Goal: Task Accomplishment & Management: Use online tool/utility

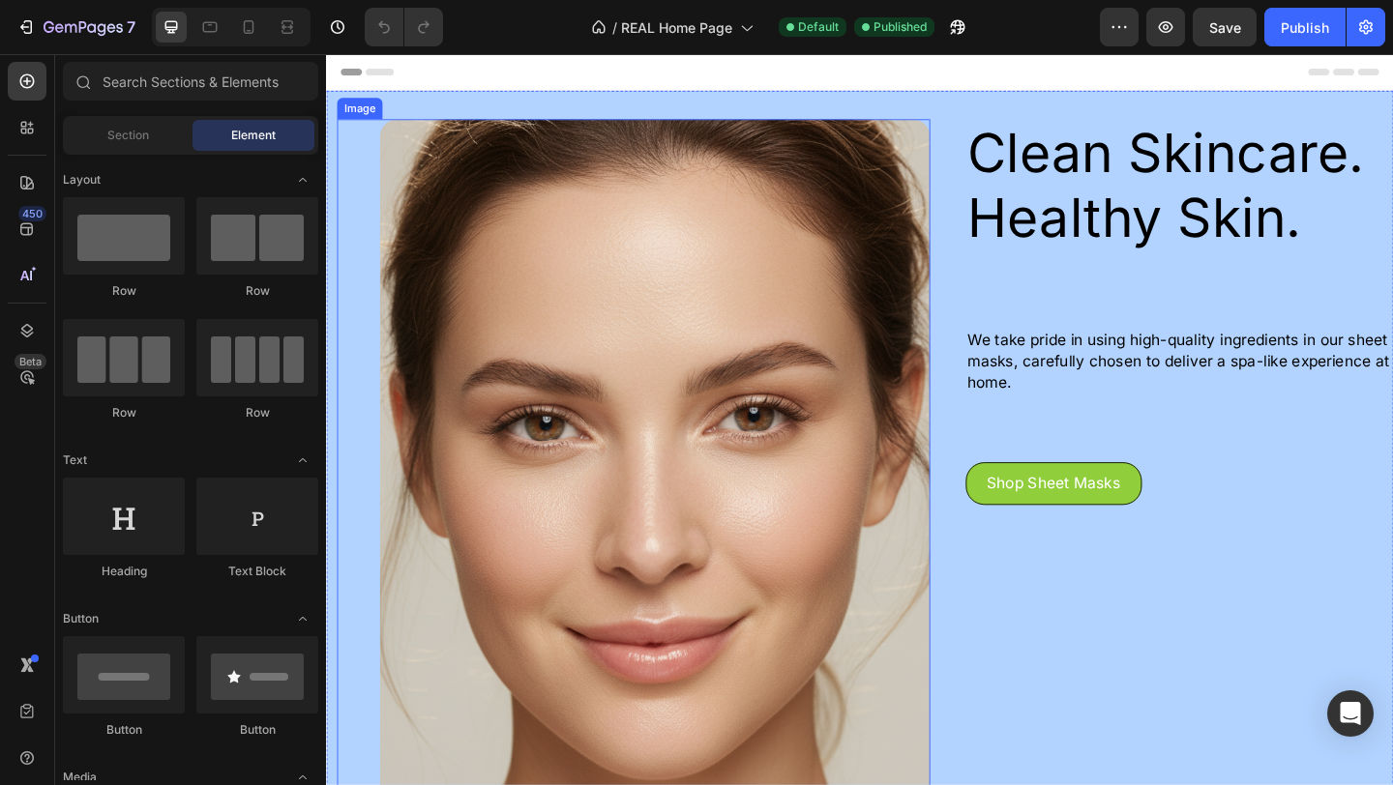
click at [616, 284] on img at bounding box center [683, 524] width 599 height 798
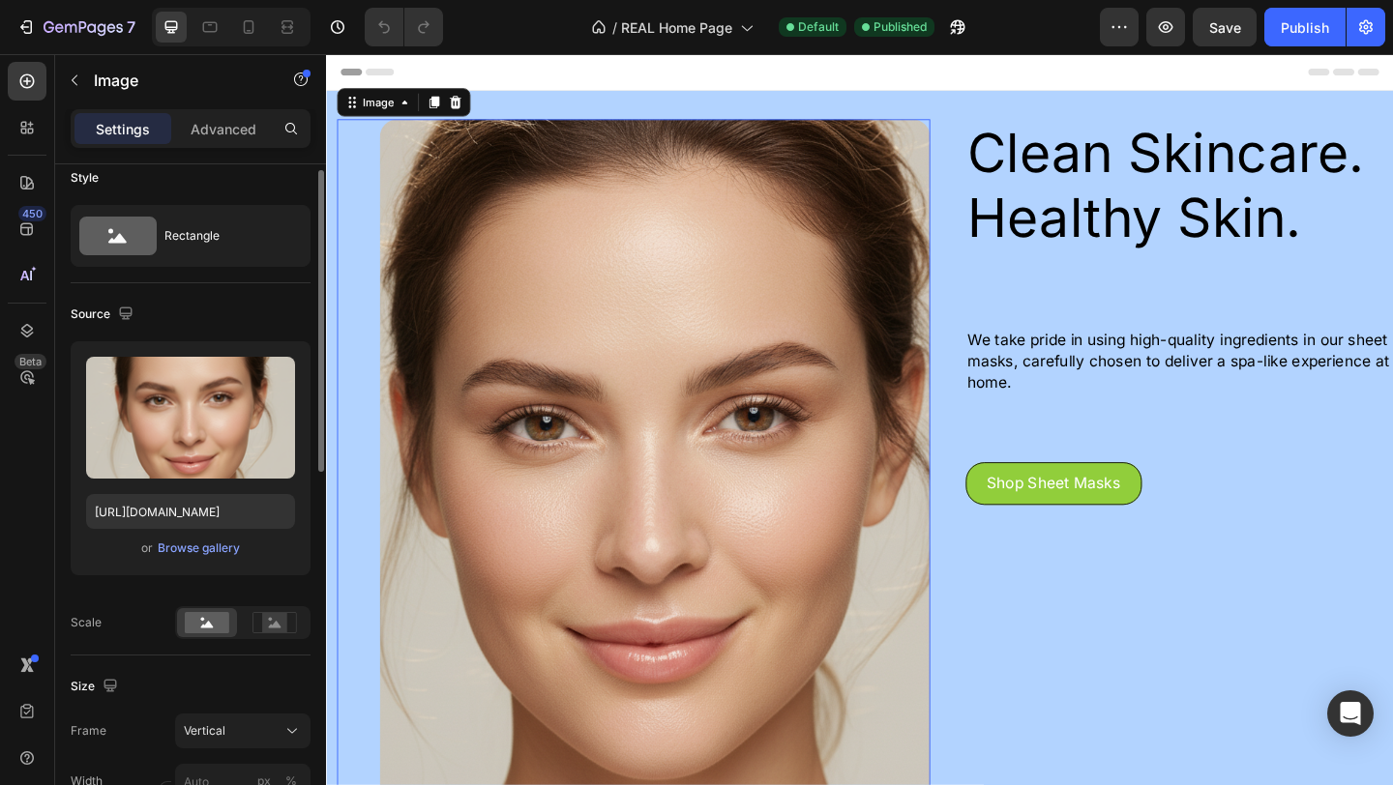
scroll to position [24, 0]
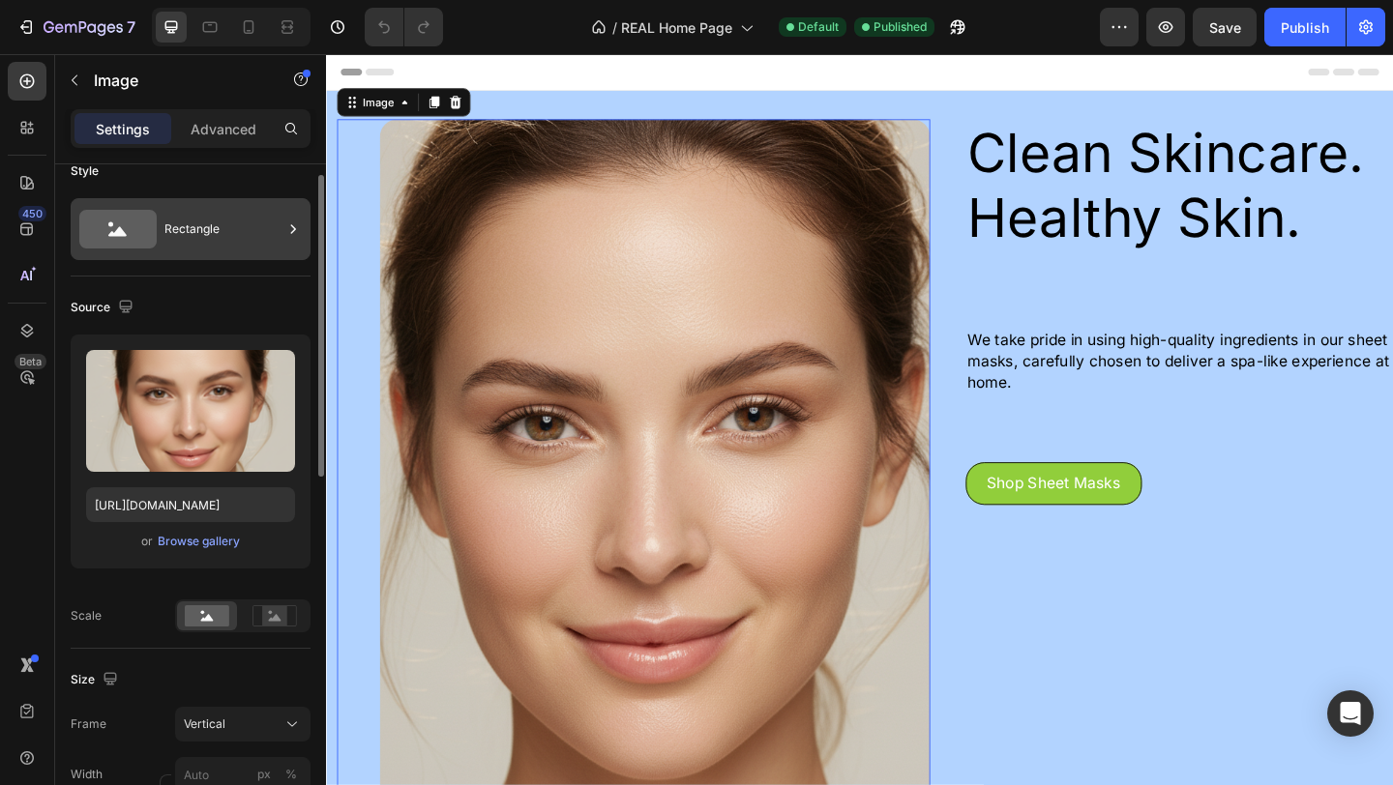
click at [229, 249] on div "Rectangle" at bounding box center [223, 229] width 118 height 44
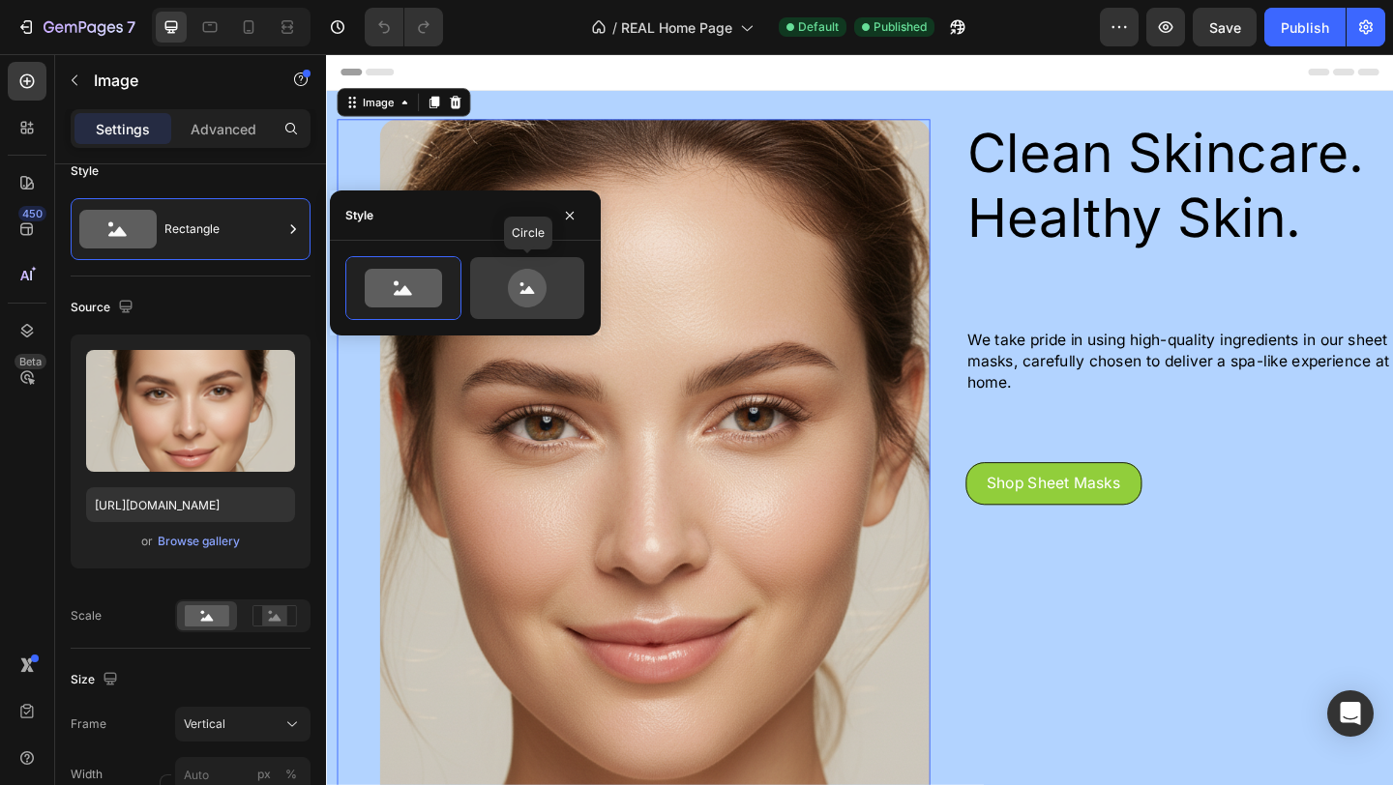
click at [542, 285] on icon at bounding box center [527, 288] width 39 height 39
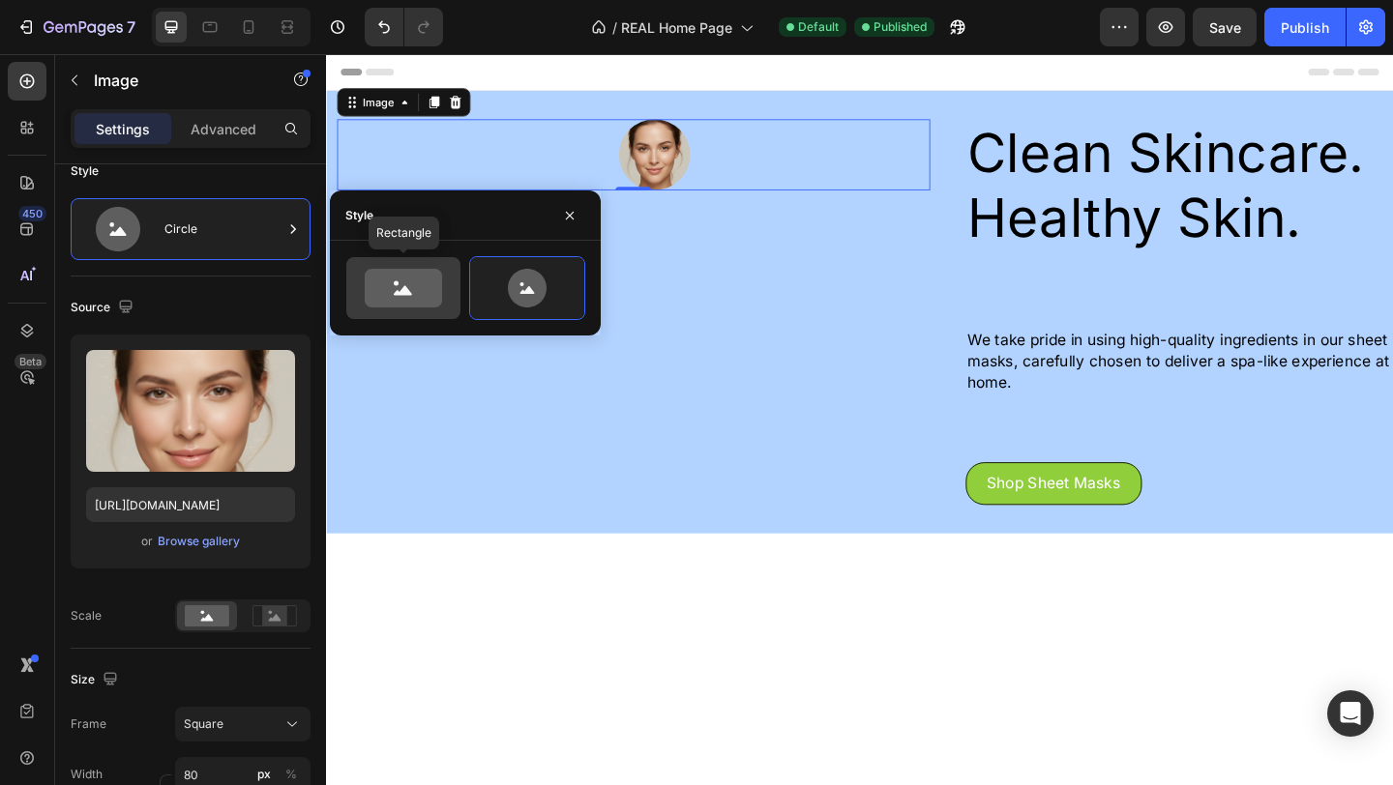
click at [425, 293] on icon at bounding box center [403, 288] width 77 height 39
type input "100"
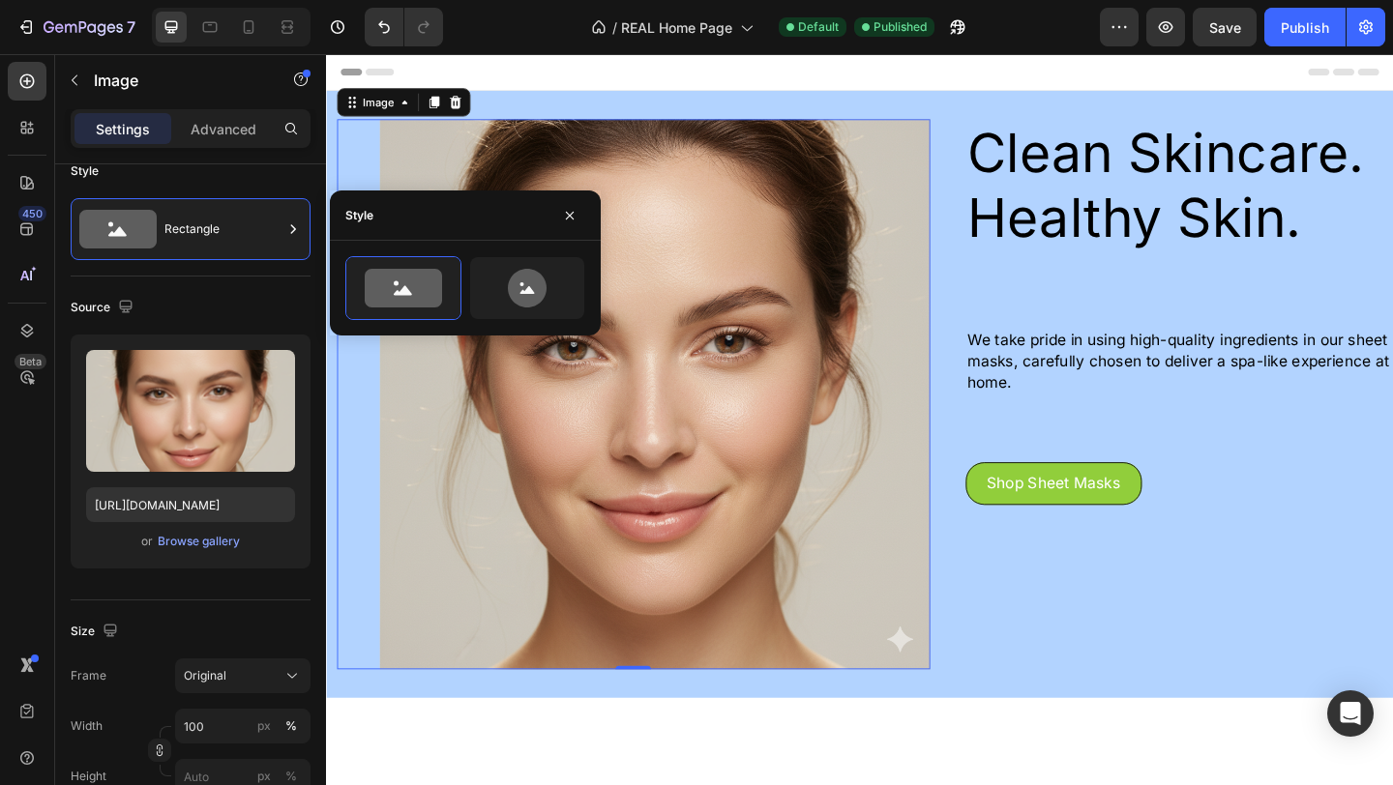
click at [935, 533] on img at bounding box center [683, 424] width 599 height 599
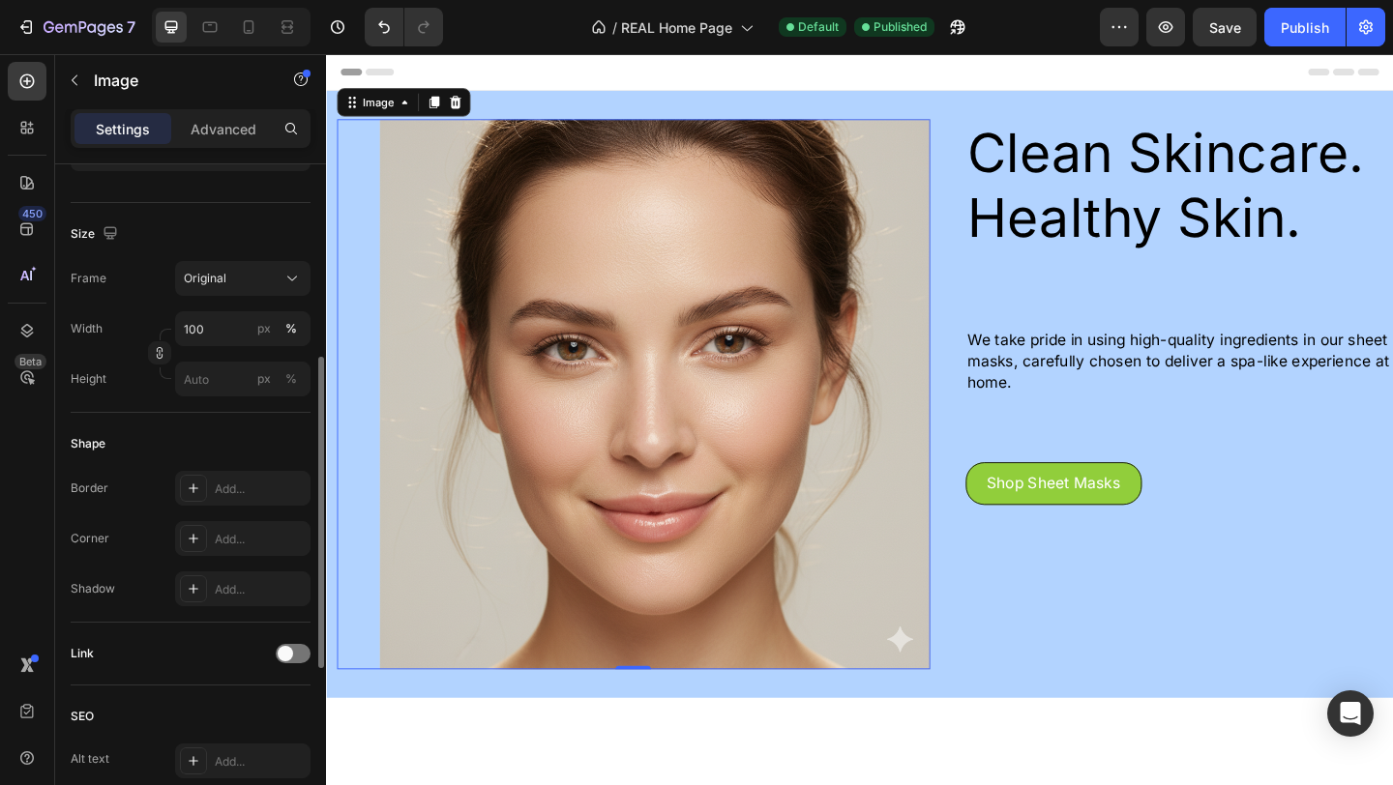
scroll to position [427, 0]
click at [248, 282] on div "Original" at bounding box center [243, 272] width 118 height 19
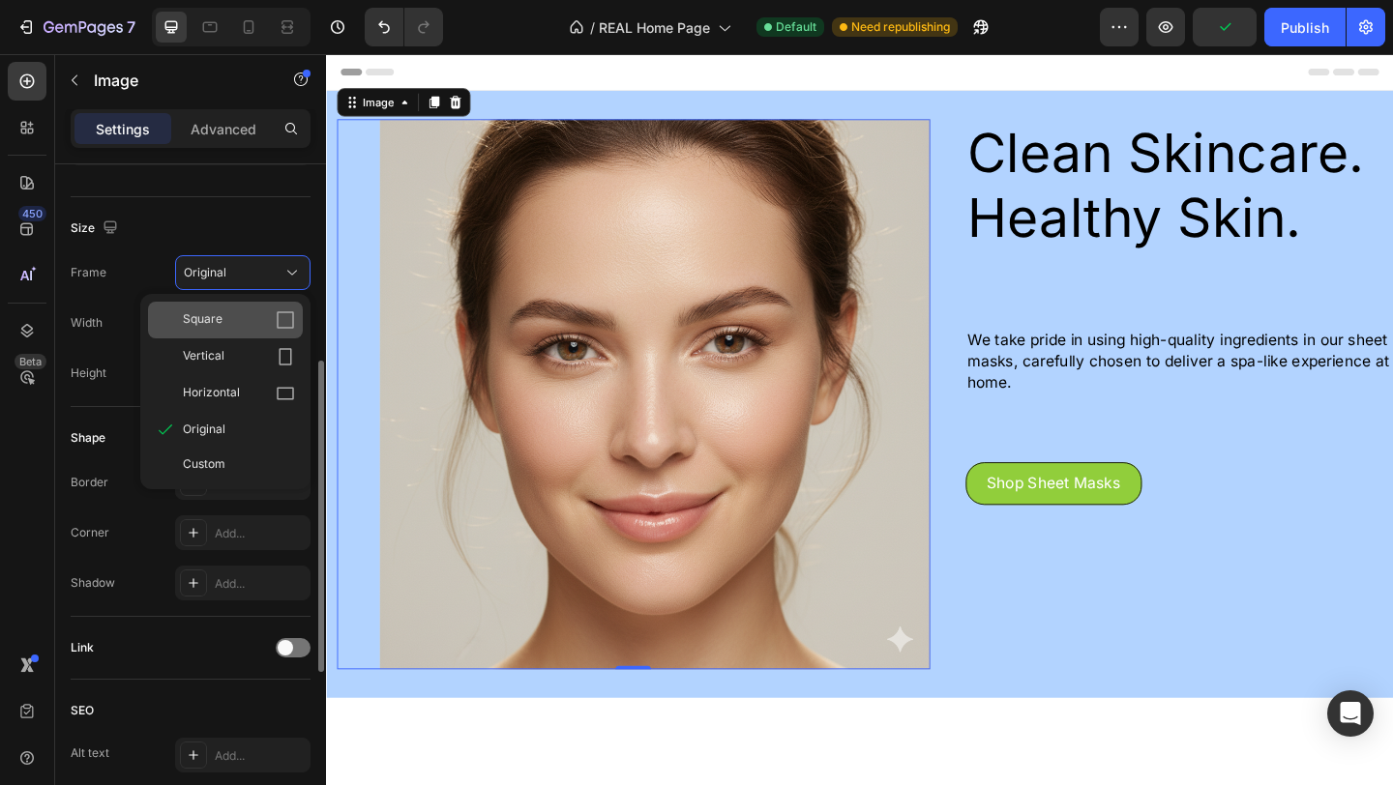
click at [250, 329] on div "Square" at bounding box center [239, 319] width 112 height 19
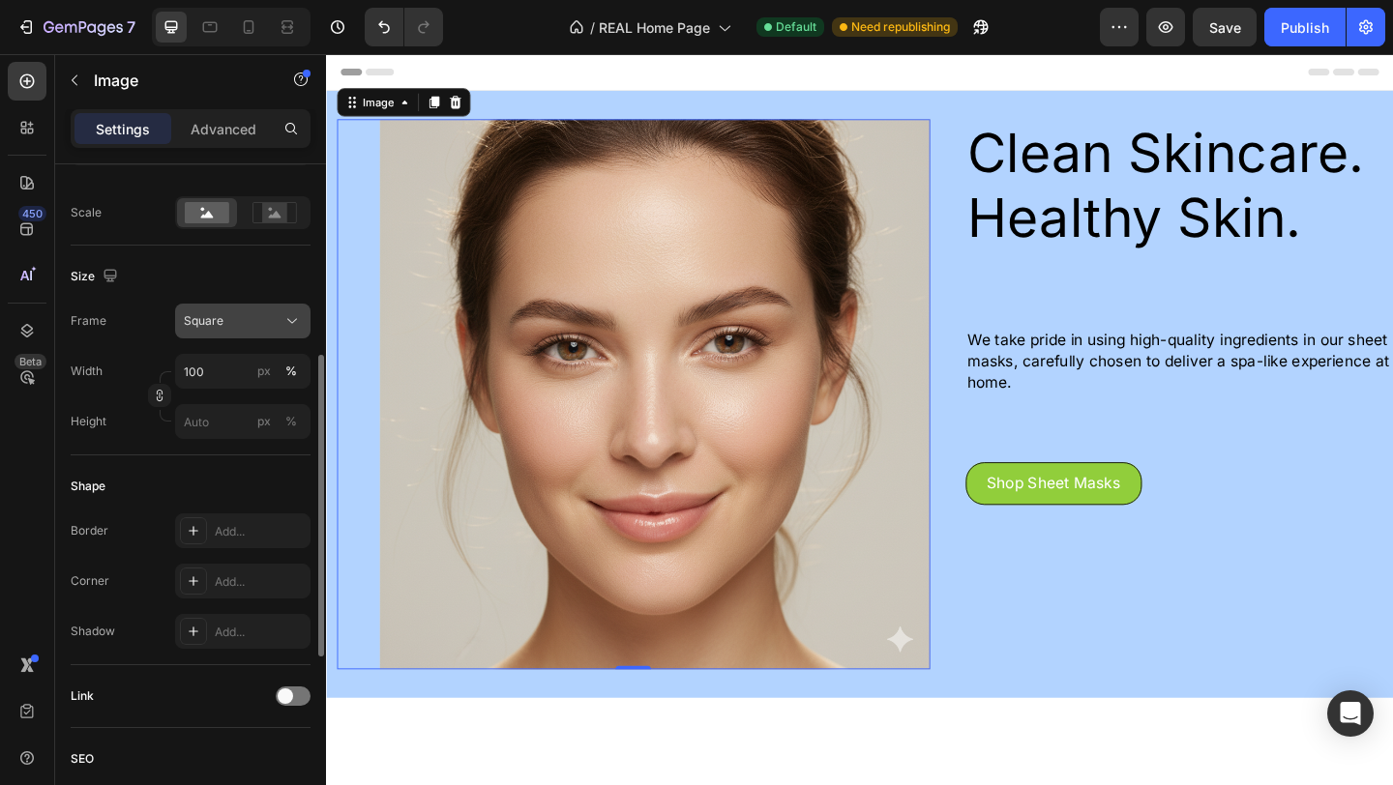
click at [259, 330] on div "Square" at bounding box center [231, 320] width 95 height 17
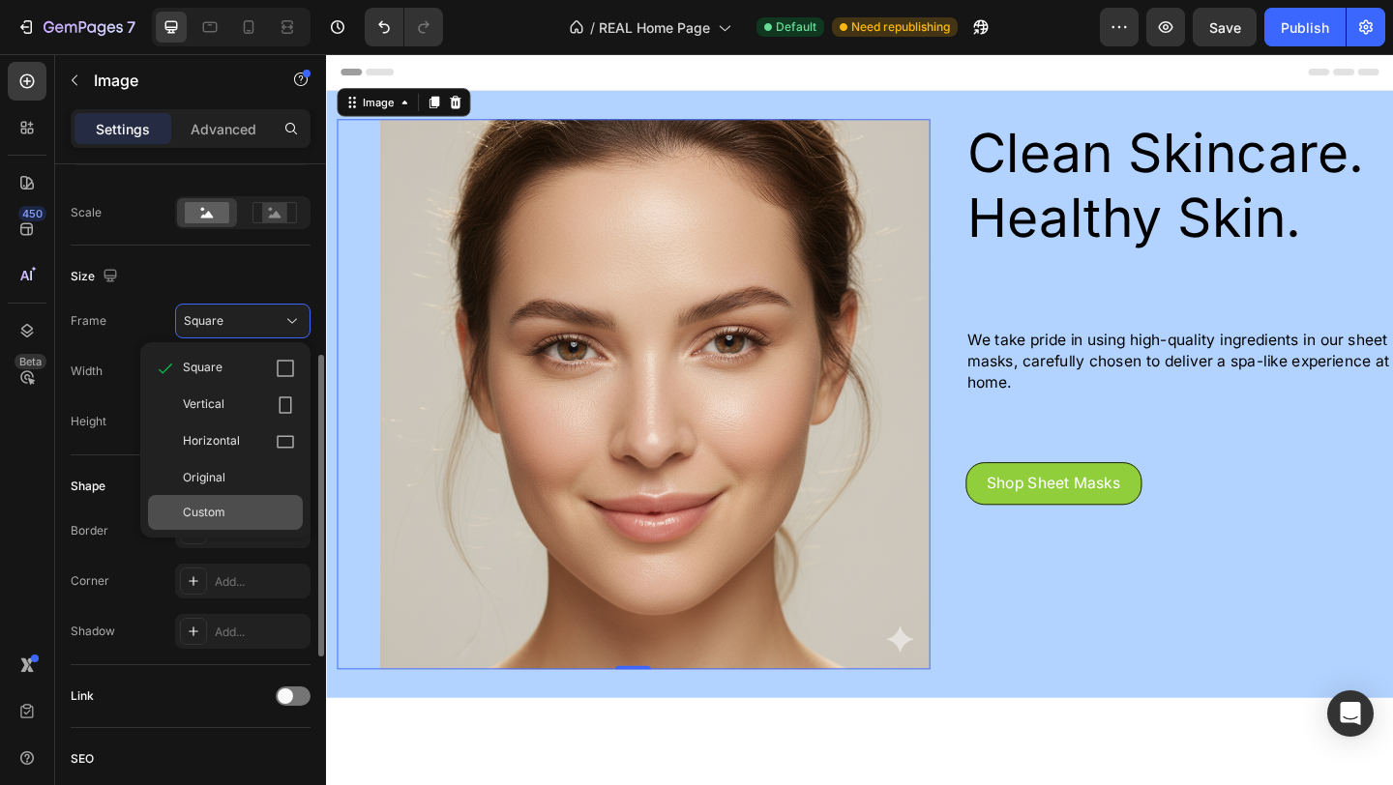
click at [214, 513] on span "Custom" at bounding box center [204, 512] width 43 height 17
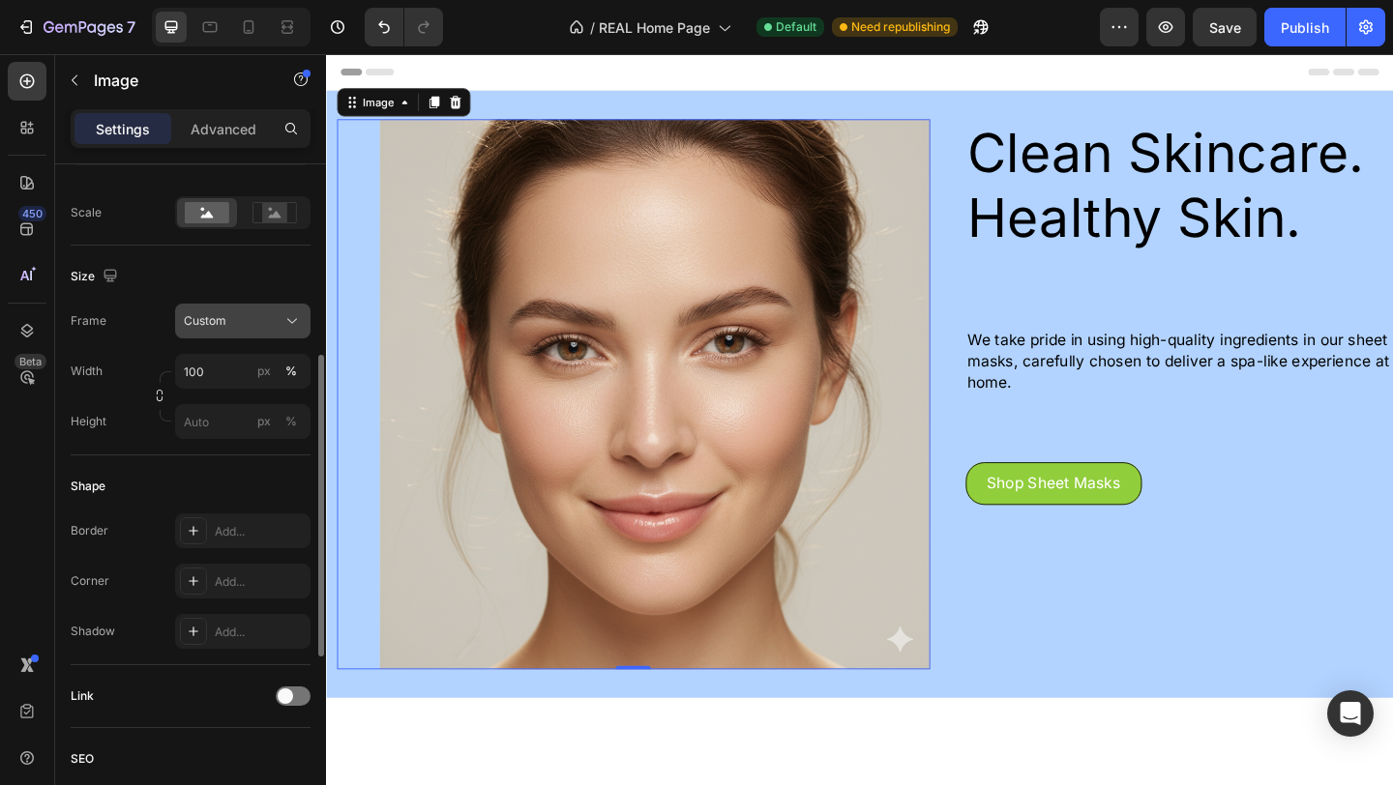
click at [262, 328] on div "Custom" at bounding box center [231, 320] width 95 height 17
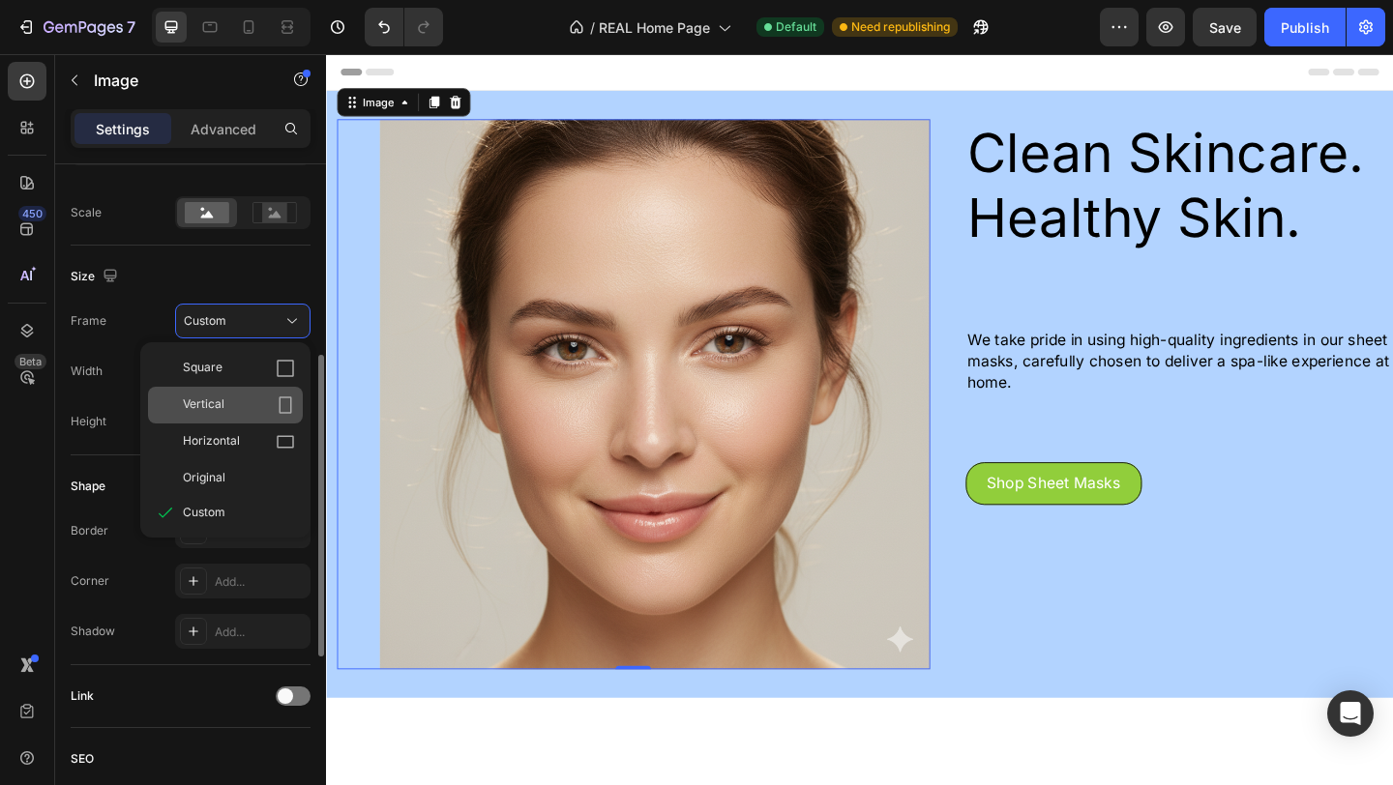
click at [245, 398] on div "Vertical" at bounding box center [225, 405] width 155 height 37
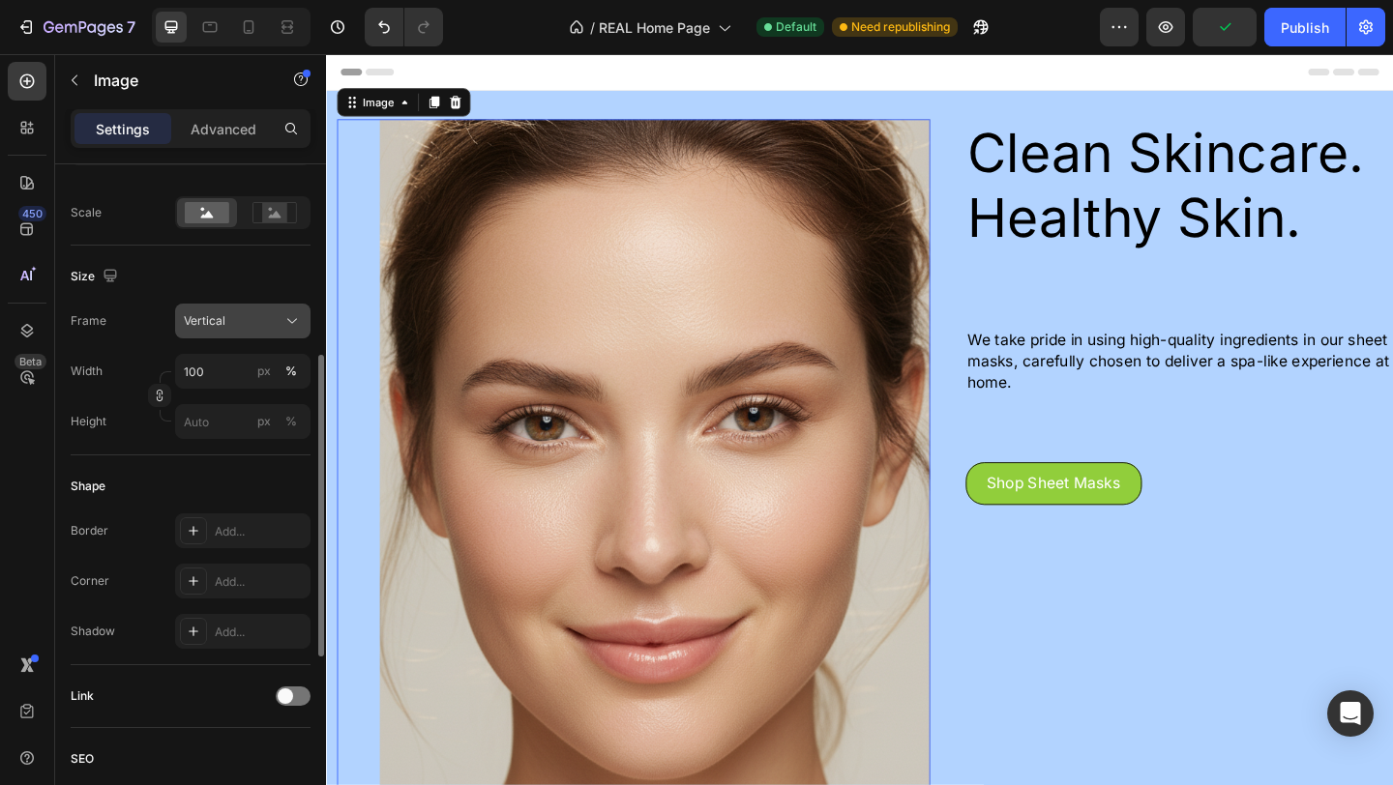
click at [263, 330] on div "Vertical" at bounding box center [231, 320] width 95 height 17
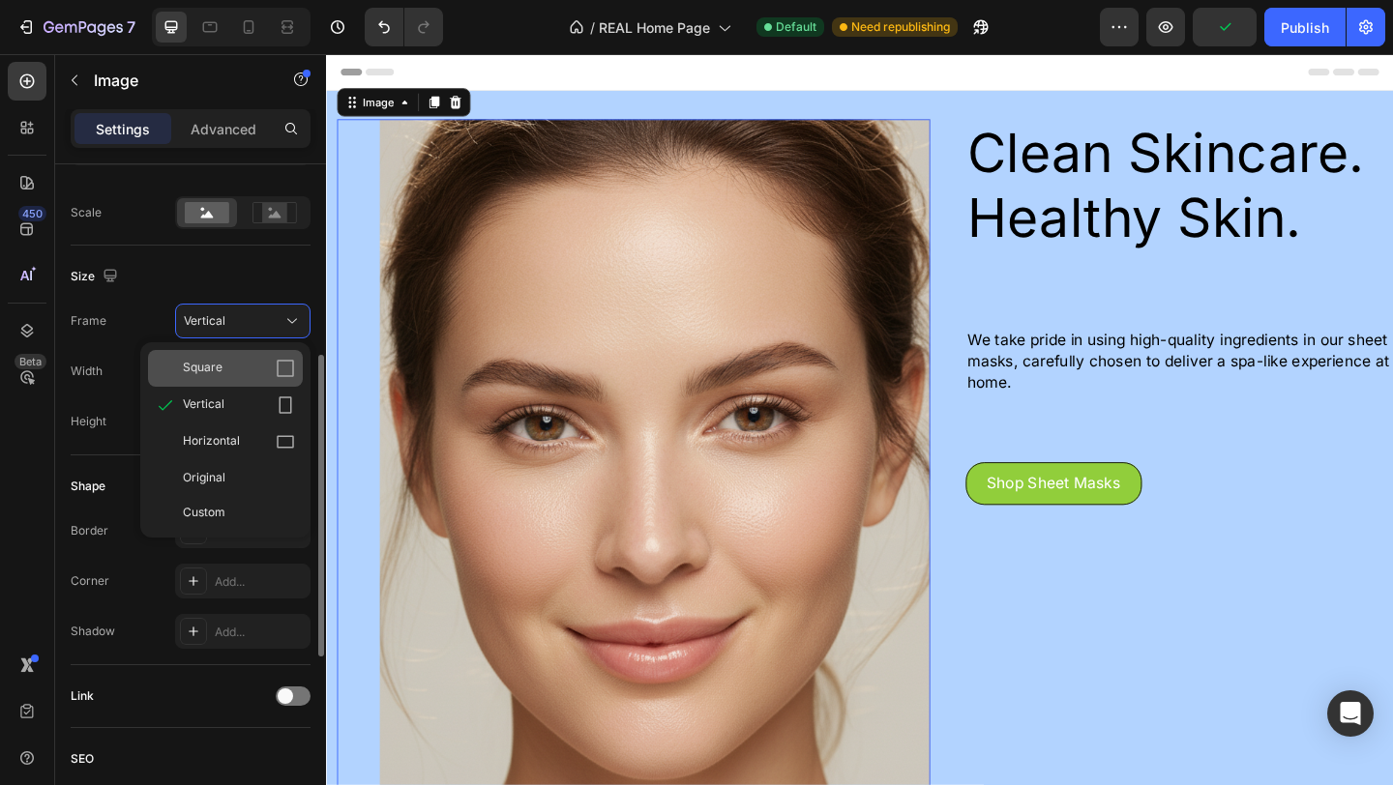
click at [259, 363] on div "Square" at bounding box center [225, 368] width 155 height 37
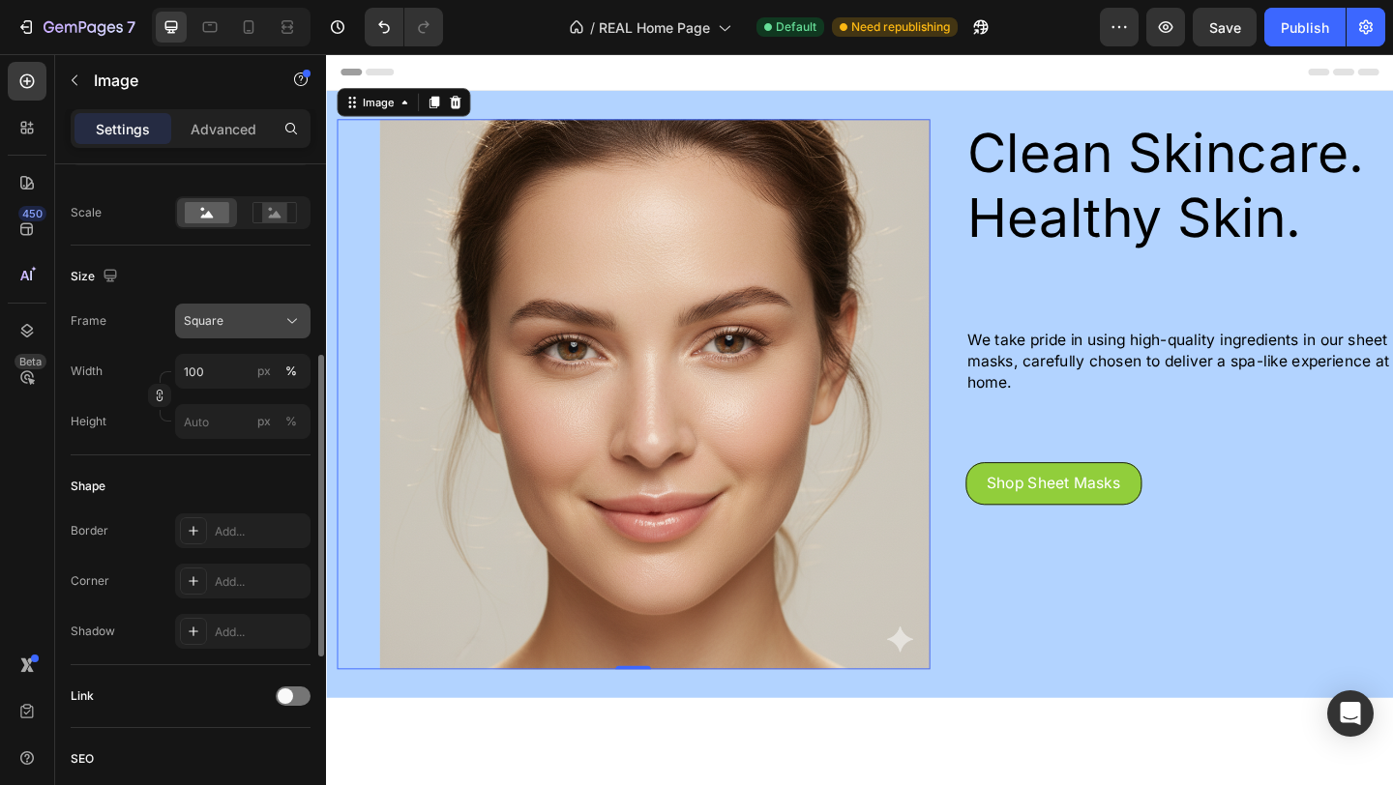
click at [272, 330] on div "Square" at bounding box center [231, 320] width 95 height 17
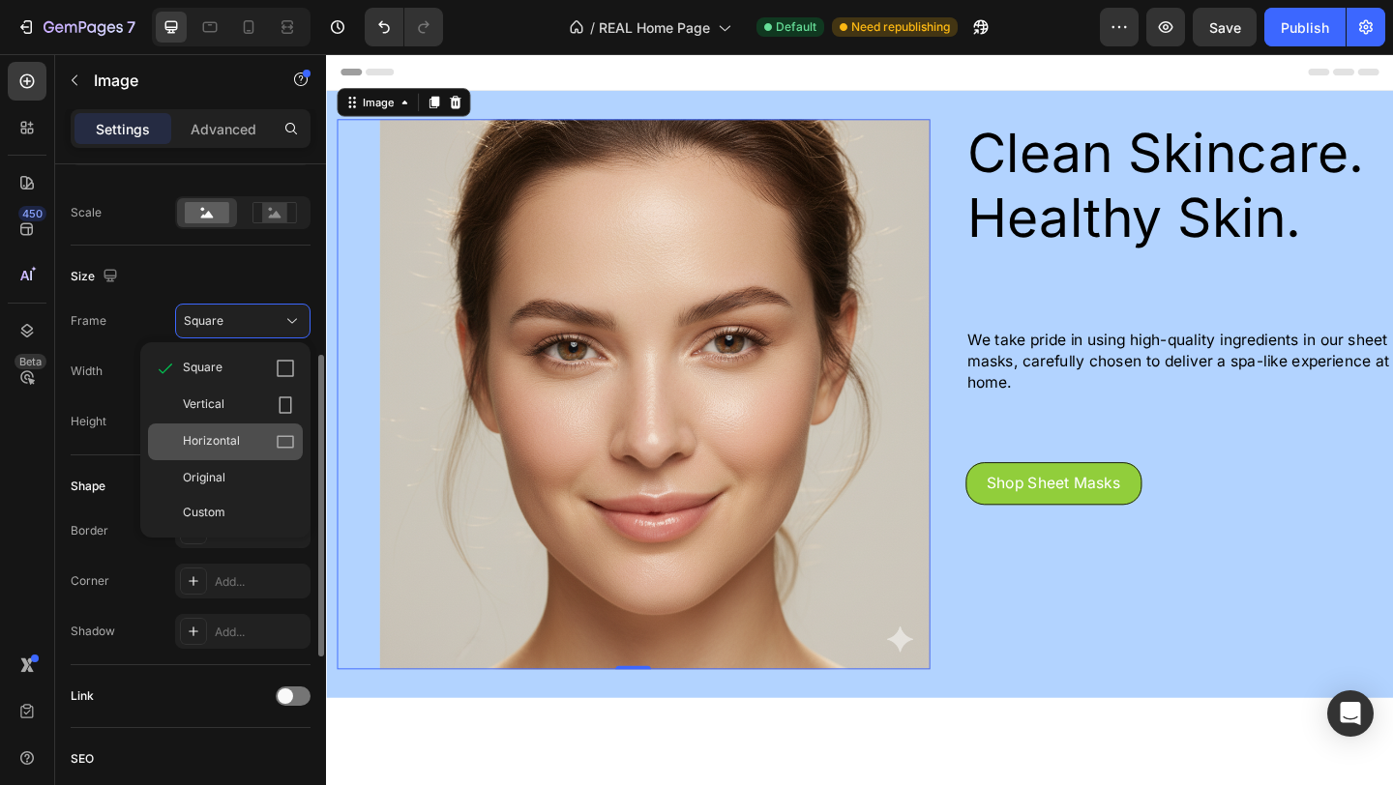
click at [250, 437] on div "Horizontal" at bounding box center [225, 442] width 155 height 37
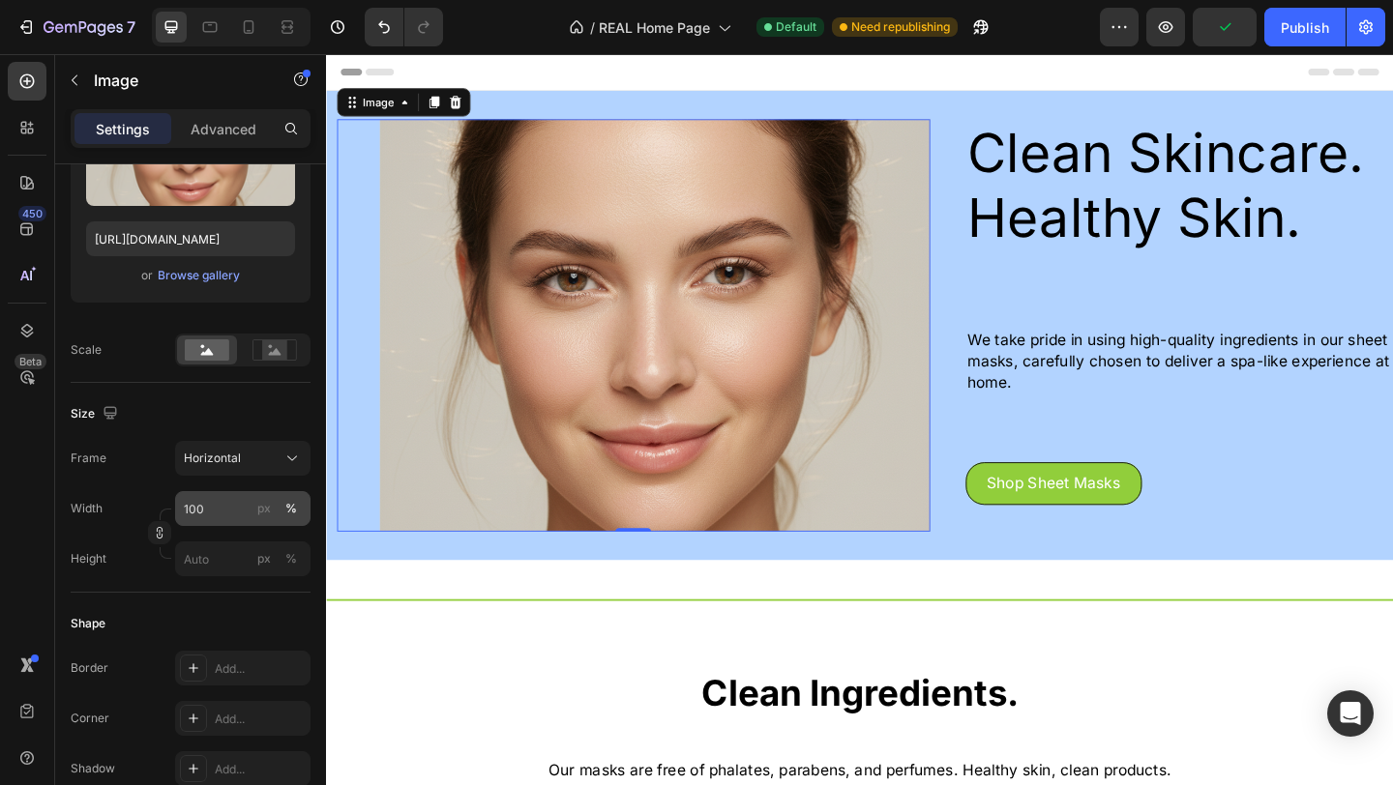
scroll to position [0, 0]
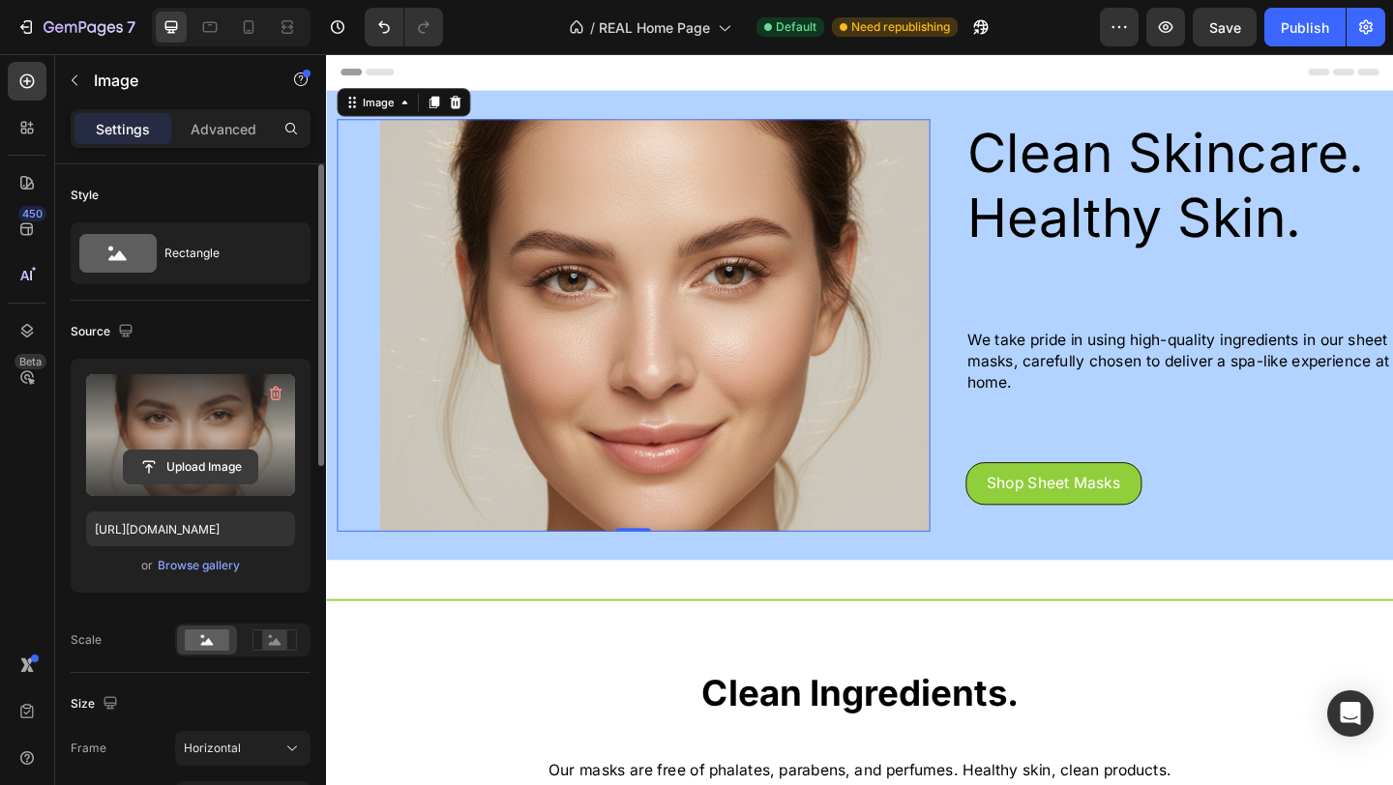
click at [201, 465] on input "file" at bounding box center [190, 467] width 133 height 33
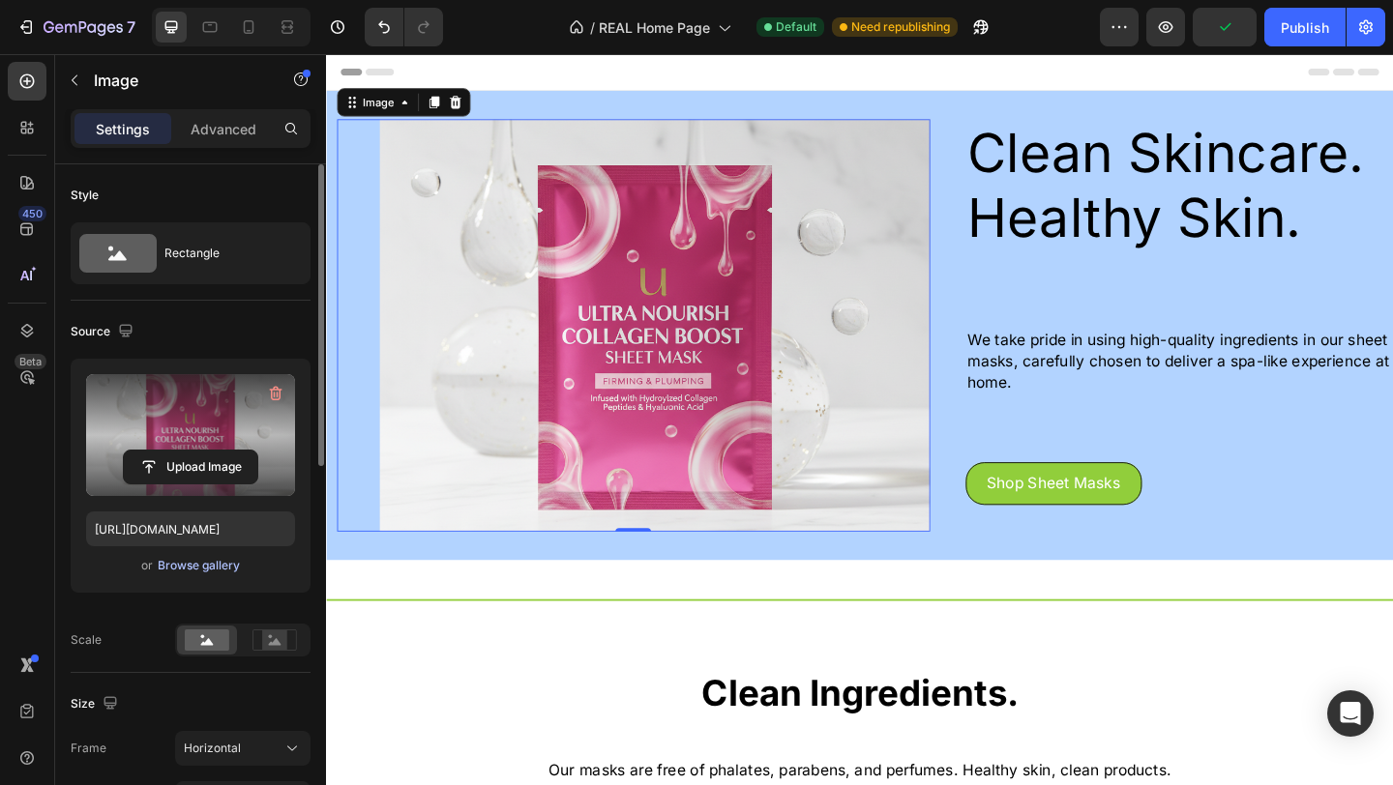
click at [197, 561] on div "Browse gallery" at bounding box center [199, 565] width 82 height 17
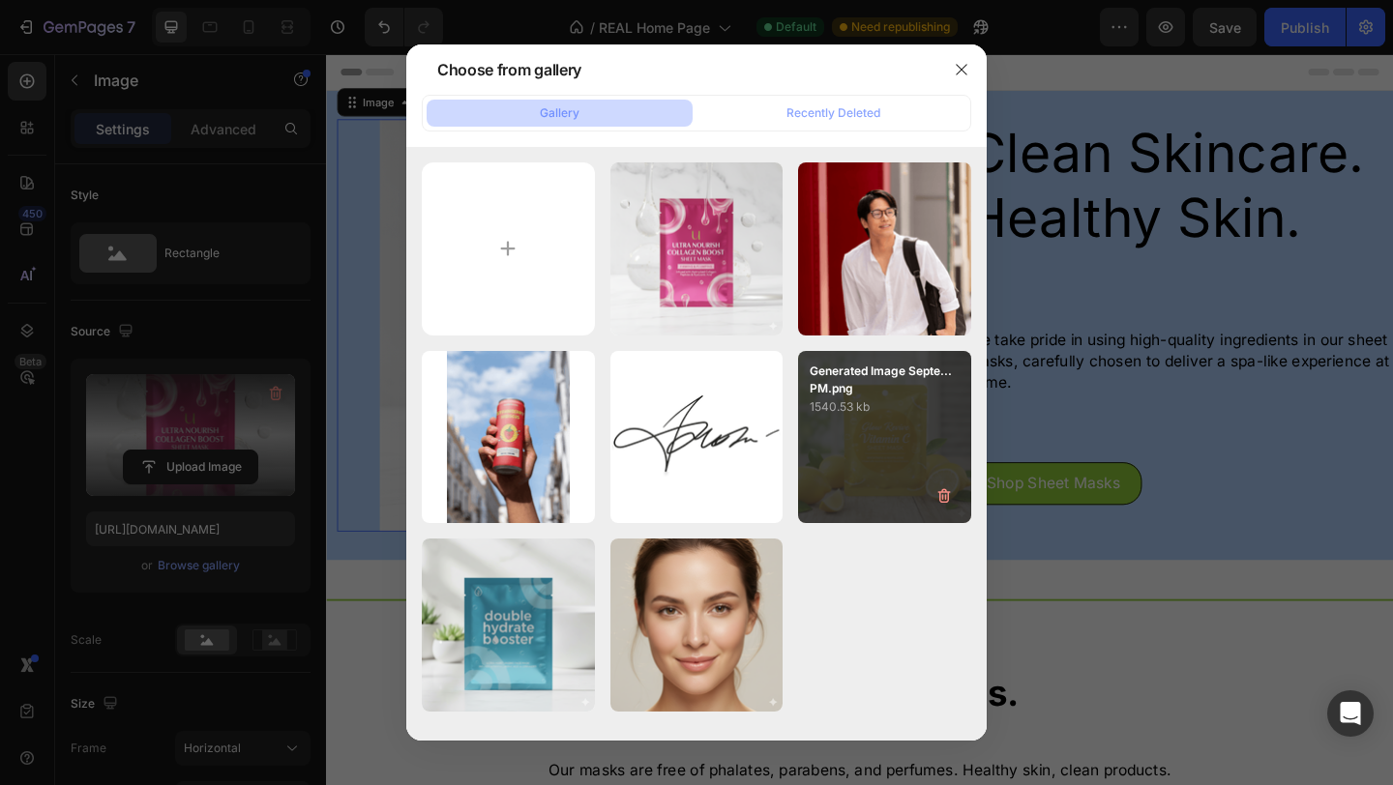
click at [829, 451] on div "Generated Image Septe...PM.png 1540.53 kb" at bounding box center [884, 437] width 173 height 173
type input "[URL][DOMAIN_NAME]"
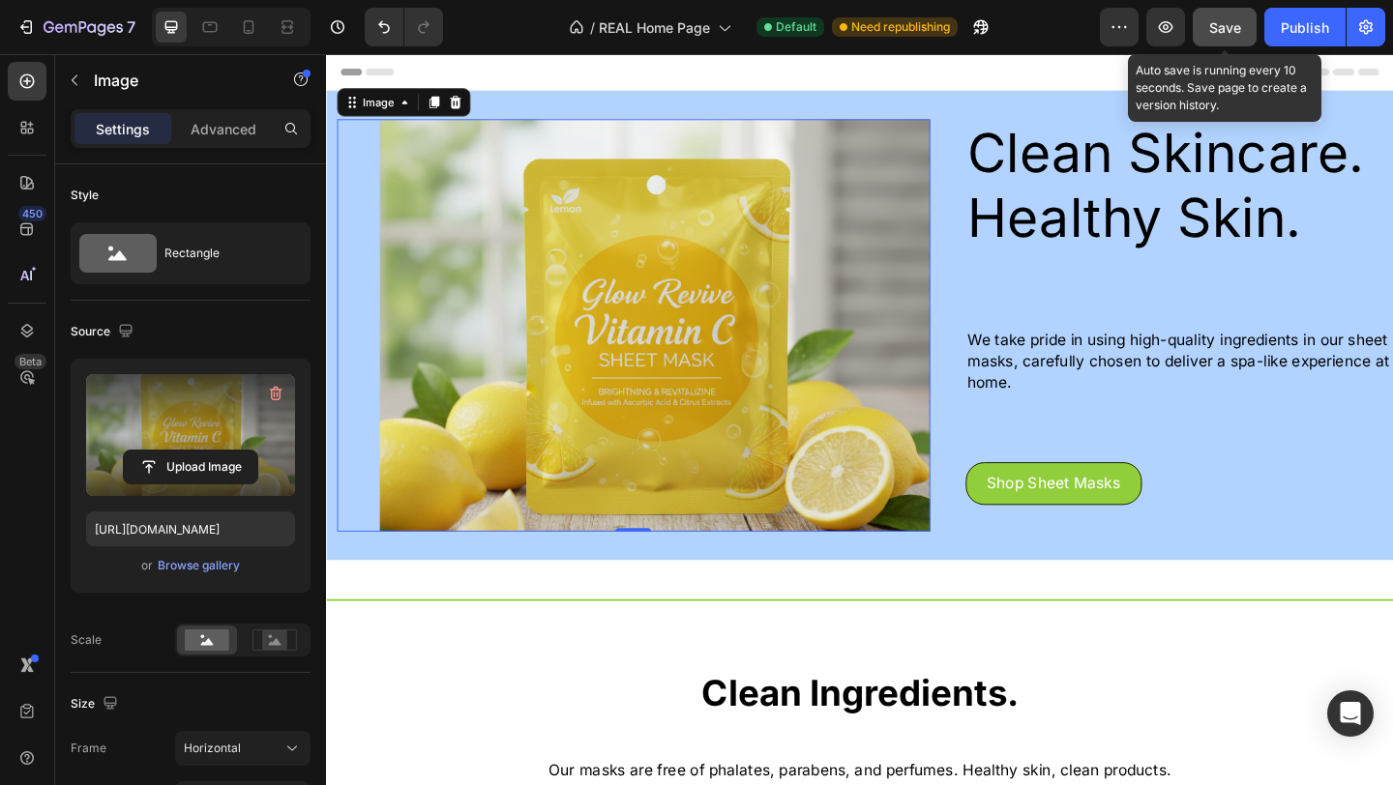
click at [1232, 25] on span "Save" at bounding box center [1225, 27] width 32 height 16
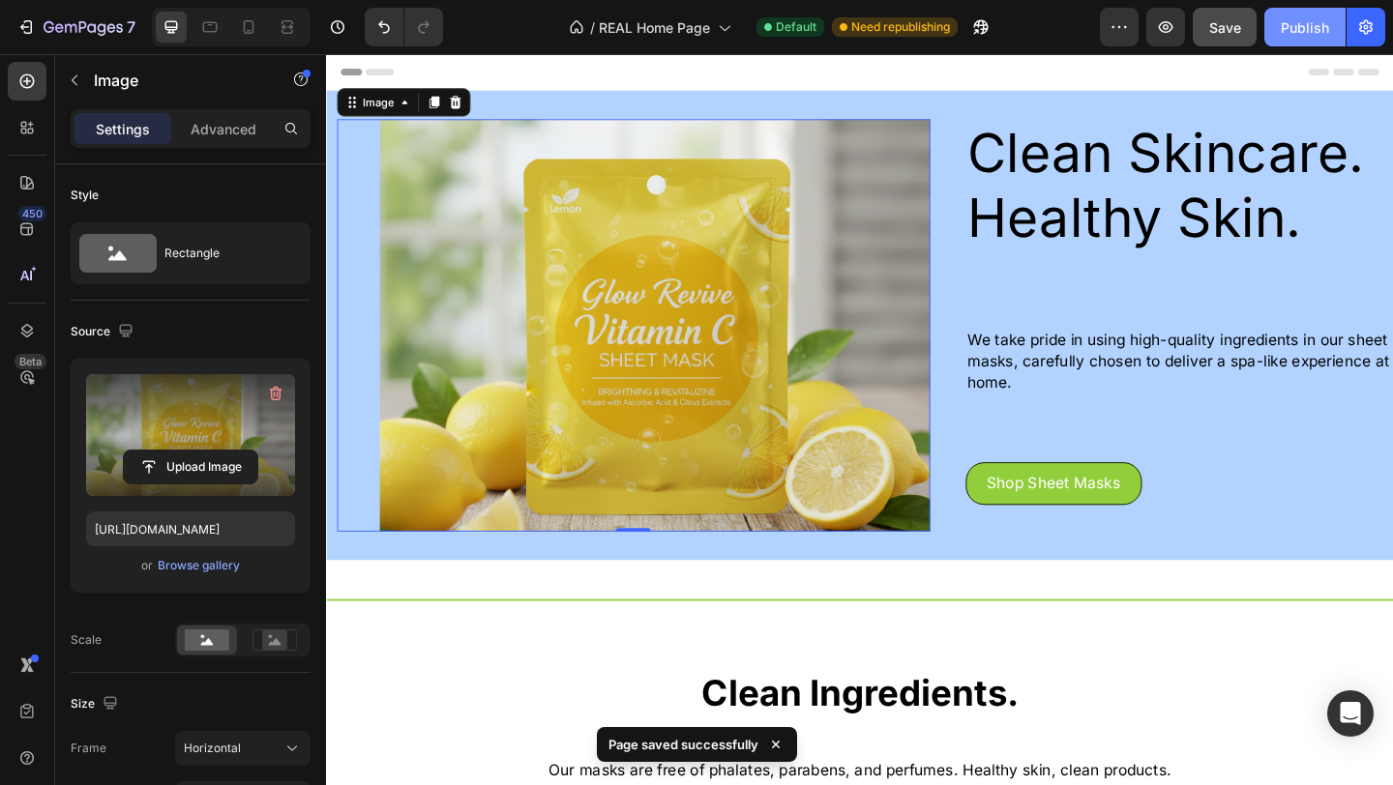
click at [1310, 24] on div "Publish" at bounding box center [1304, 27] width 48 height 20
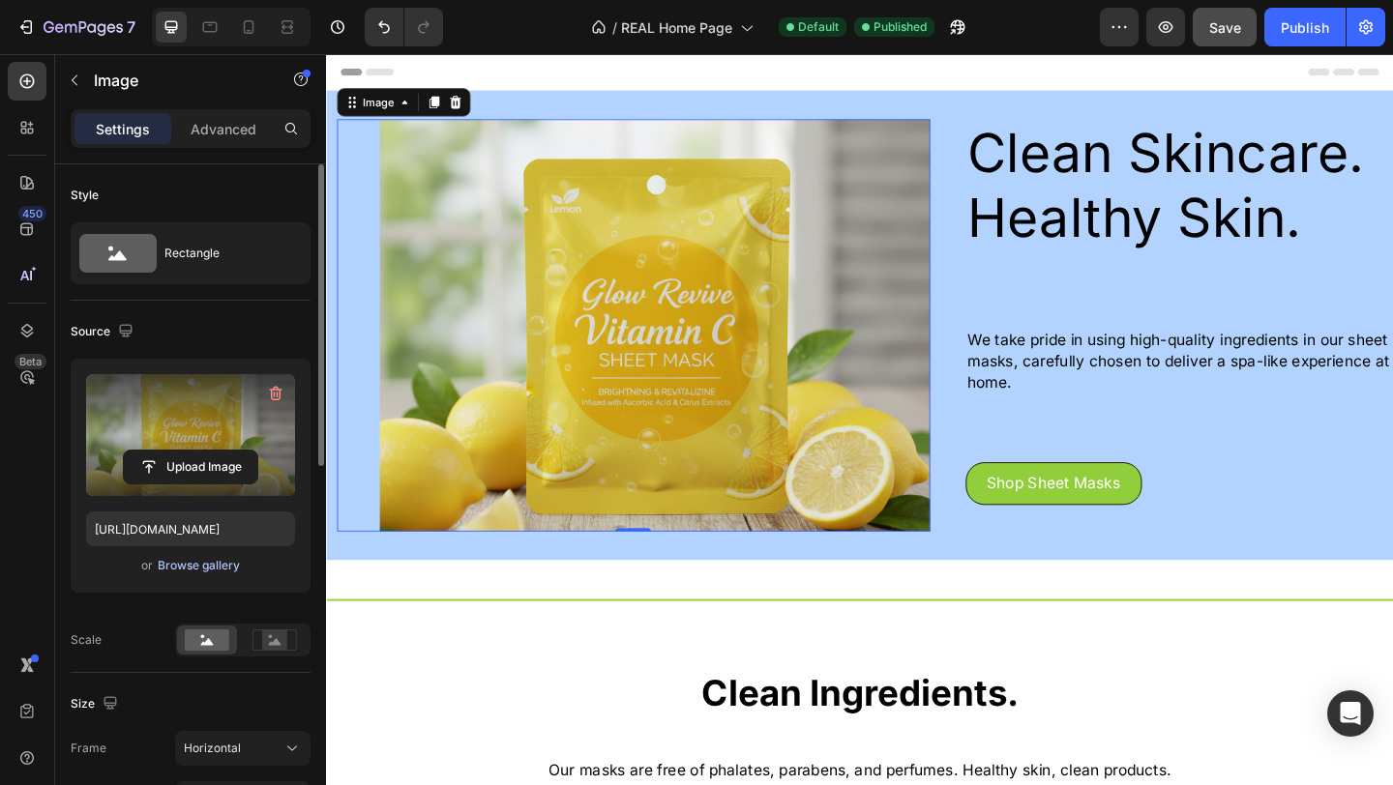
click at [159, 573] on div "Browse gallery" at bounding box center [199, 565] width 82 height 17
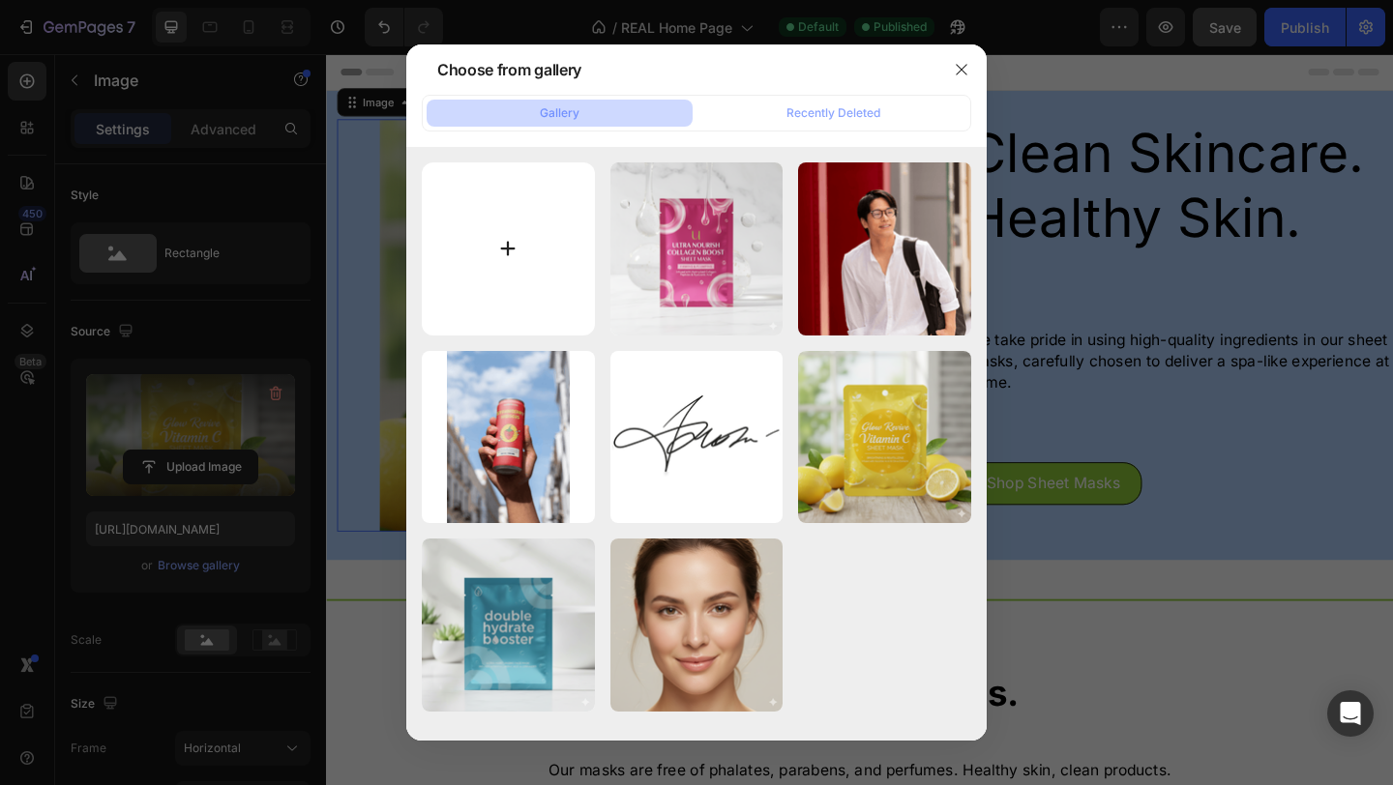
click at [518, 274] on input "file" at bounding box center [508, 248] width 173 height 173
type input "C:\fakepath\Generated Image [DATE] - 2_06PM.png"
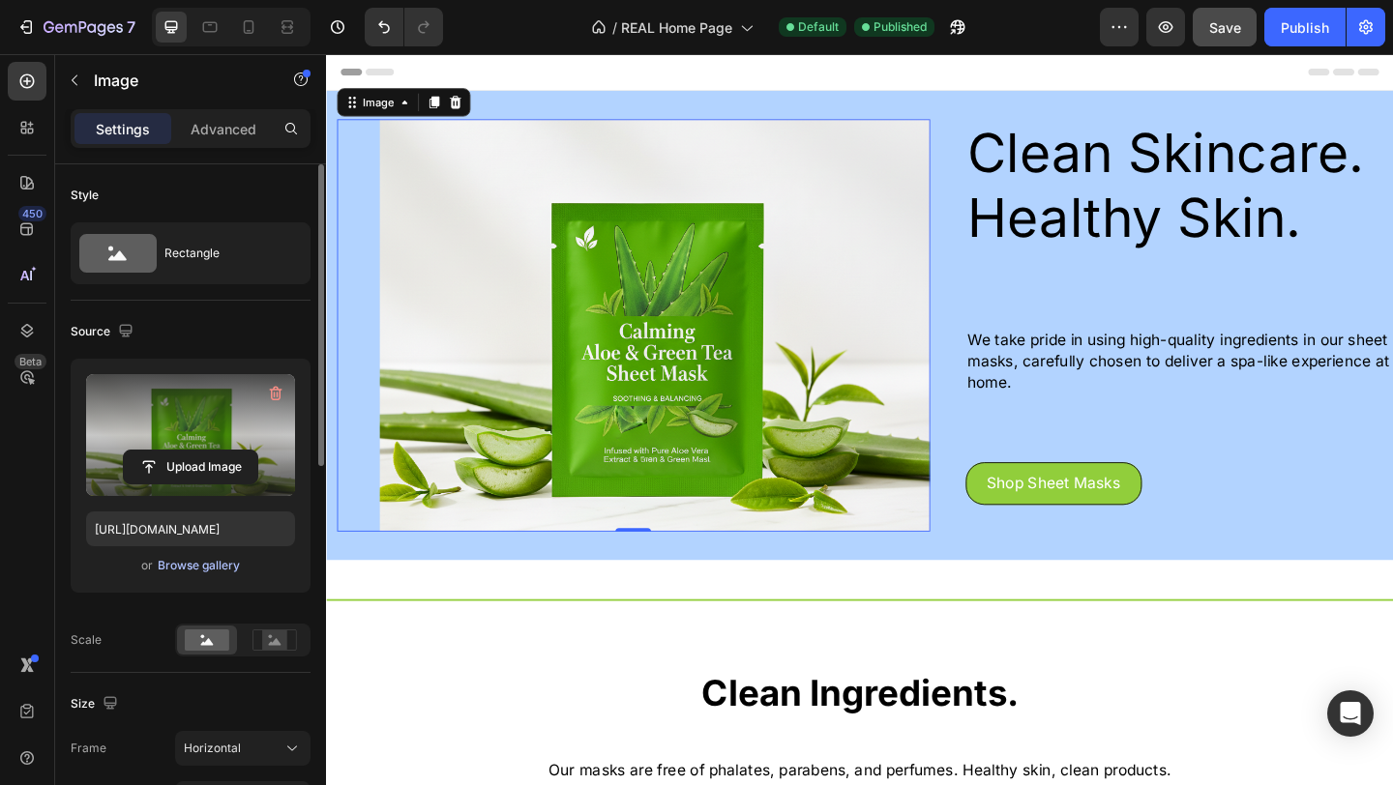
click at [189, 567] on div "Browse gallery" at bounding box center [199, 565] width 82 height 17
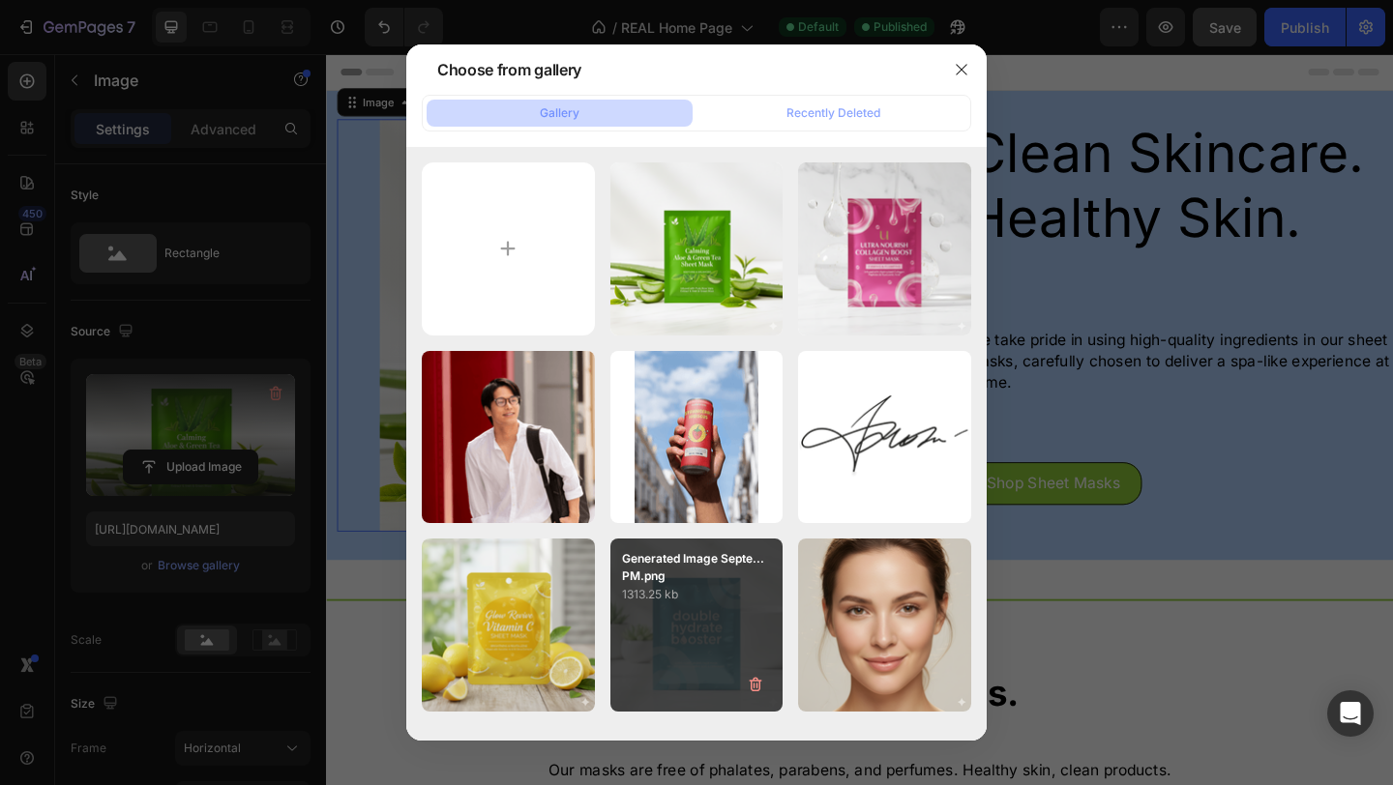
click at [670, 579] on p "Generated Image Septe...PM.png" at bounding box center [697, 567] width 150 height 35
type input "[URL][DOMAIN_NAME]"
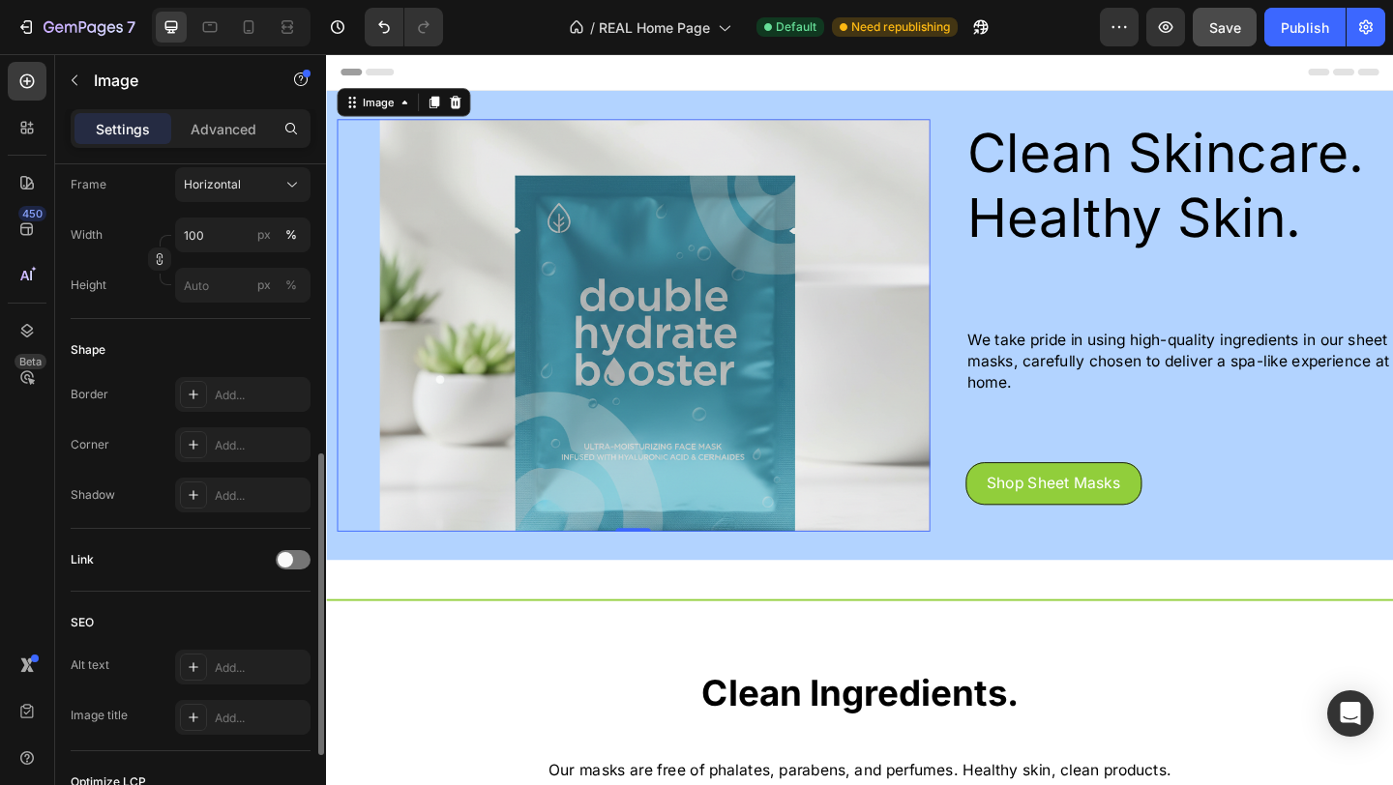
scroll to position [610, 0]
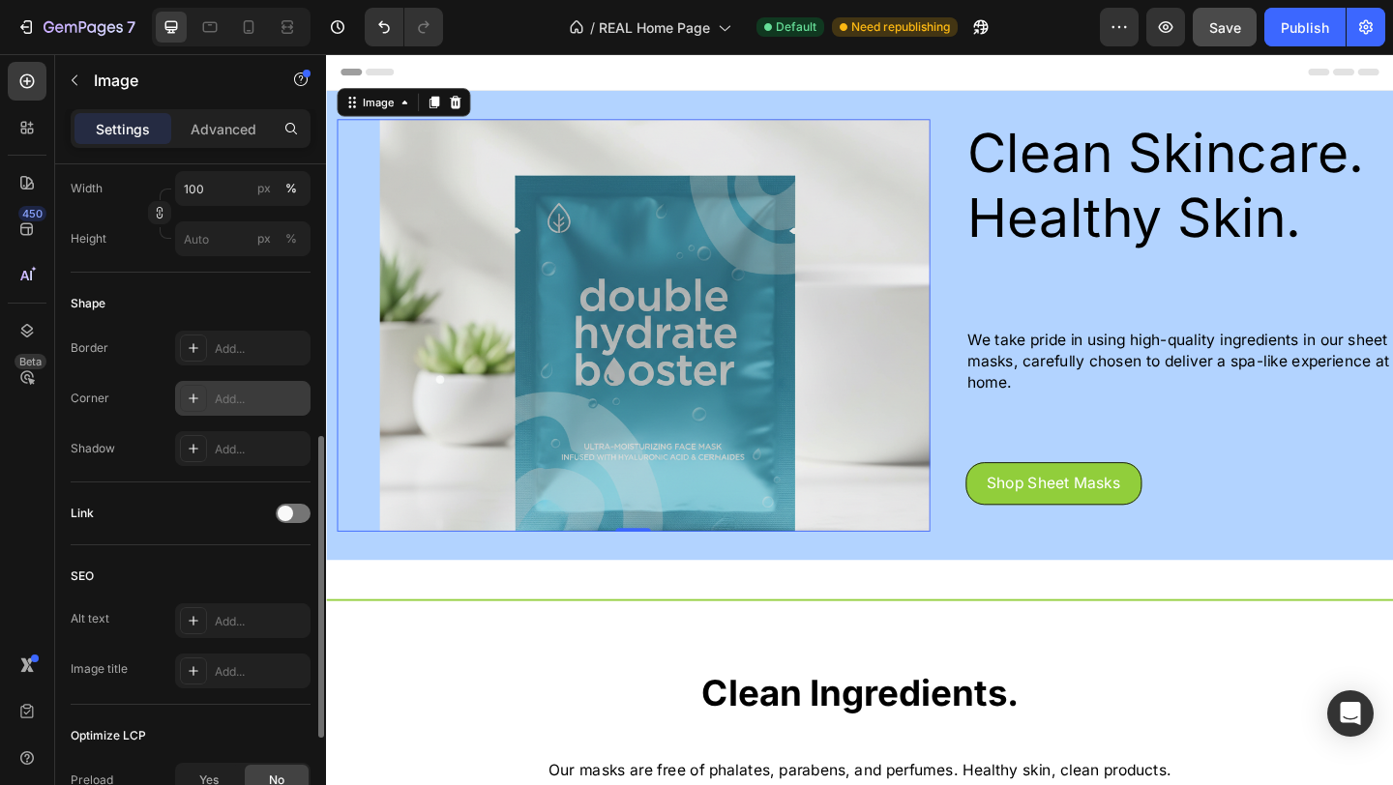
click at [227, 408] on div "Add..." at bounding box center [260, 399] width 91 height 17
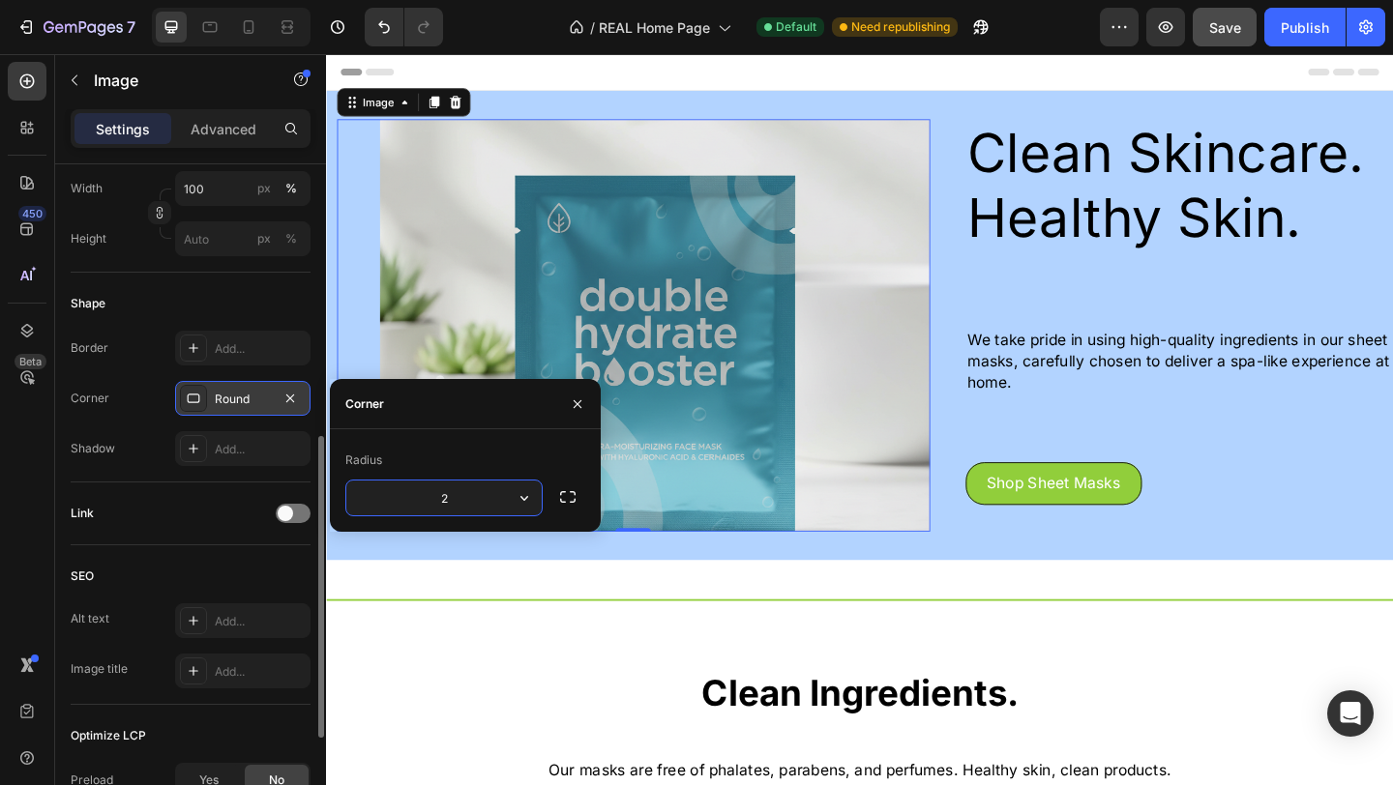
type input "20"
click at [172, 529] on div "Link" at bounding box center [191, 513] width 240 height 31
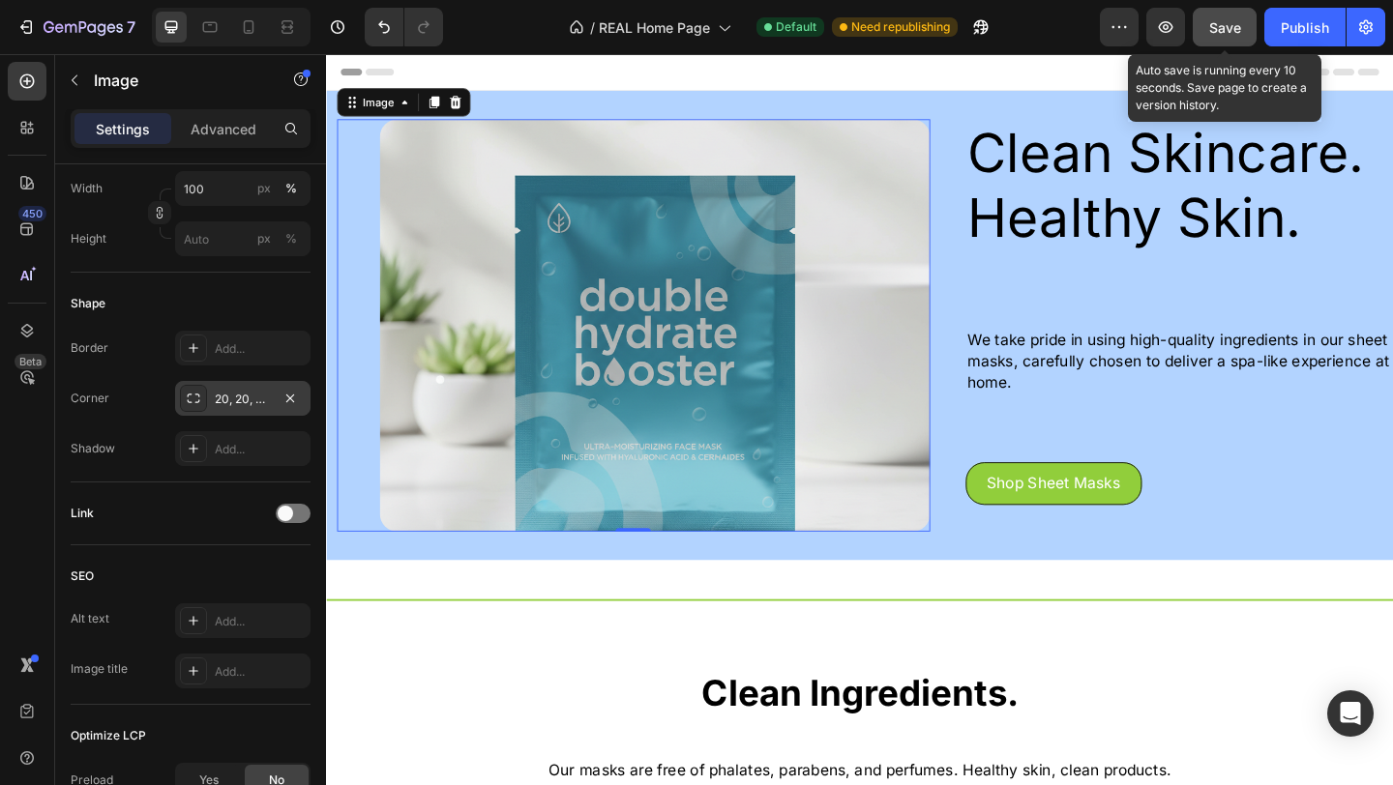
click at [1236, 24] on span "Save" at bounding box center [1225, 27] width 32 height 16
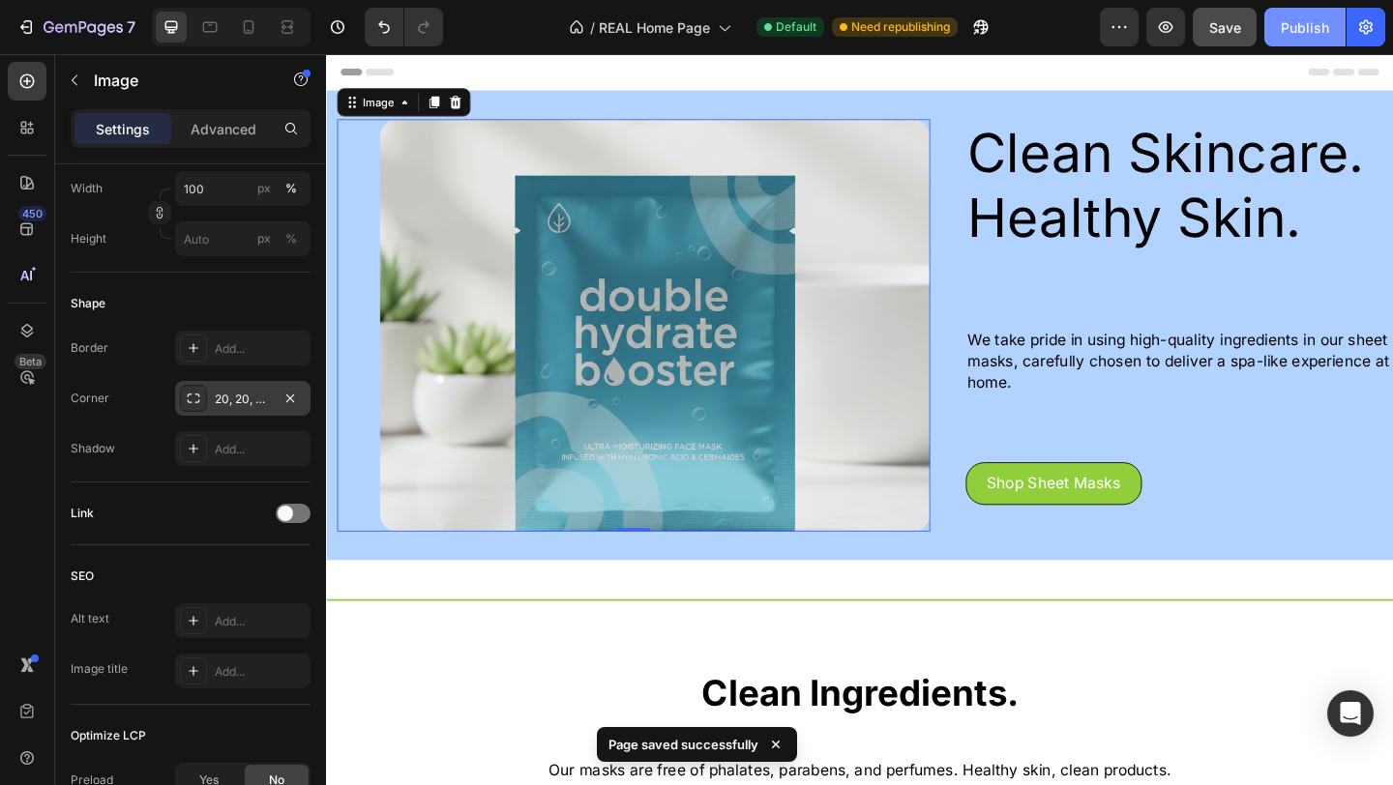
click at [1282, 30] on div "Publish" at bounding box center [1304, 27] width 48 height 20
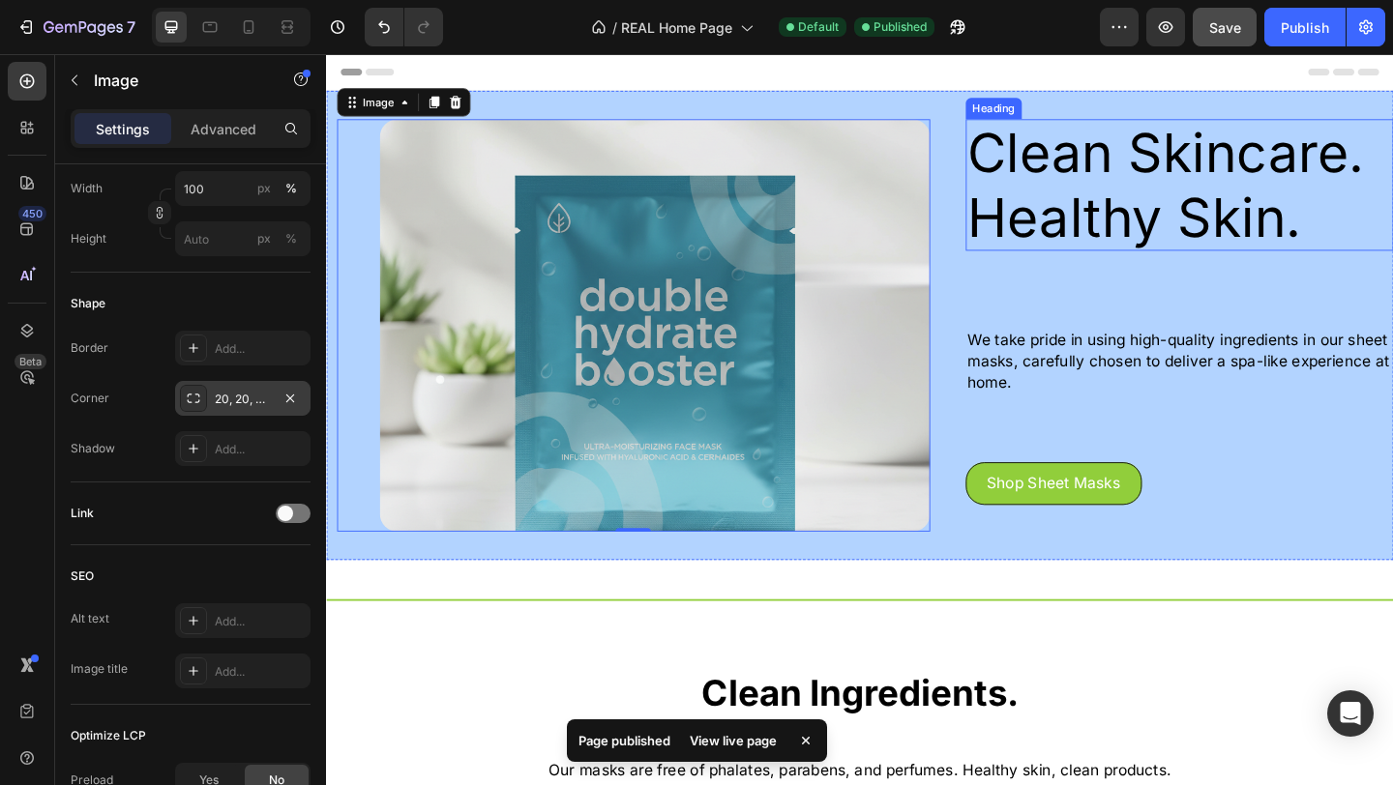
click at [1087, 136] on h2 "Clean Skincare. Healthy Skin." at bounding box center [1253, 196] width 465 height 143
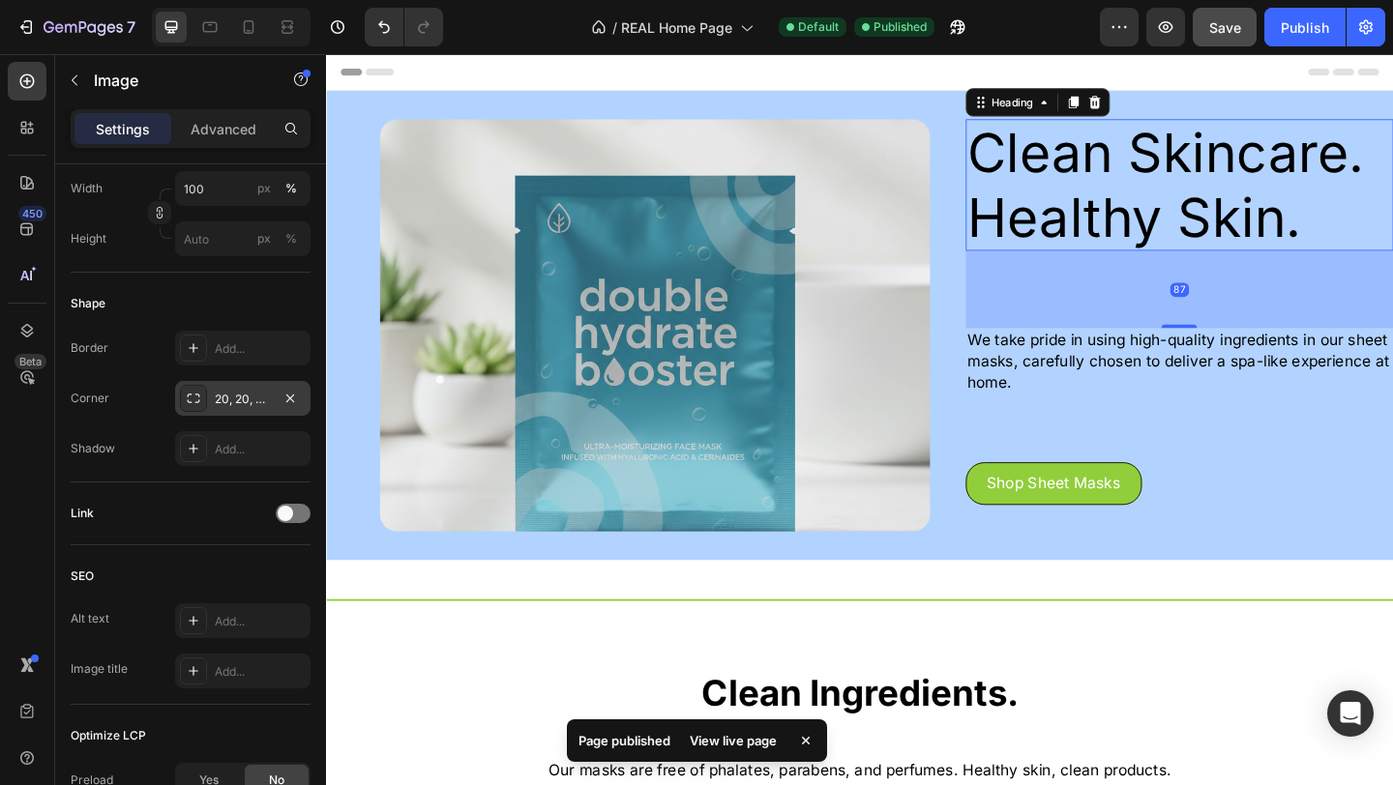
scroll to position [0, 0]
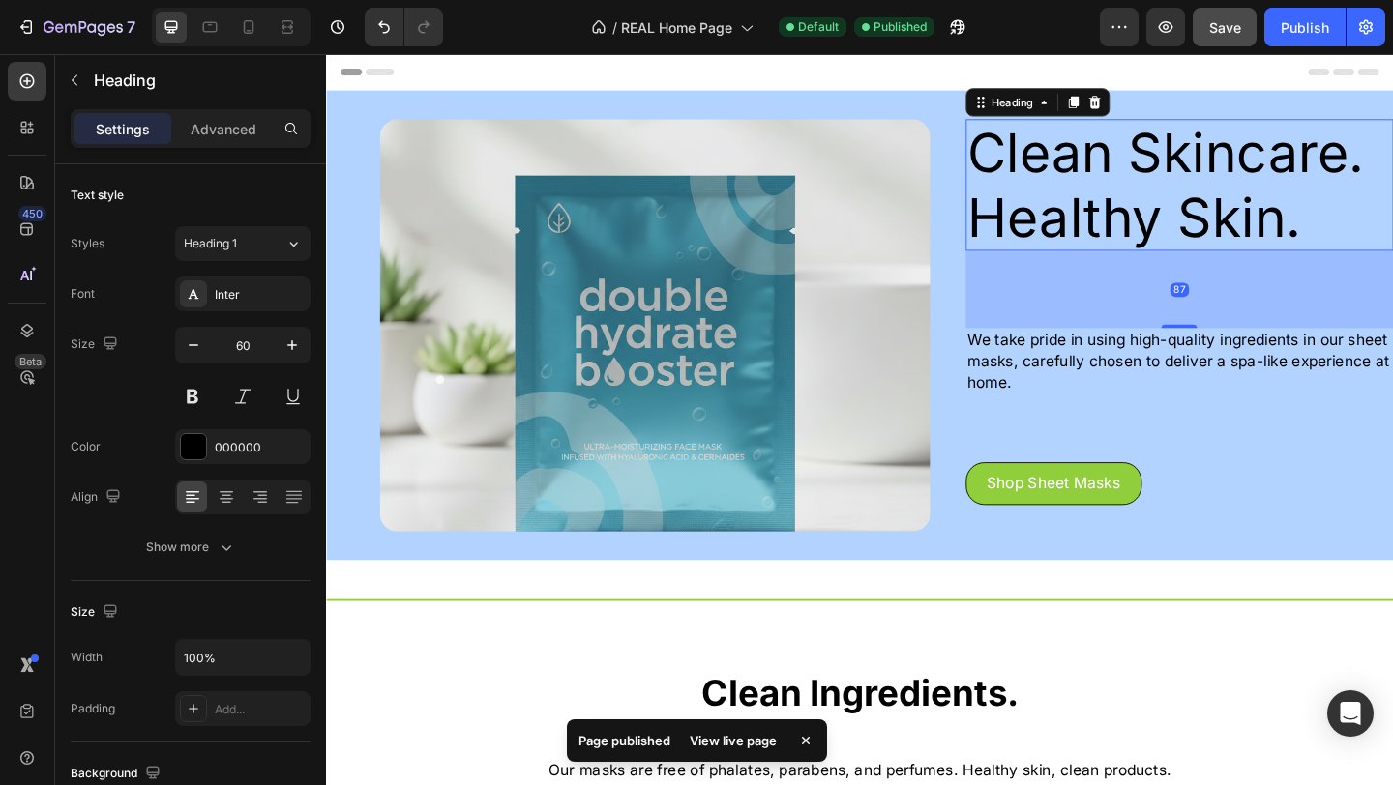
click at [1085, 148] on h2 "Clean Skincare. Healthy Skin." at bounding box center [1253, 196] width 465 height 143
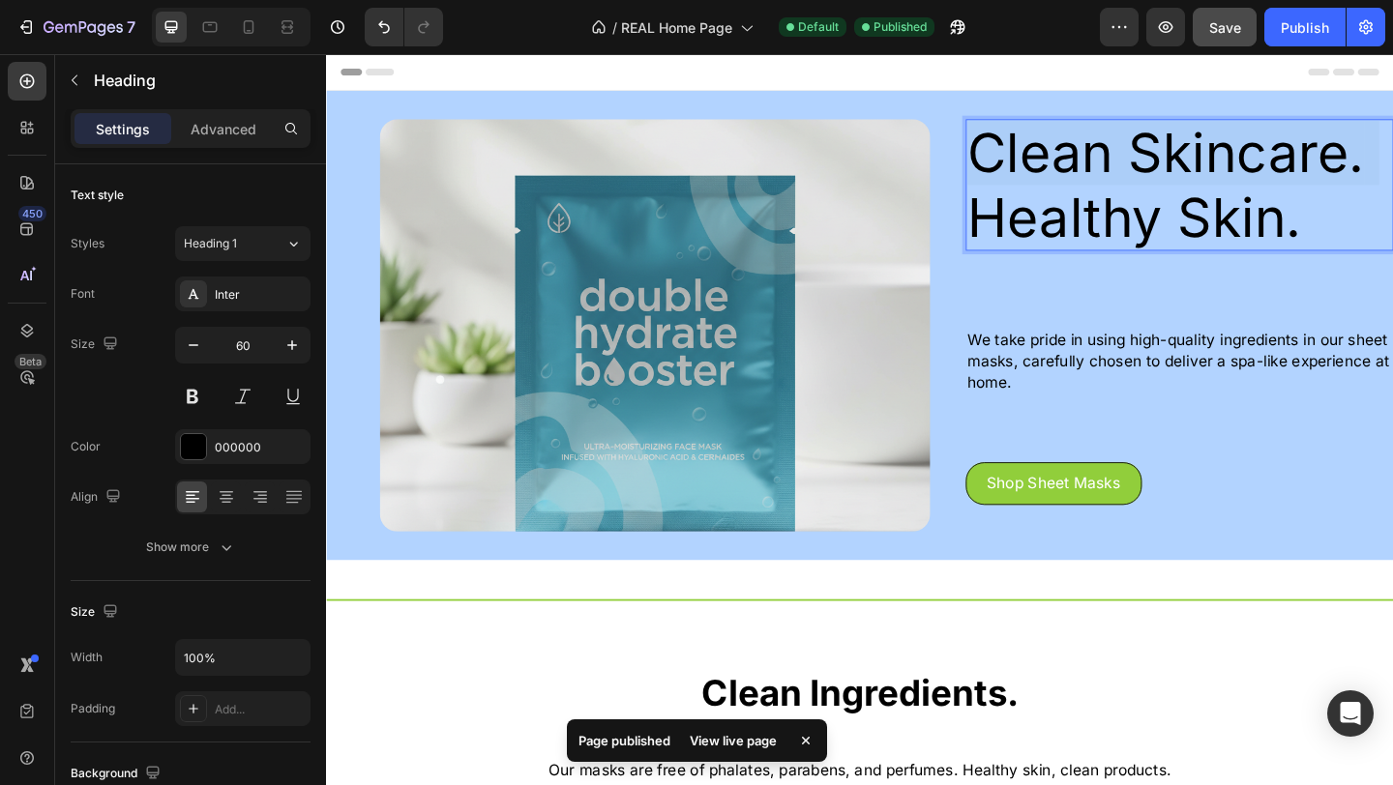
click at [1085, 149] on p "Clean Skincare. Healthy Skin." at bounding box center [1253, 196] width 461 height 139
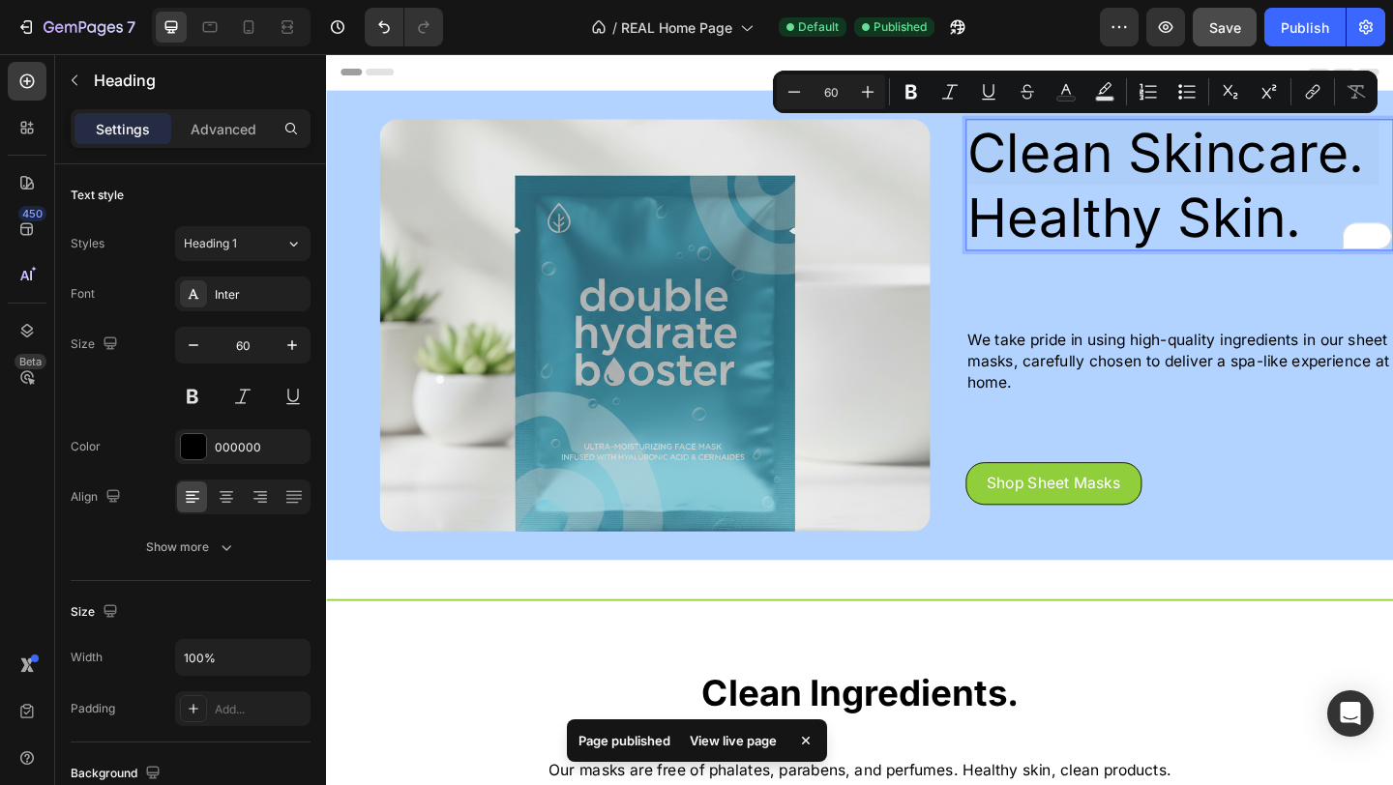
click at [1085, 149] on p "Clean Skincare. Healthy Skin." at bounding box center [1253, 196] width 461 height 139
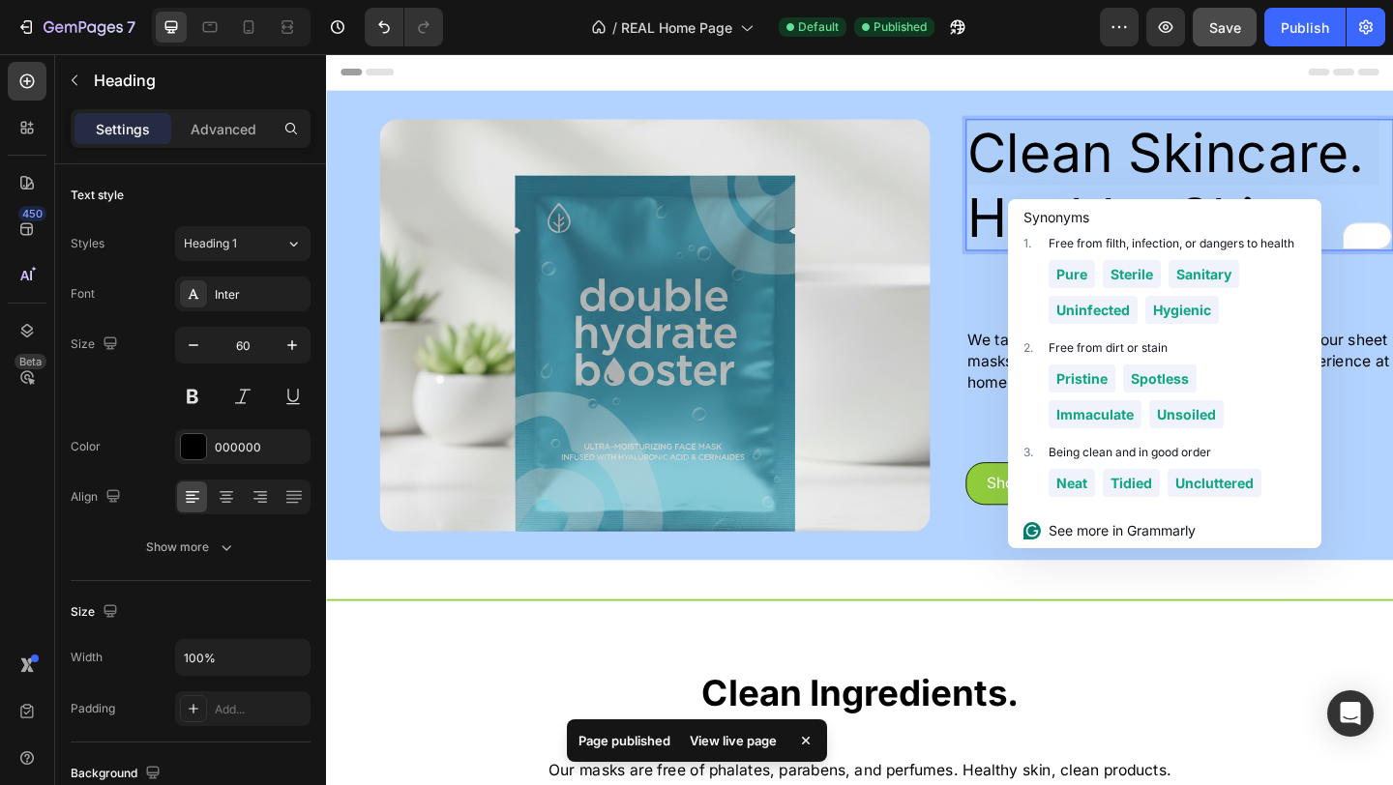
click at [1085, 149] on p "Clean Skincare. Healthy Skin." at bounding box center [1253, 196] width 461 height 139
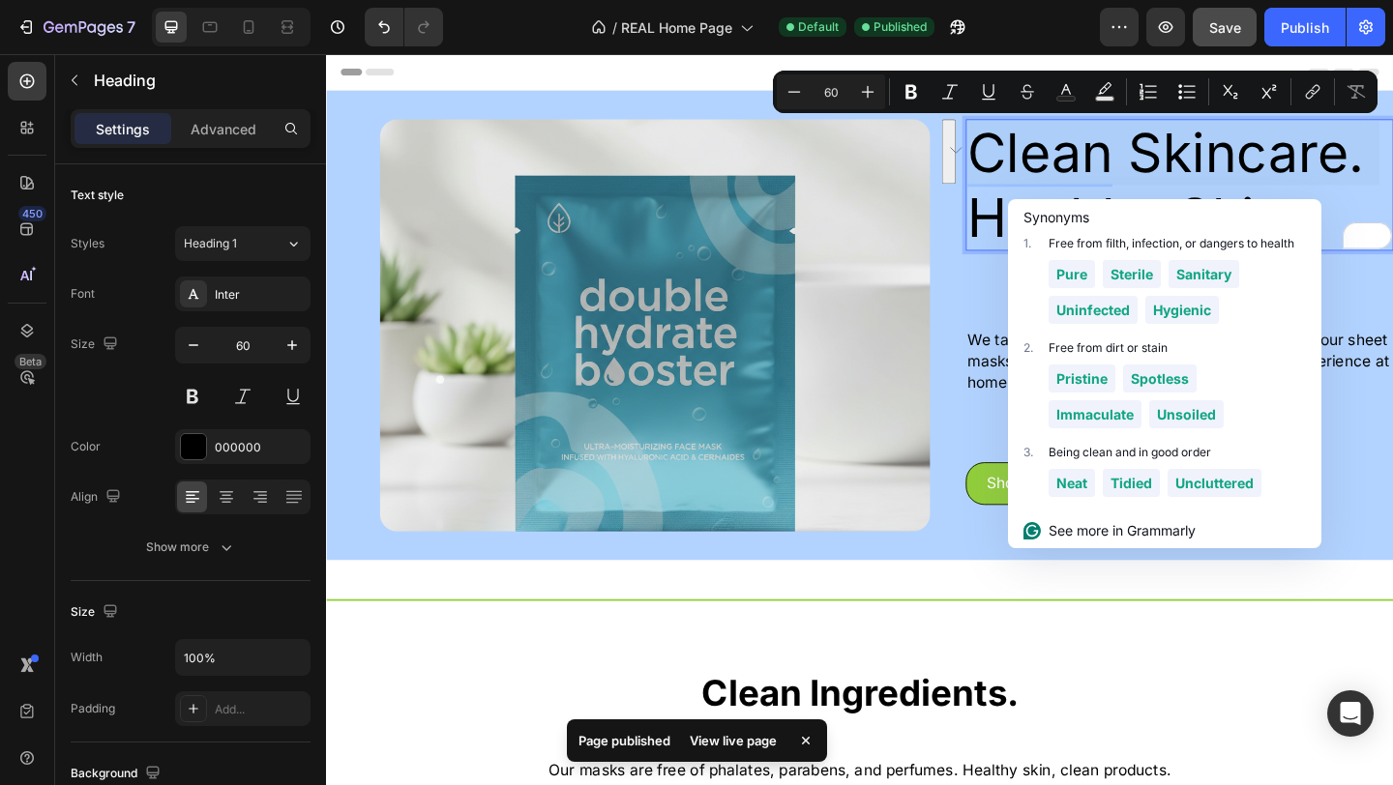
click at [1085, 151] on p "Clean Skincare. Healthy Skin." at bounding box center [1253, 196] width 461 height 139
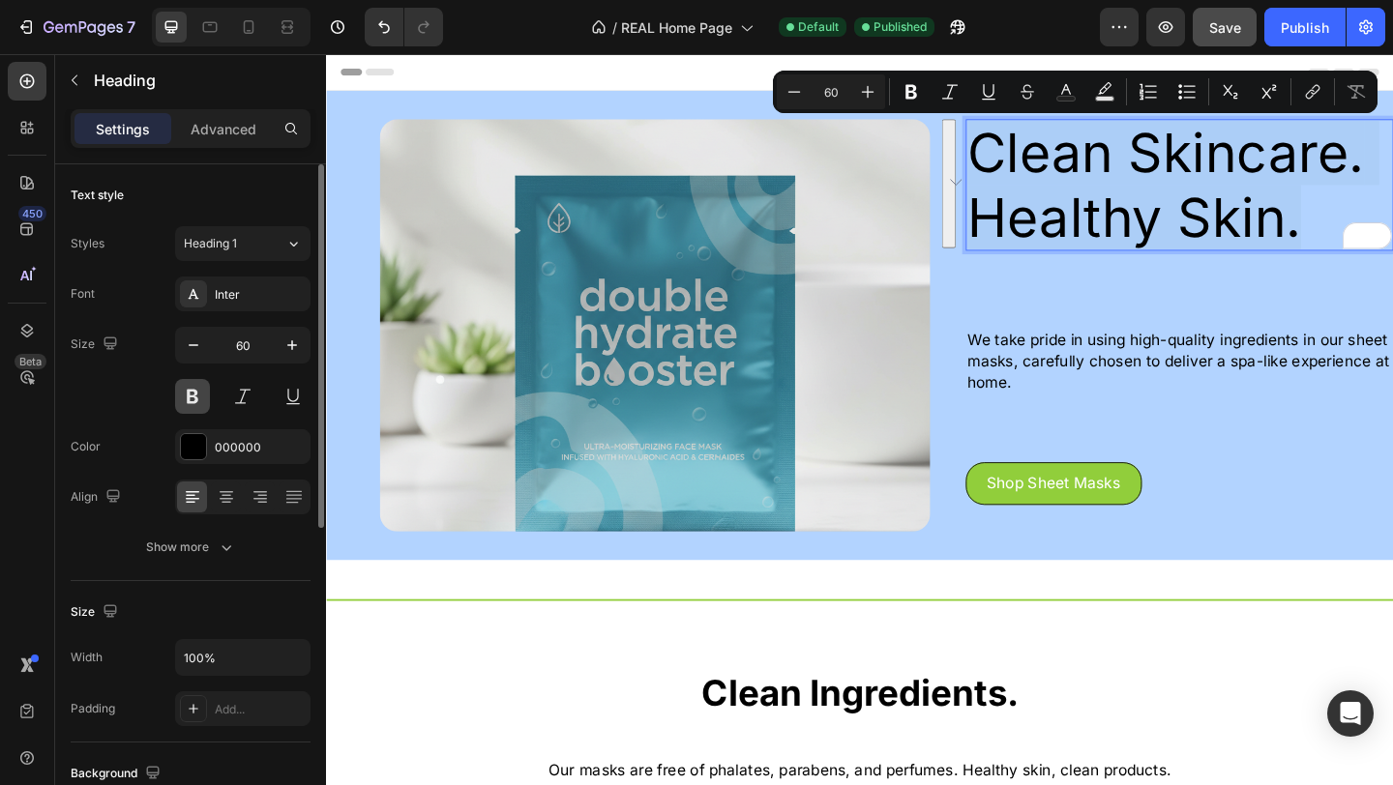
click at [191, 396] on button at bounding box center [192, 396] width 35 height 35
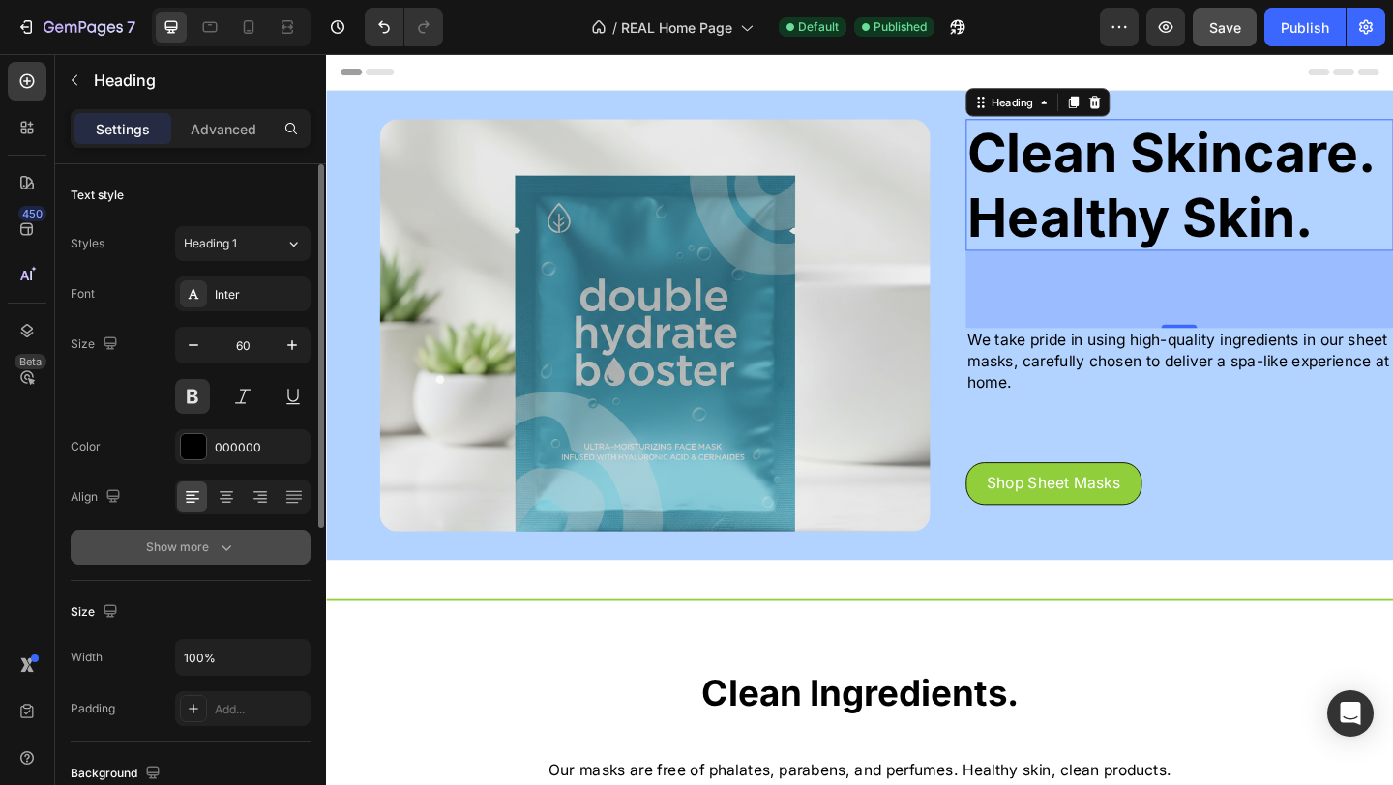
click at [163, 539] on div "Show more" at bounding box center [191, 547] width 90 height 19
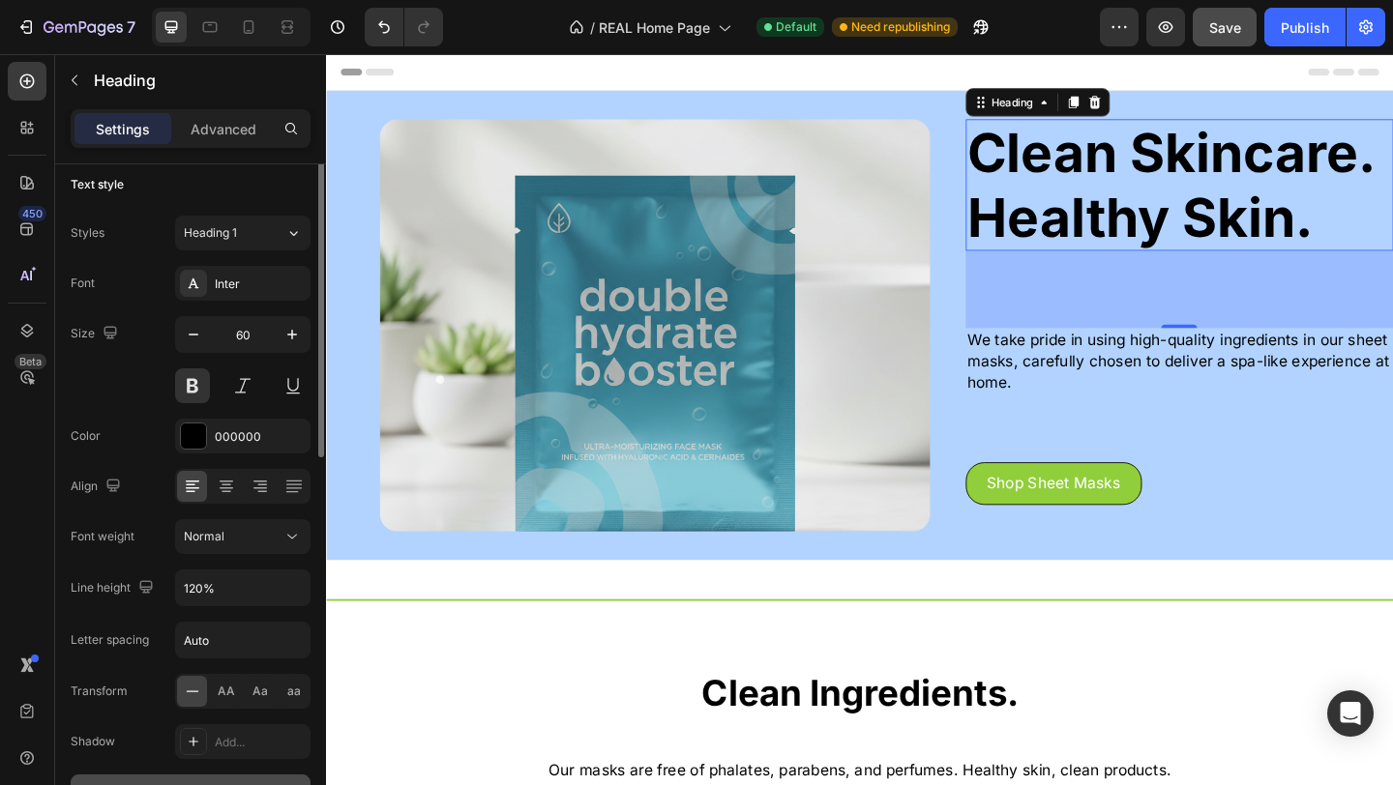
scroll to position [2, 0]
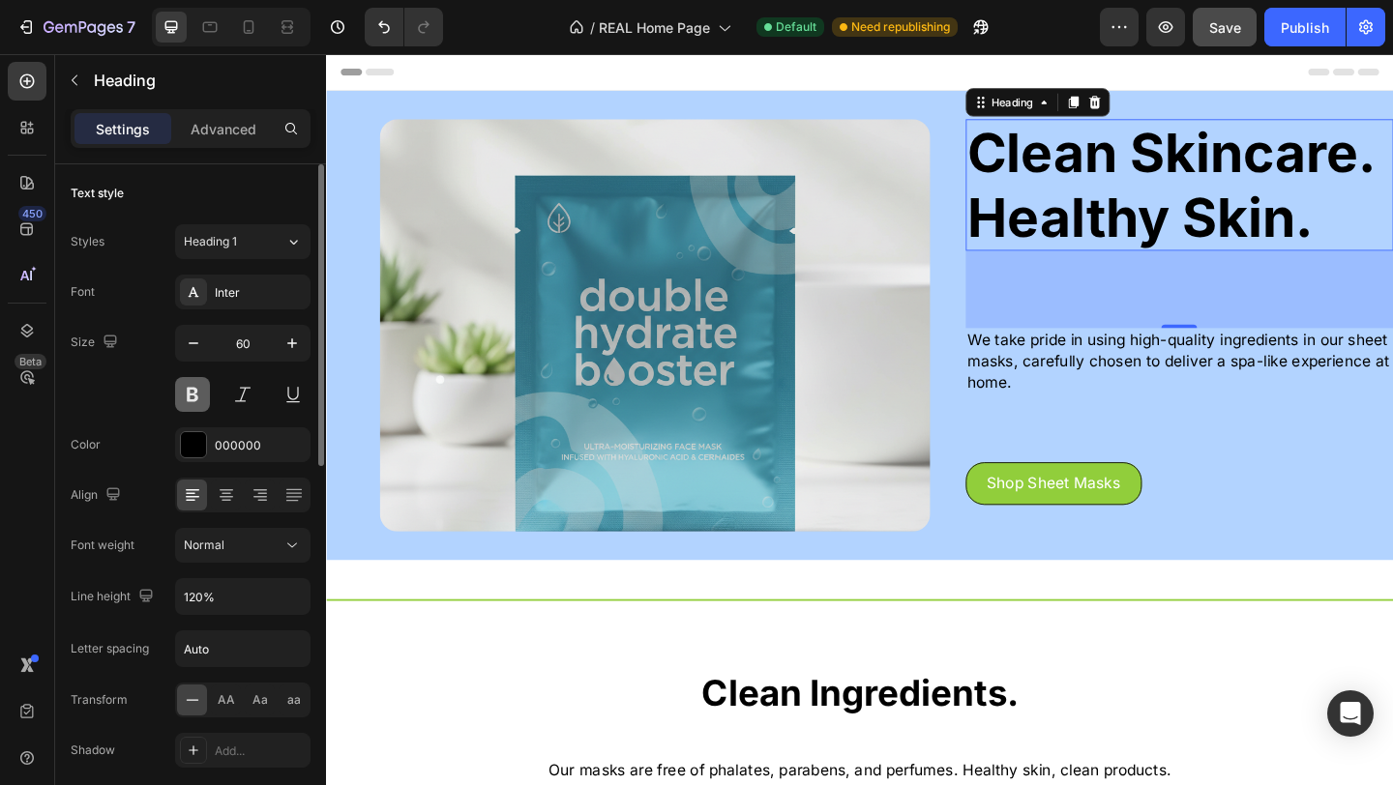
click at [194, 400] on button at bounding box center [192, 394] width 35 height 35
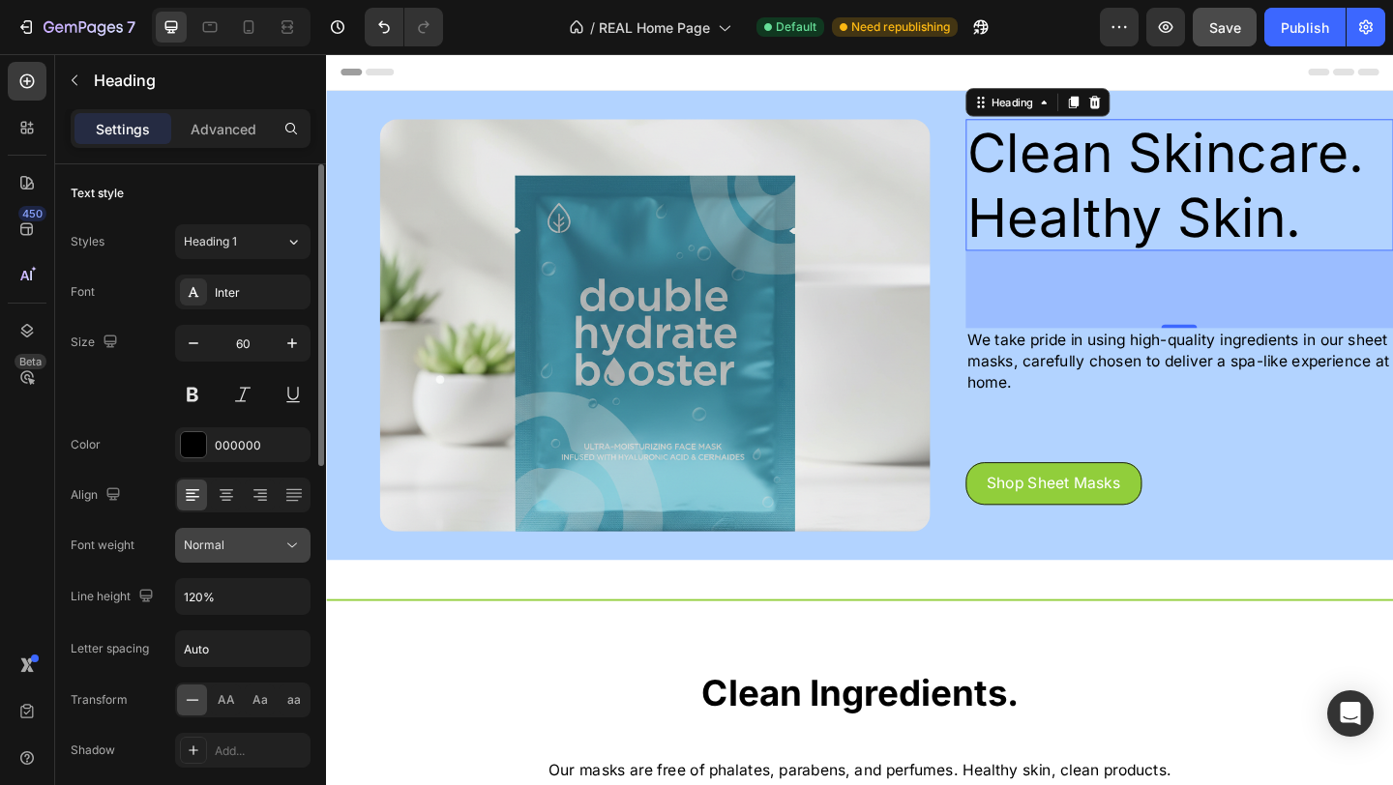
click at [238, 552] on div "Normal" at bounding box center [233, 545] width 99 height 17
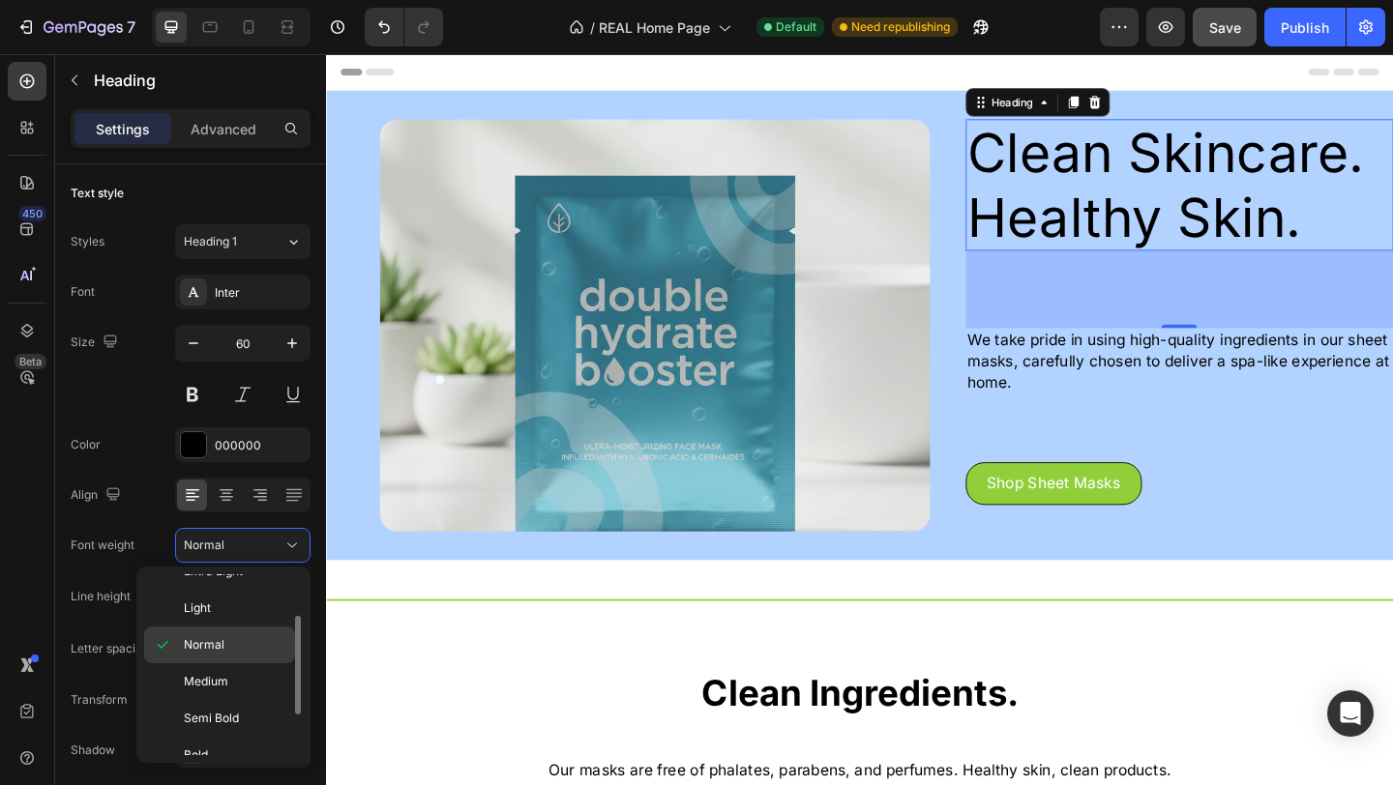
scroll to position [69, 0]
click at [205, 700] on span "Semi Bold" at bounding box center [211, 707] width 55 height 17
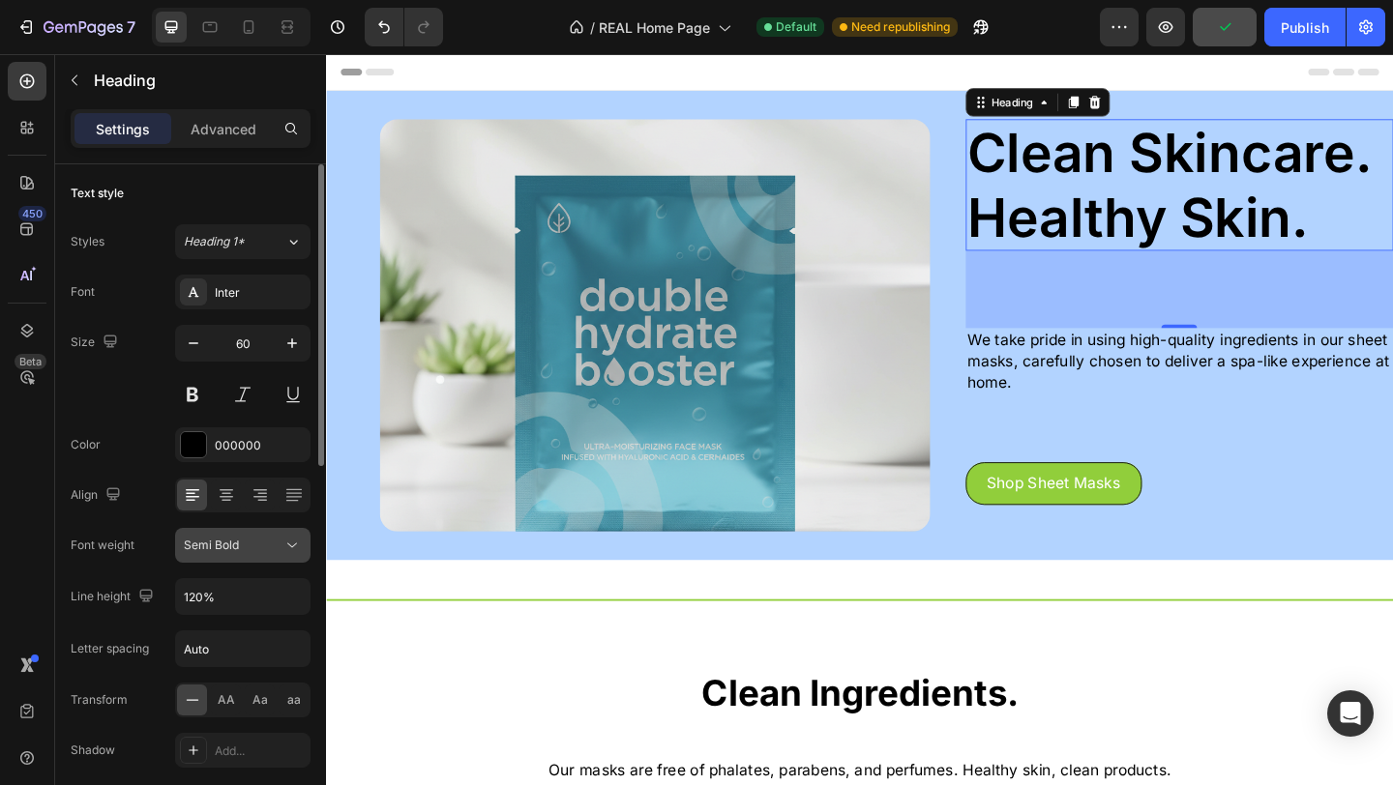
click at [215, 552] on span "Semi Bold" at bounding box center [211, 545] width 55 height 17
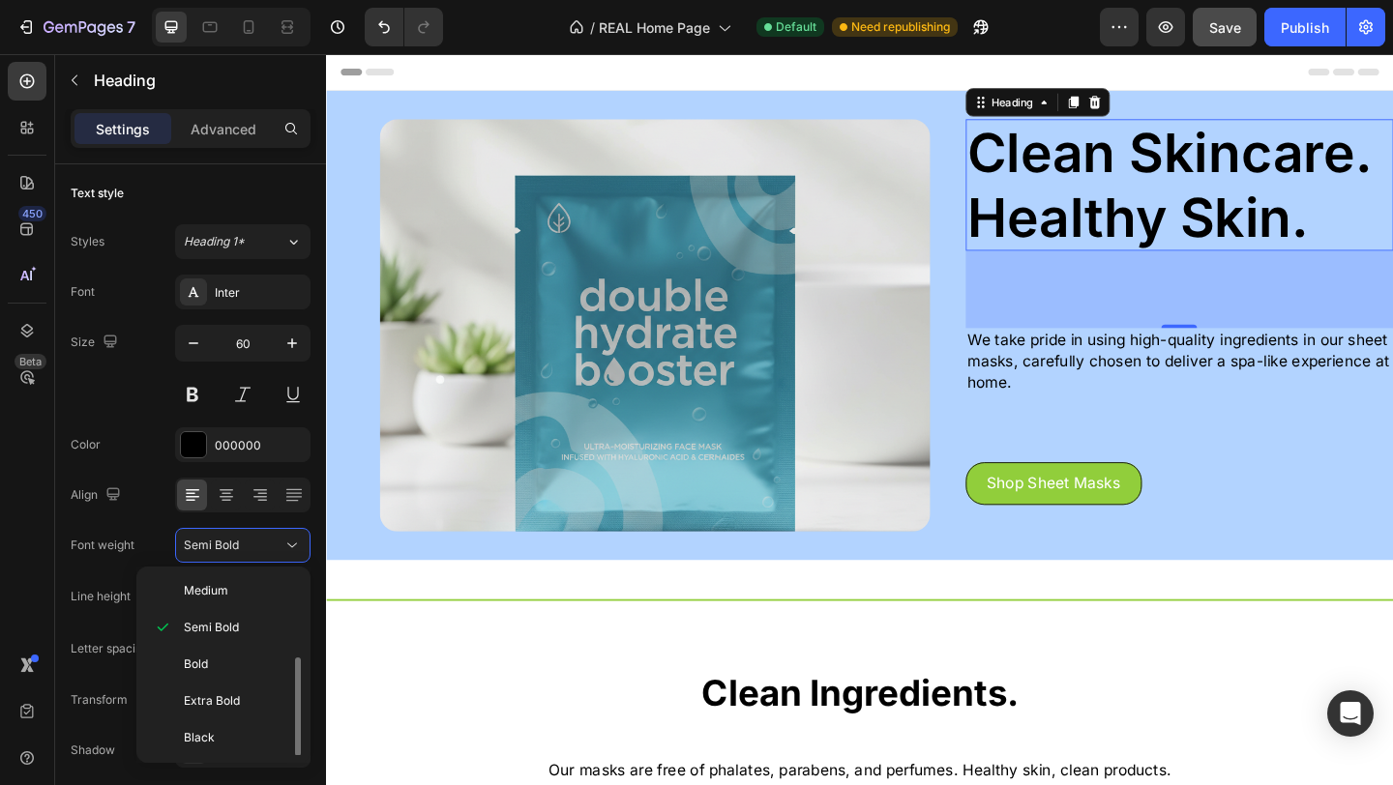
scroll to position [150, 0]
click at [150, 528] on div "Font weight Semi Bold" at bounding box center [191, 545] width 240 height 35
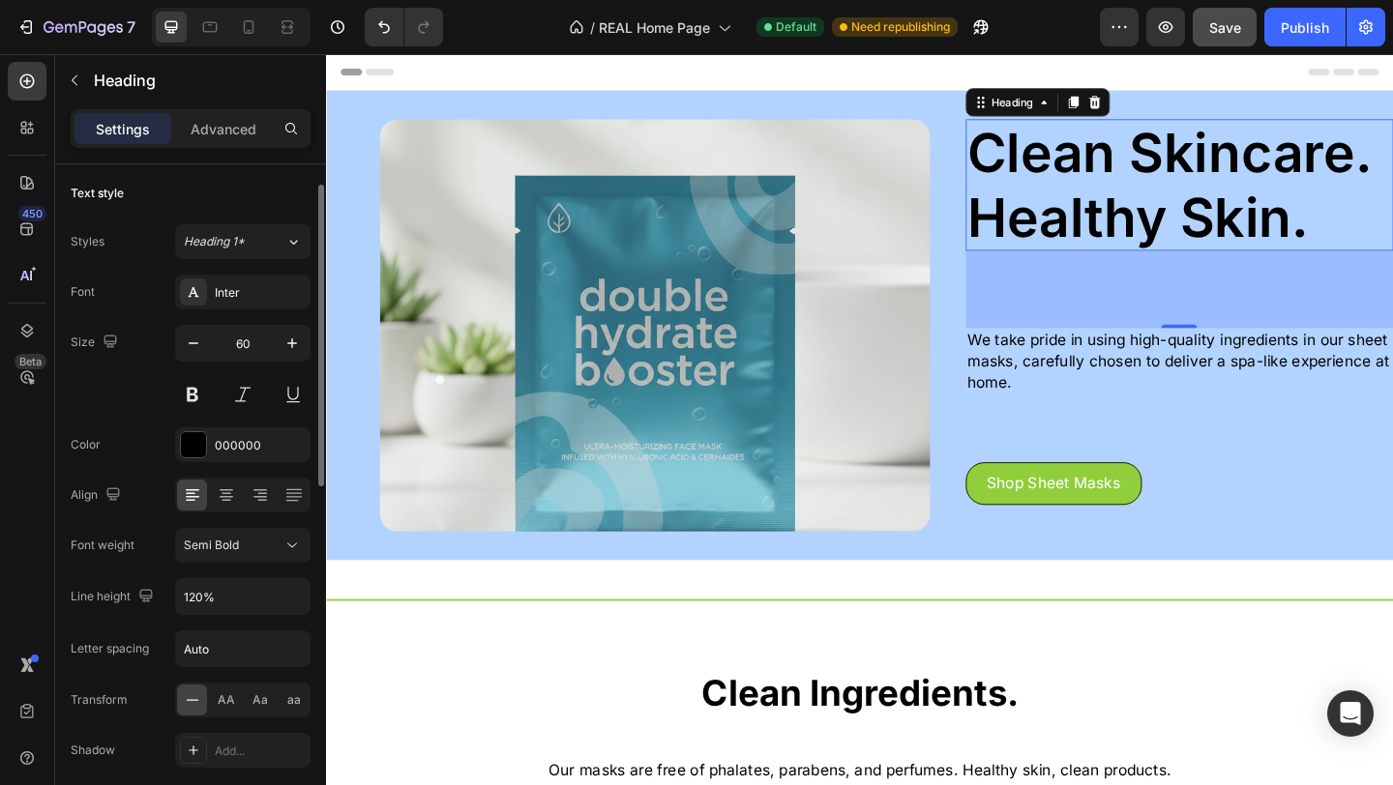
scroll to position [41, 0]
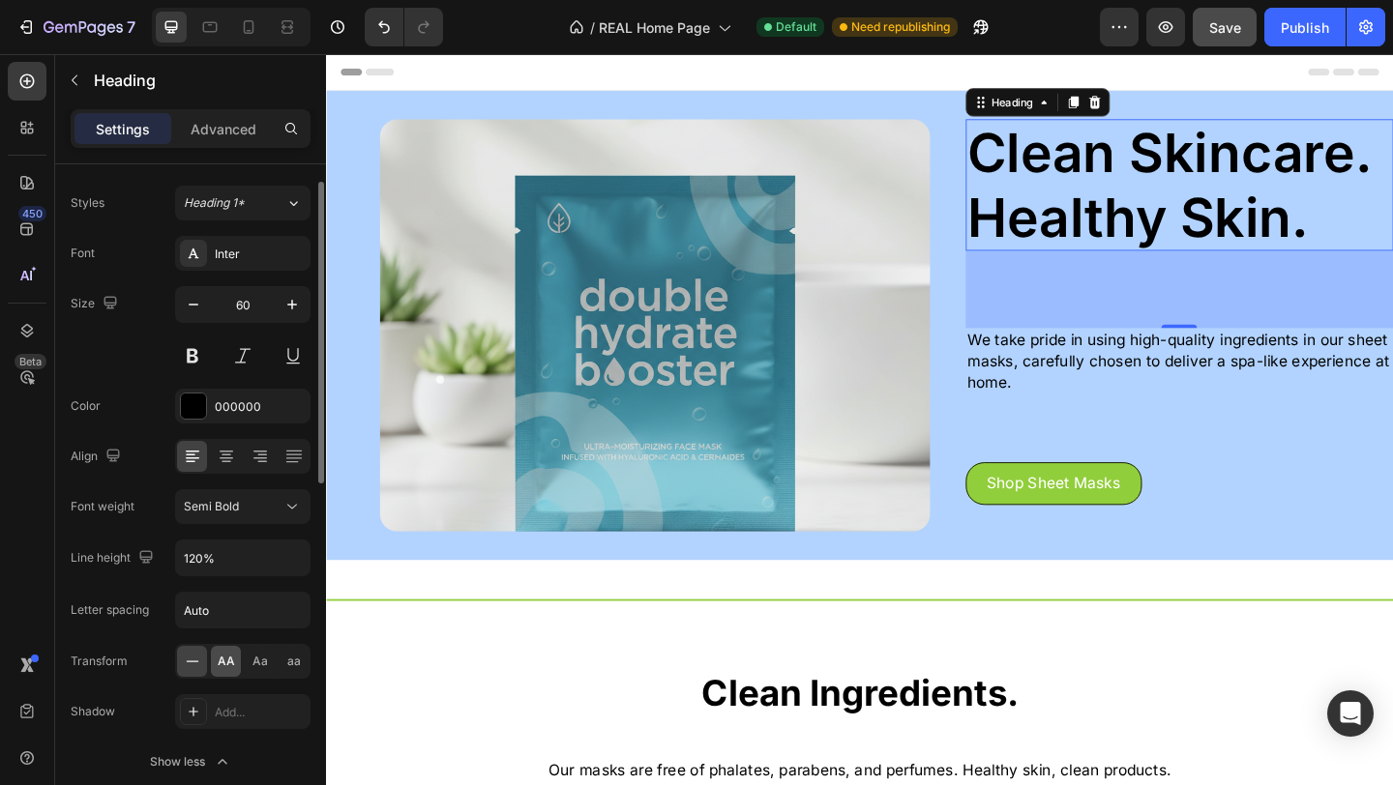
click at [216, 663] on div "AA" at bounding box center [226, 661] width 30 height 31
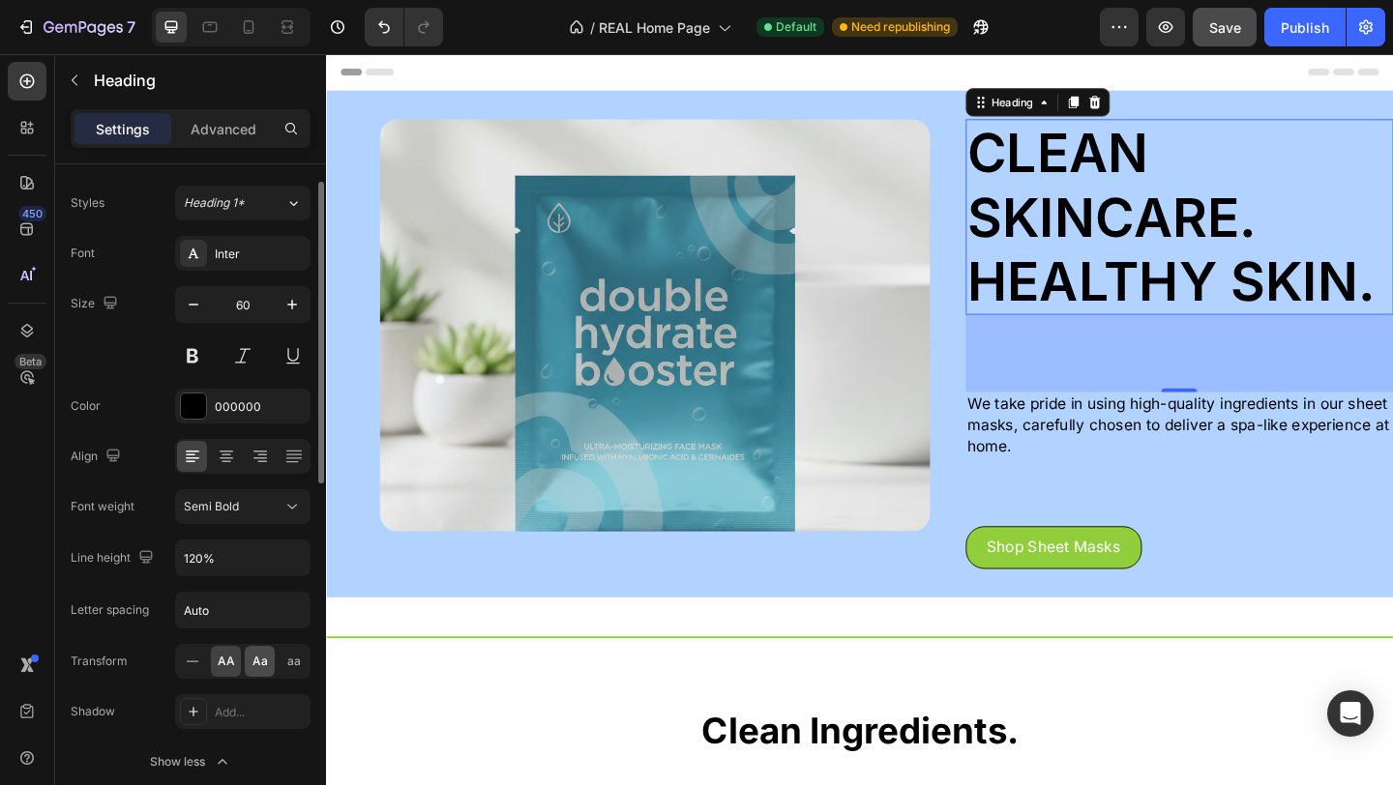
click at [249, 660] on div "Aa" at bounding box center [260, 661] width 30 height 31
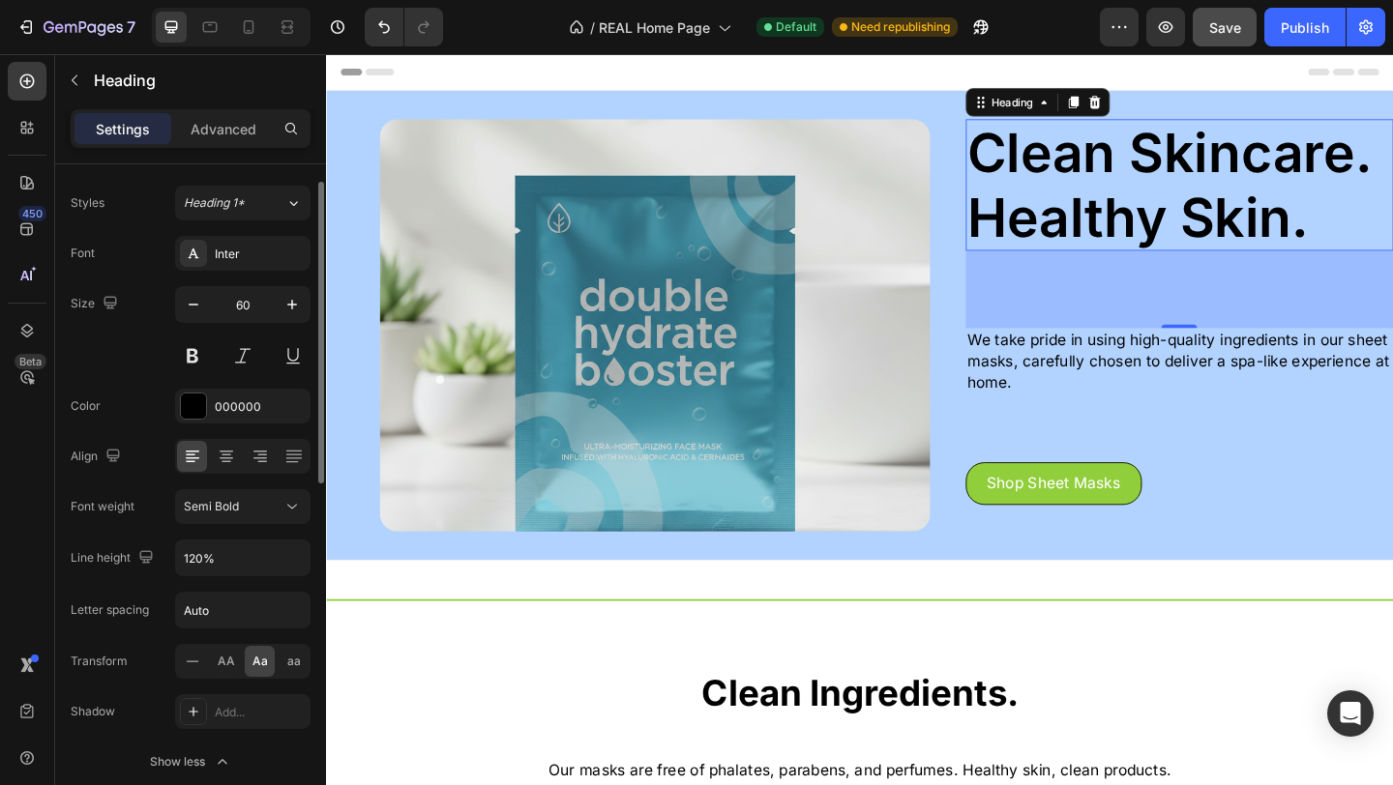
click at [276, 659] on div "AA Aa aa" at bounding box center [242, 661] width 135 height 35
click at [283, 659] on div "aa" at bounding box center [294, 661] width 30 height 31
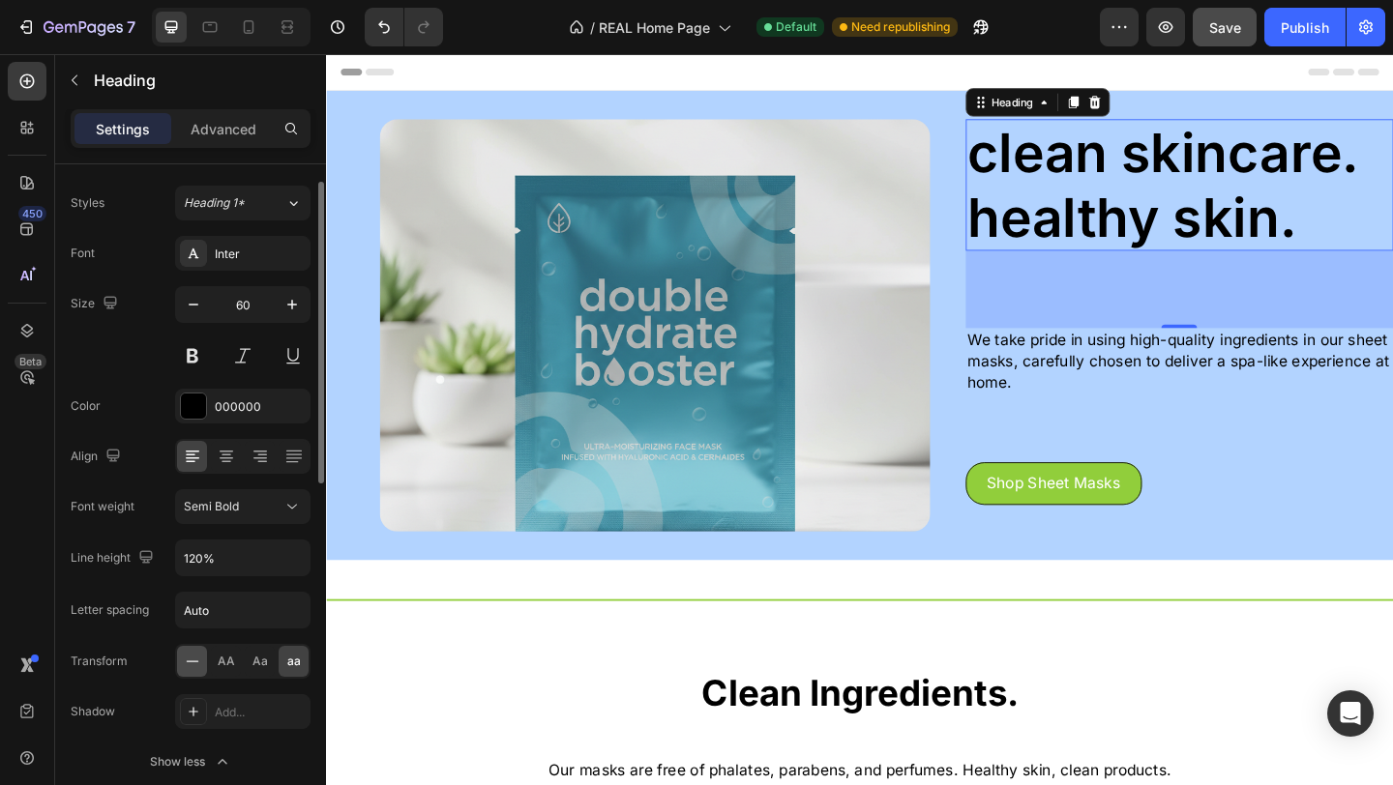
click at [202, 662] on div at bounding box center [192, 661] width 30 height 31
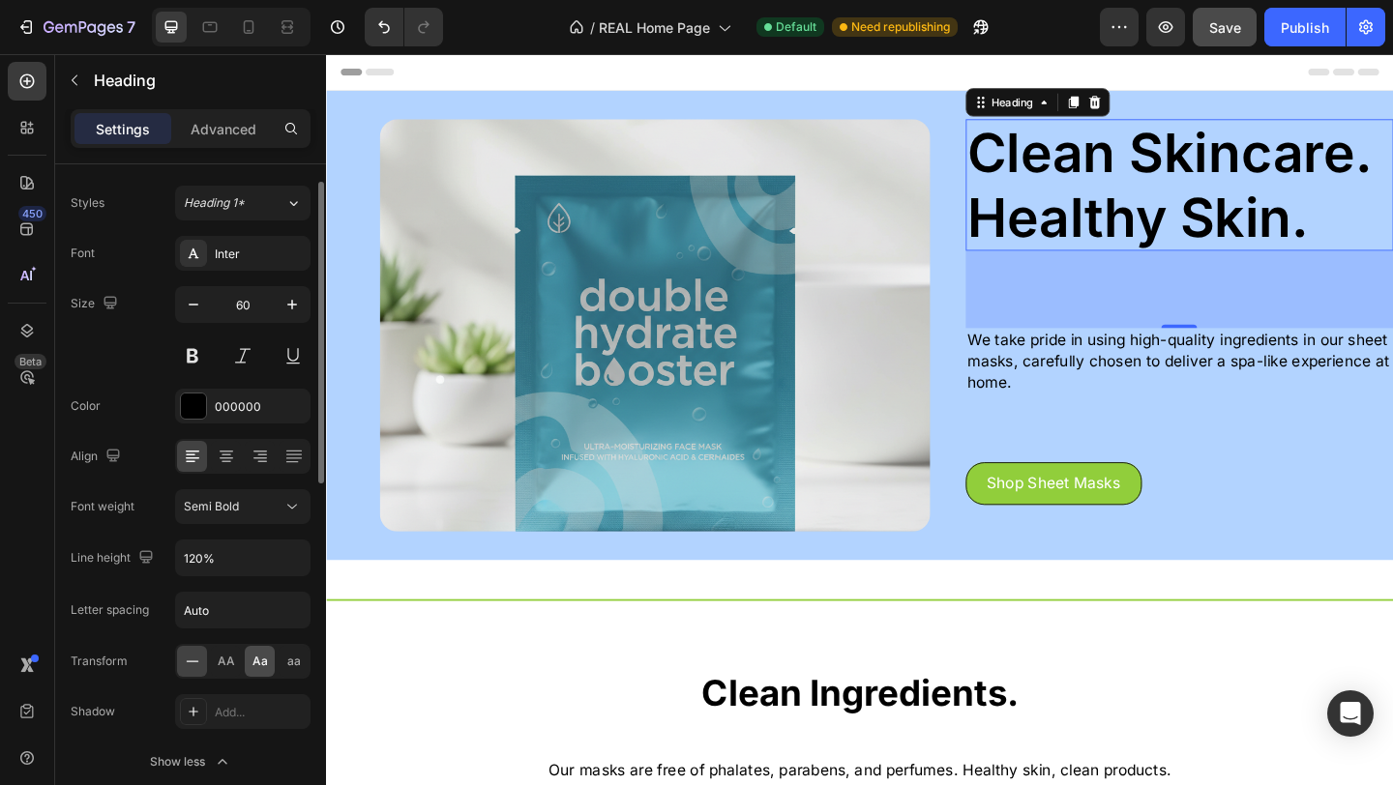
click at [252, 662] on span "Aa" at bounding box center [259, 661] width 15 height 17
click at [253, 662] on span "Aa" at bounding box center [259, 661] width 15 height 17
click at [188, 670] on icon at bounding box center [192, 661] width 19 height 19
click at [291, 668] on span "aa" at bounding box center [294, 661] width 14 height 17
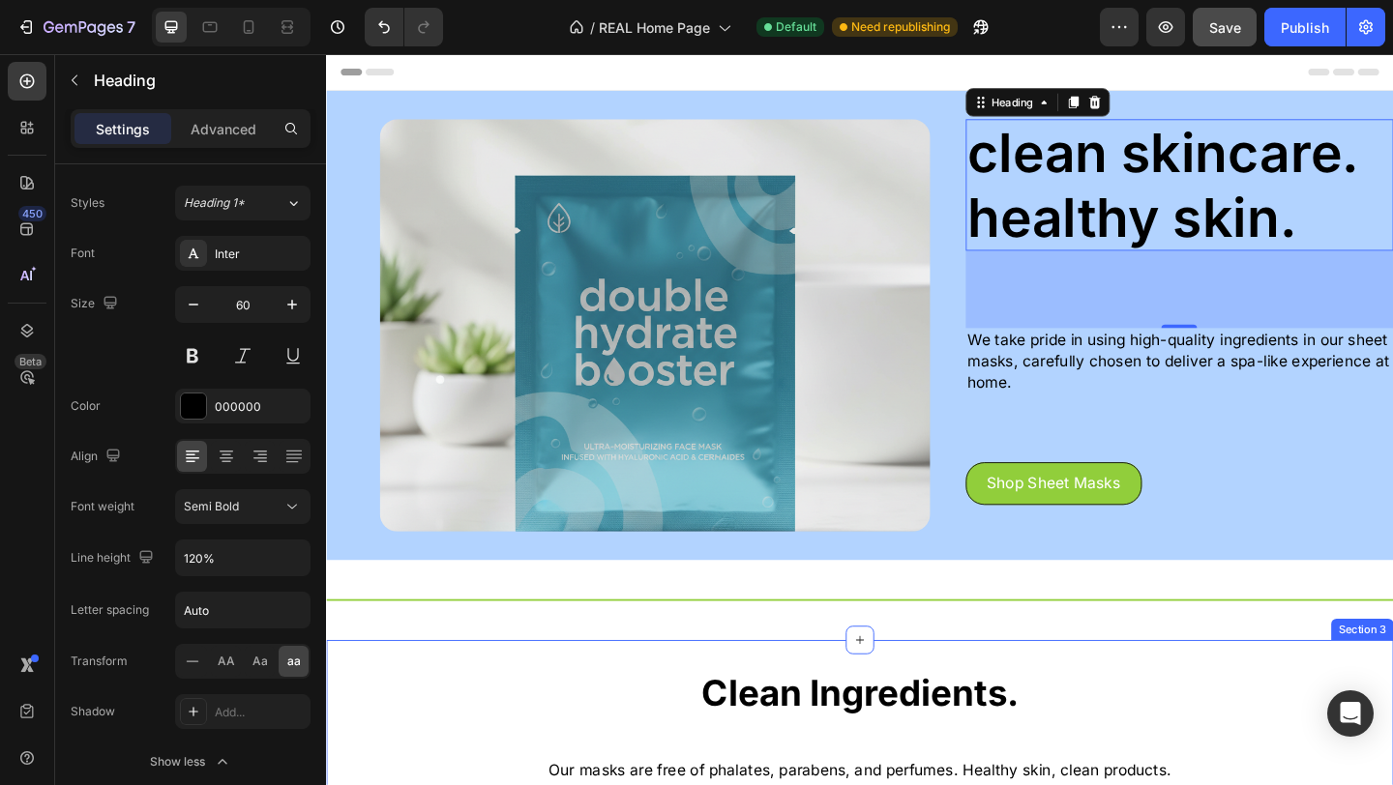
click at [604, 727] on h2 "Clean Ingredients." at bounding box center [906, 749] width 1161 height 54
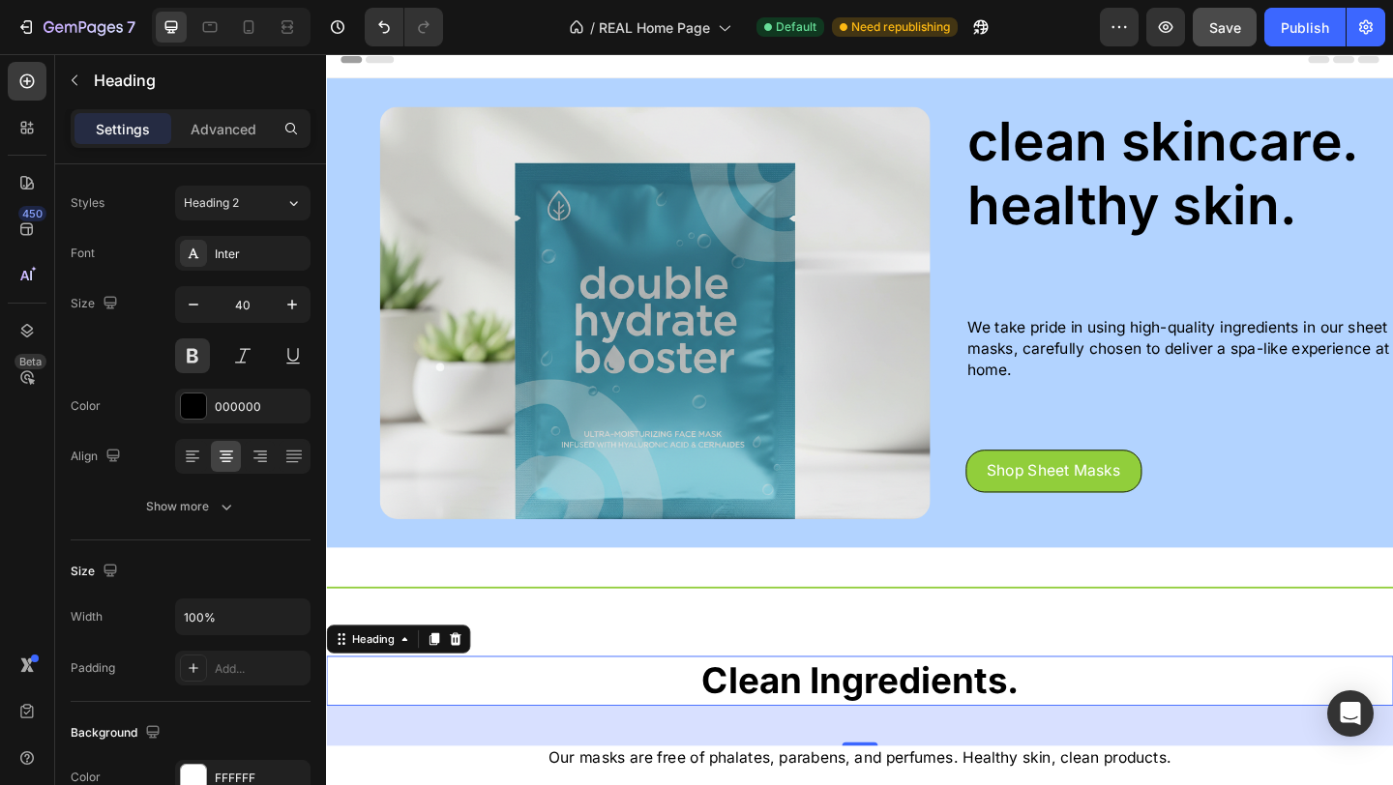
scroll to position [8, 0]
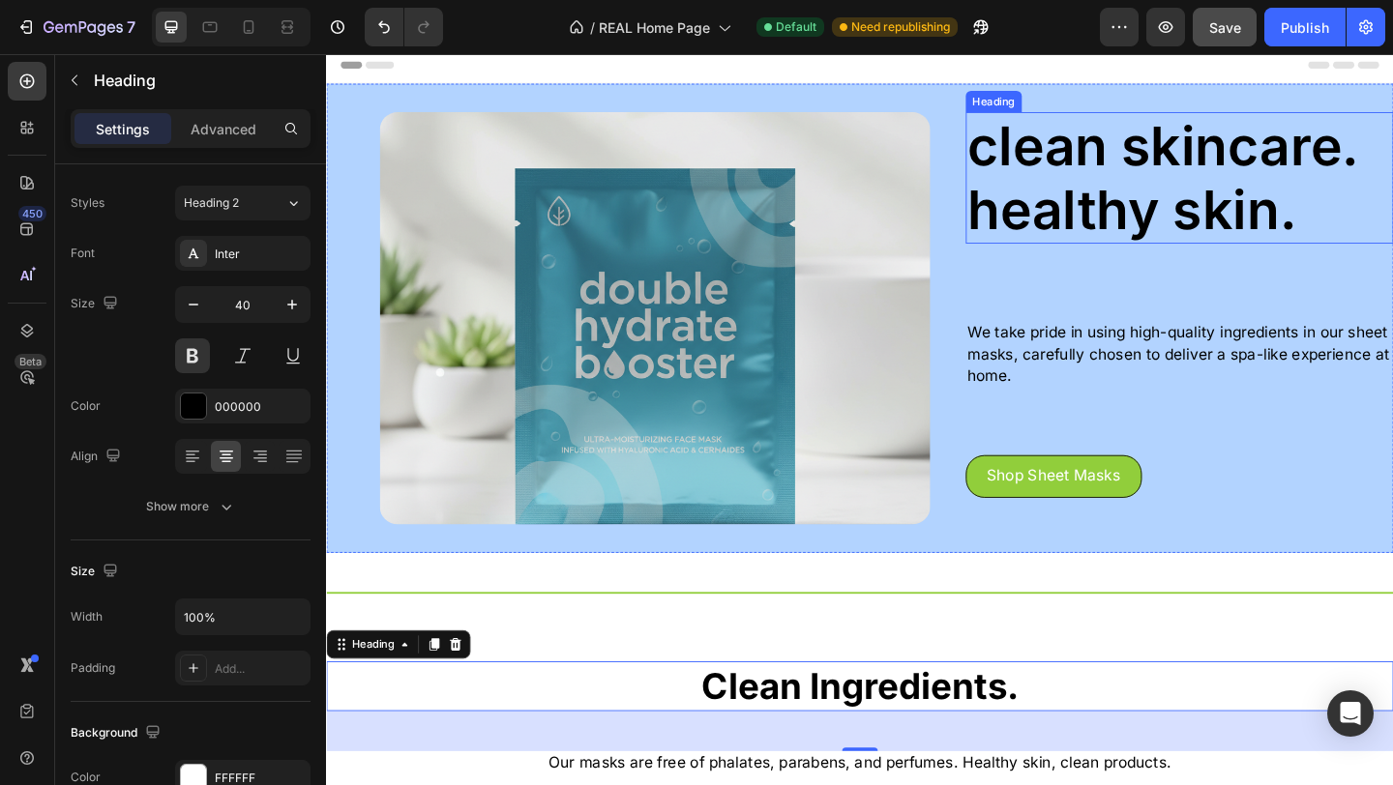
click at [1266, 200] on h2 "Clean Skincare. Healthy Skin." at bounding box center [1253, 188] width 465 height 143
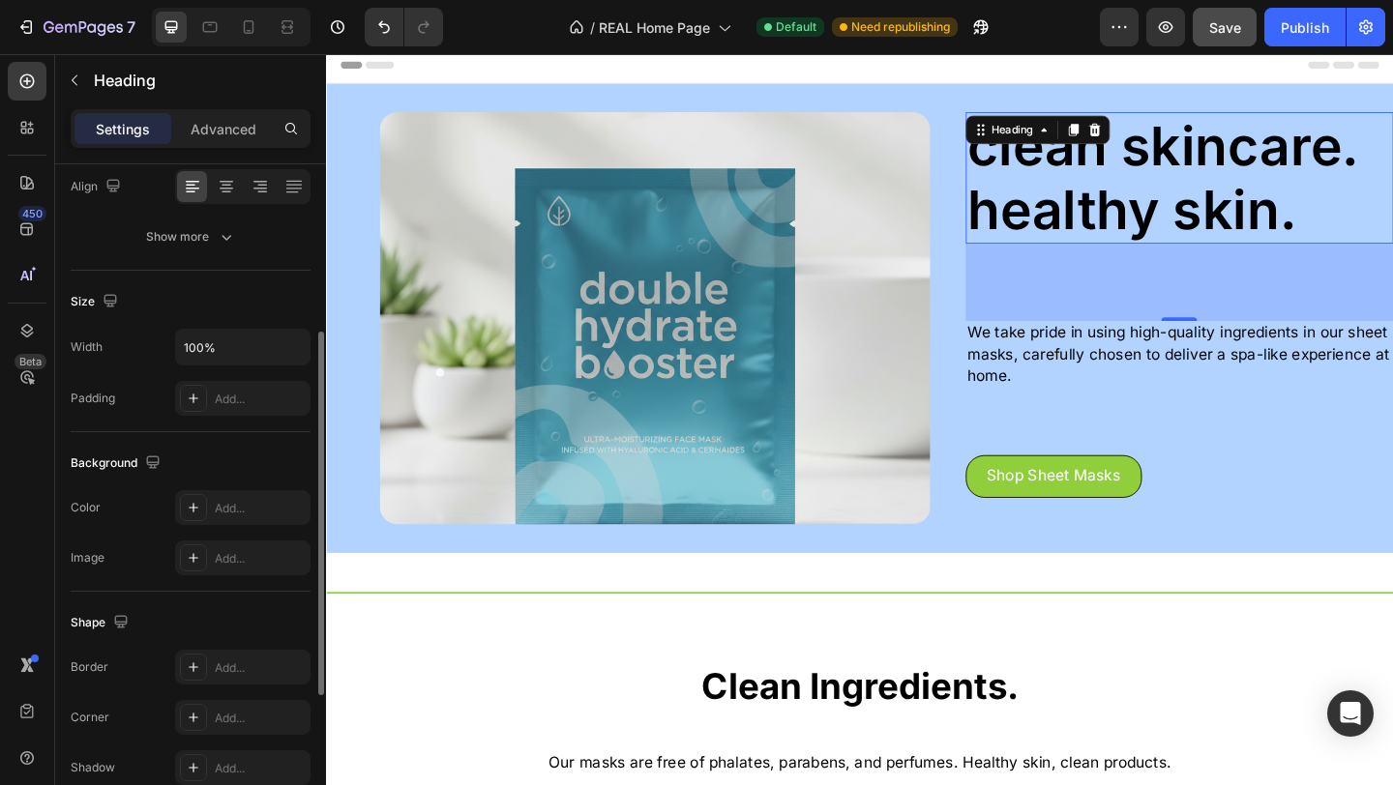
scroll to position [0, 0]
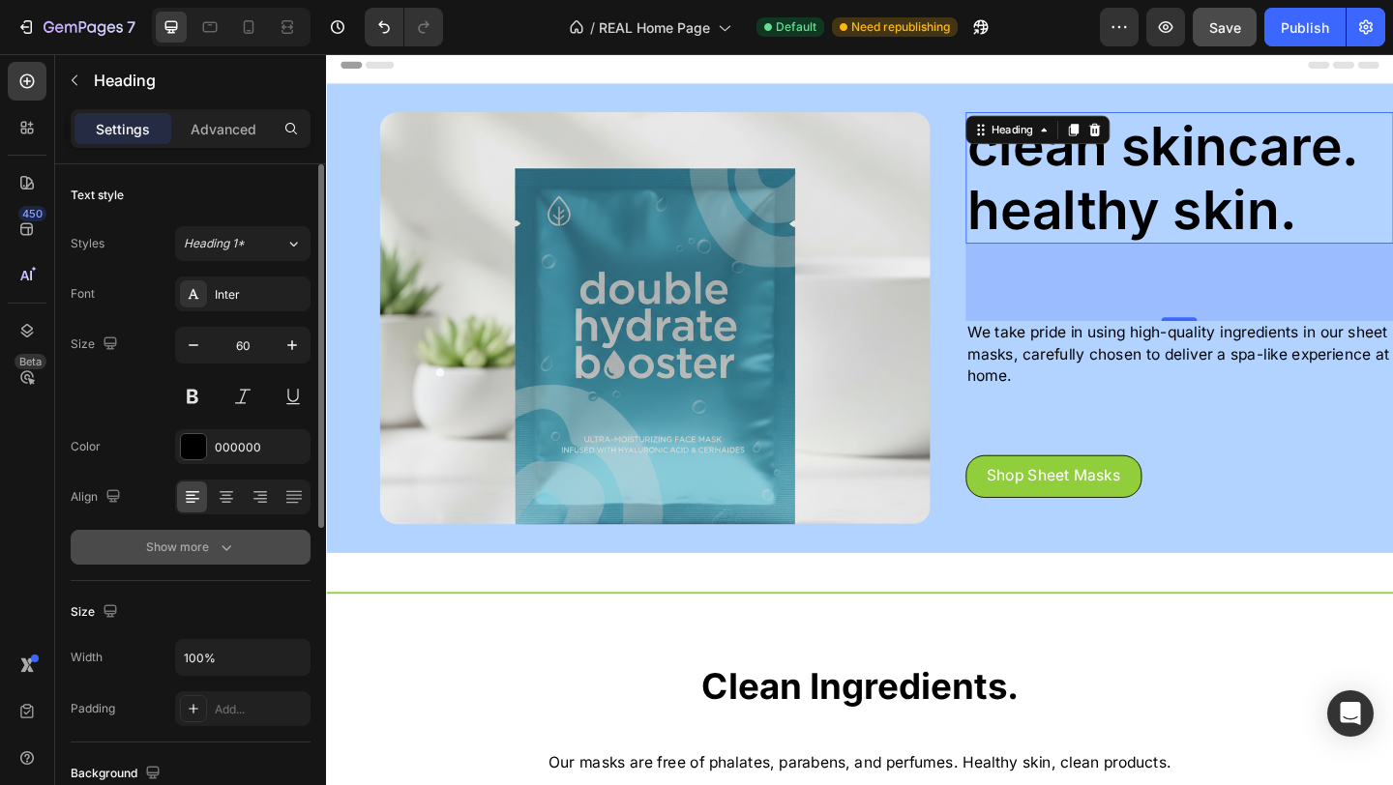
click at [189, 557] on button "Show more" at bounding box center [191, 547] width 240 height 35
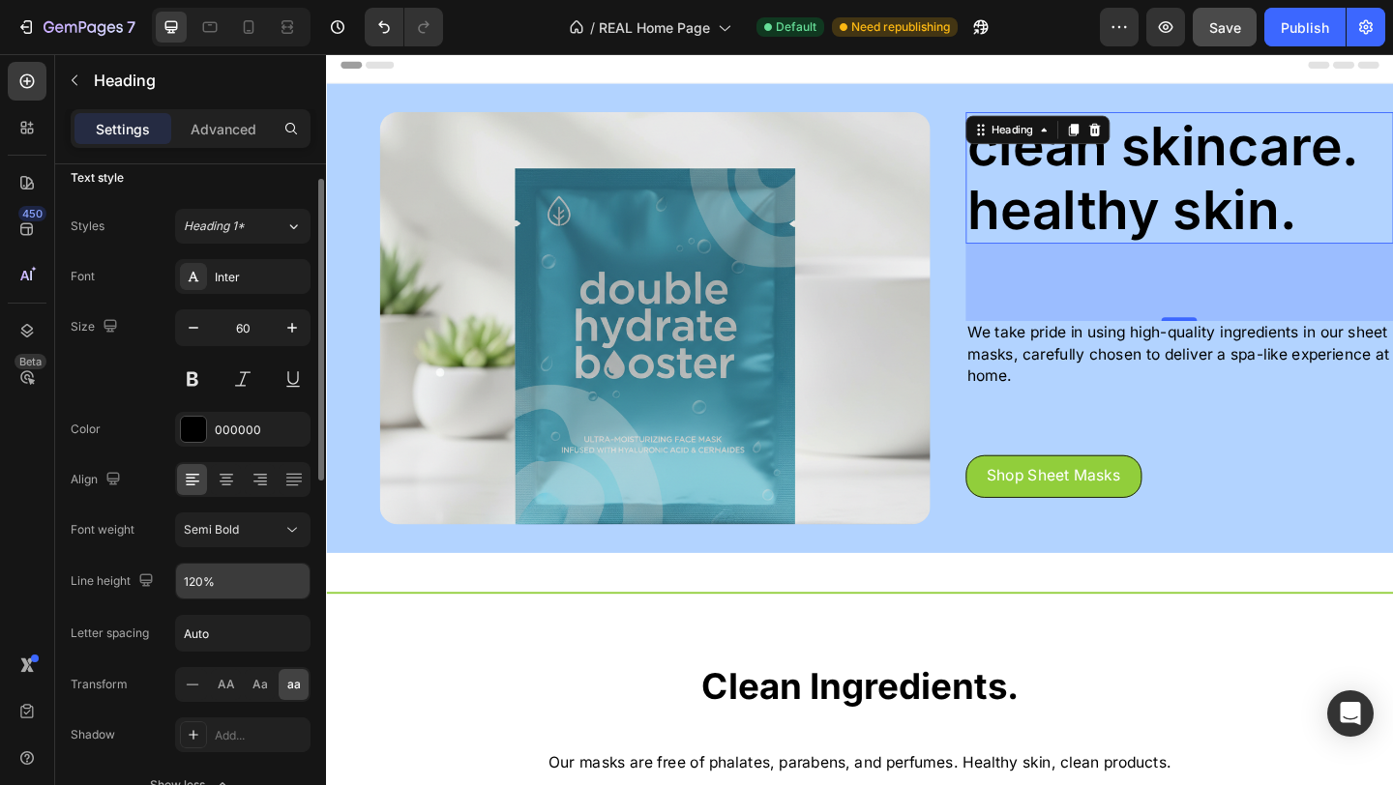
scroll to position [22, 0]
click at [198, 686] on icon at bounding box center [192, 679] width 19 height 19
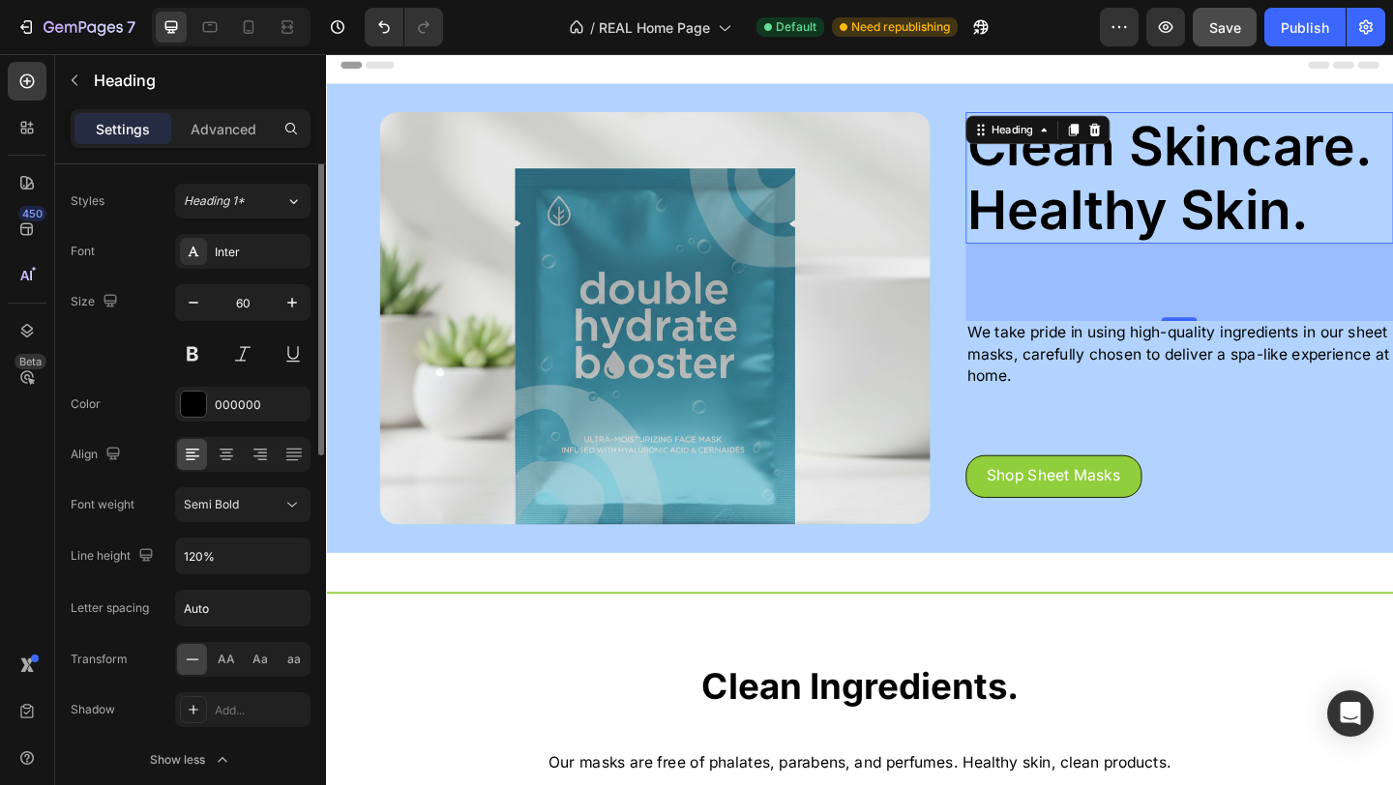
scroll to position [0, 0]
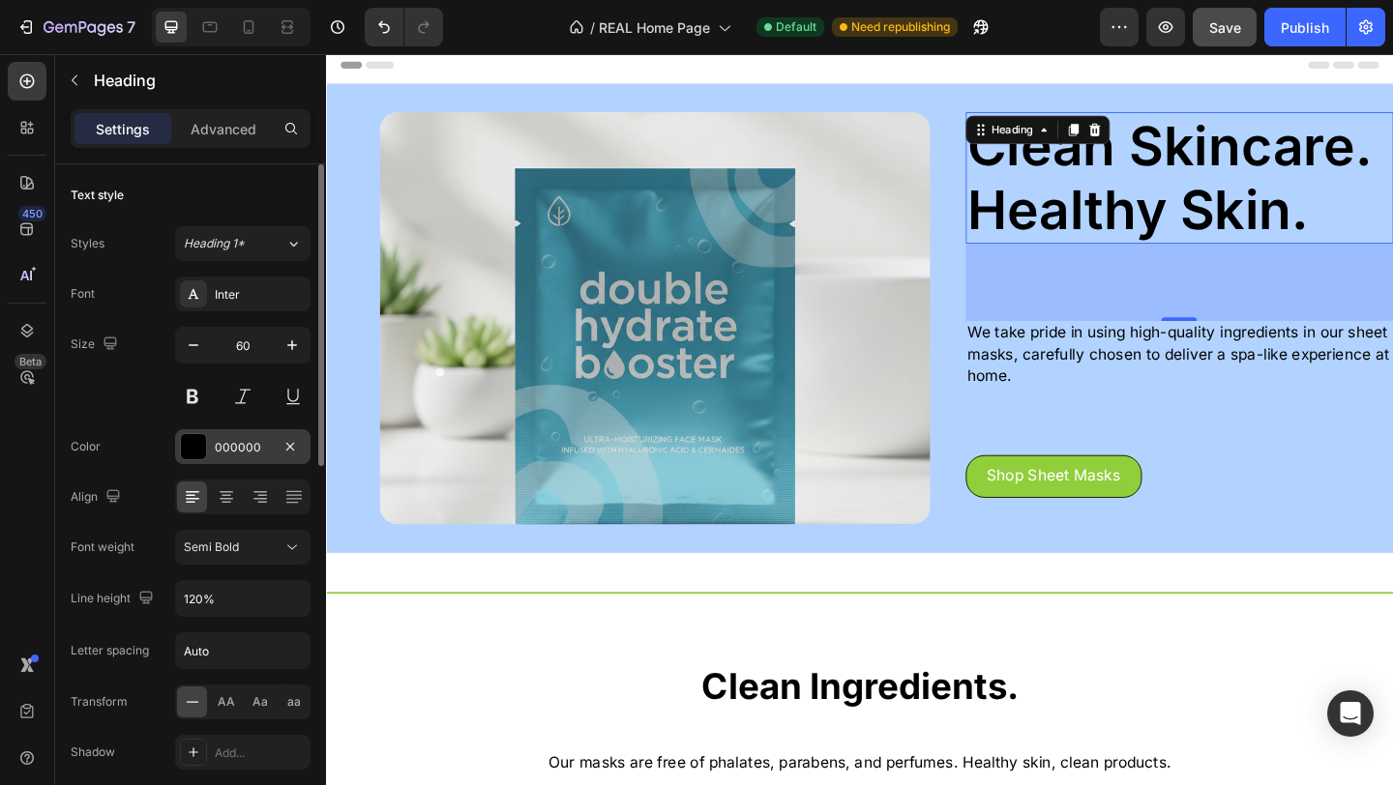
click at [196, 458] on div at bounding box center [193, 446] width 25 height 25
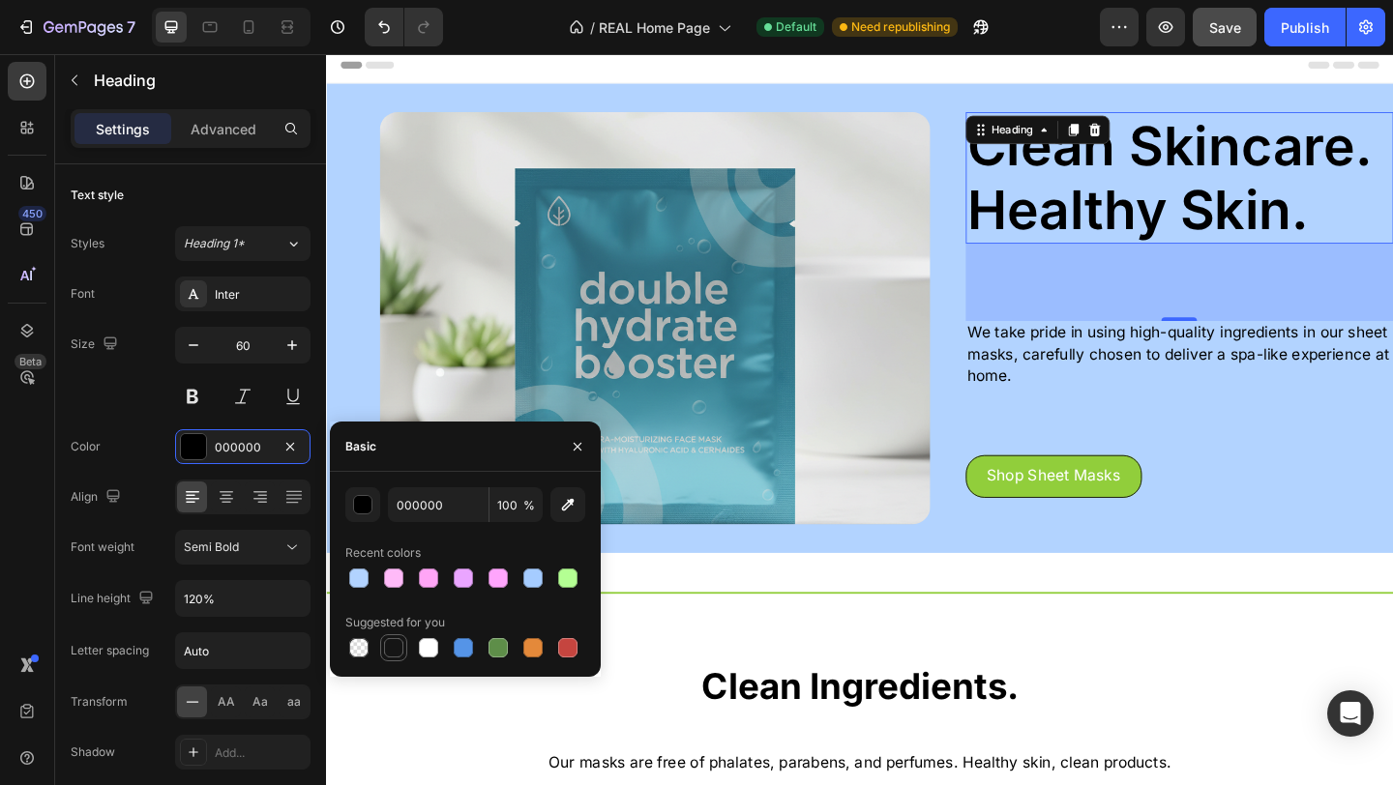
click at [396, 649] on div at bounding box center [393, 647] width 19 height 19
type input "151515"
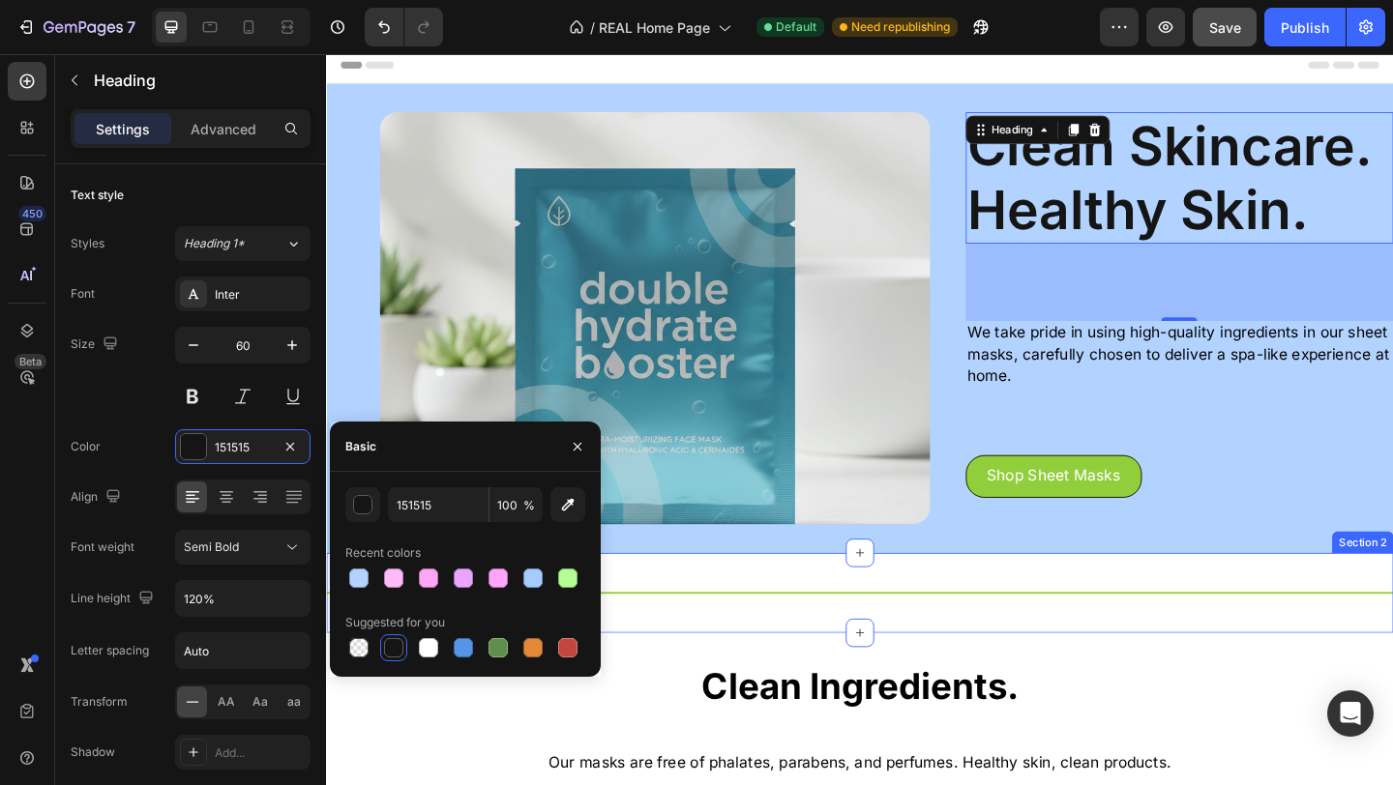
click at [810, 603] on div "Title Line Section 2" at bounding box center [906, 640] width 1161 height 87
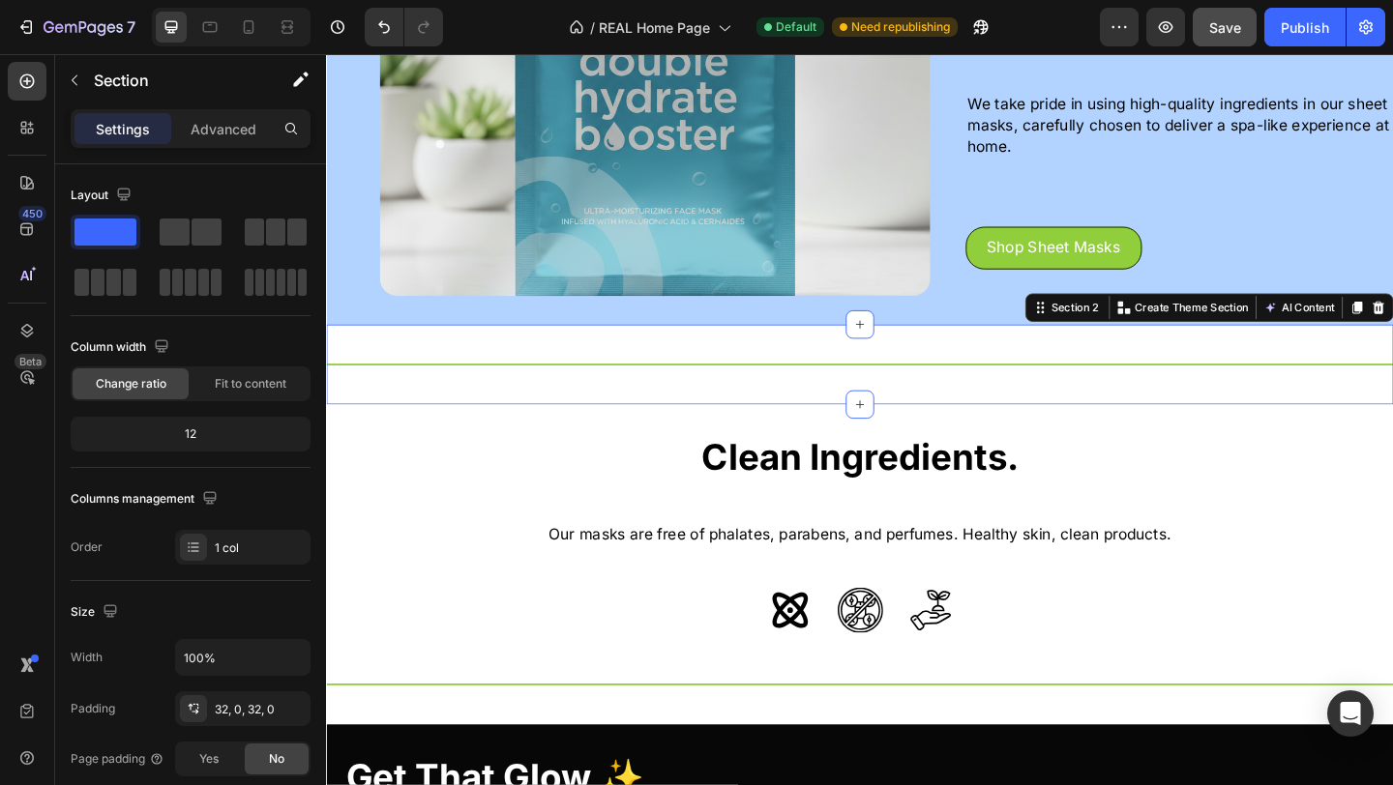
scroll to position [262, 0]
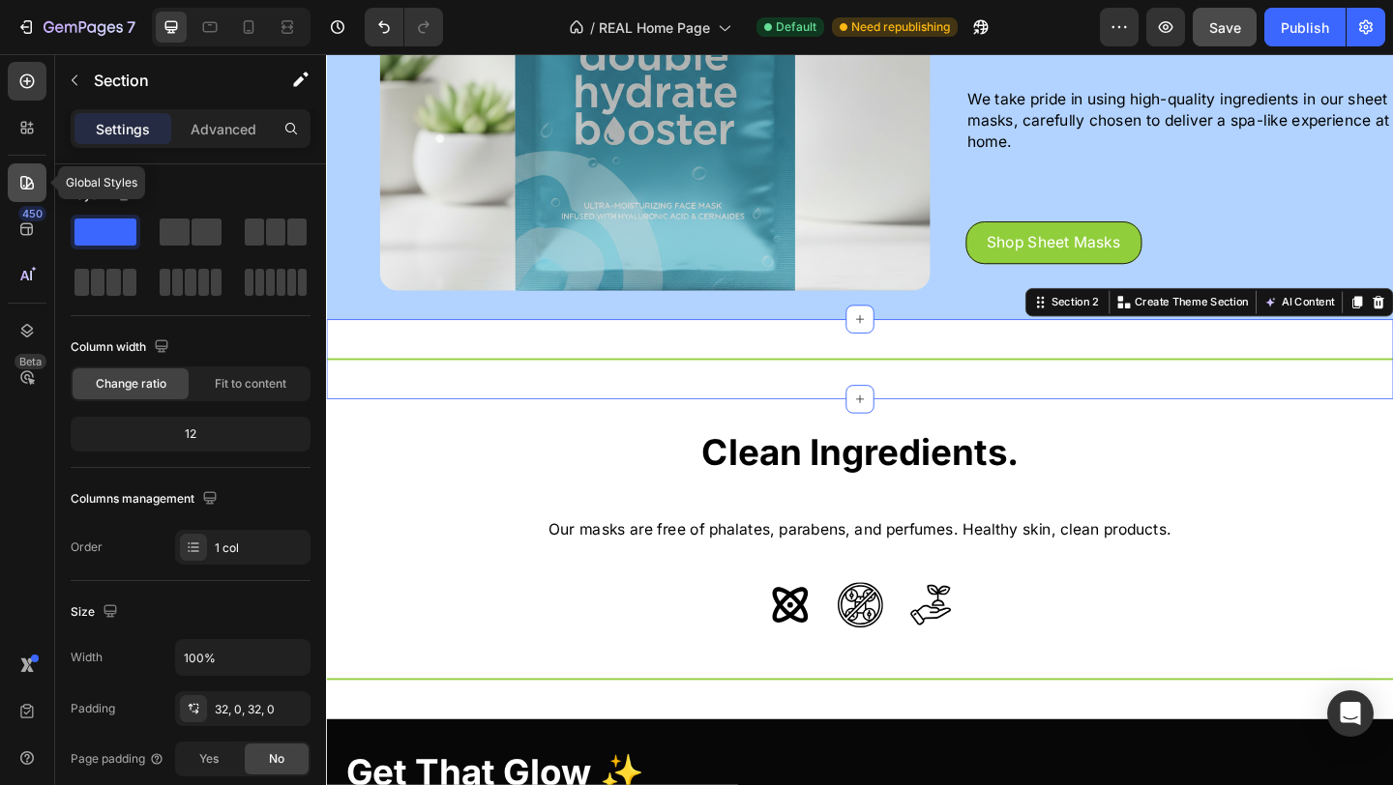
click at [37, 190] on div at bounding box center [27, 182] width 39 height 39
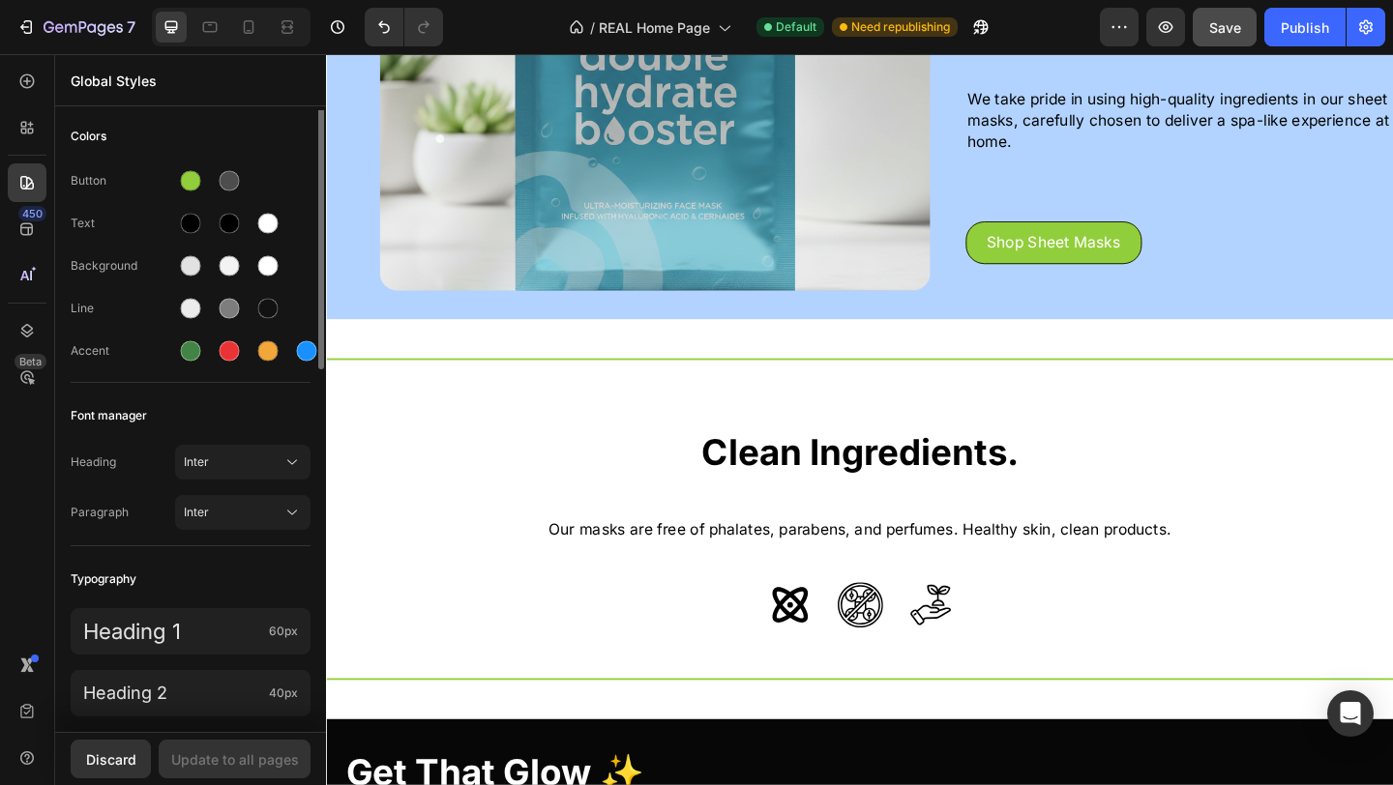
scroll to position [0, 0]
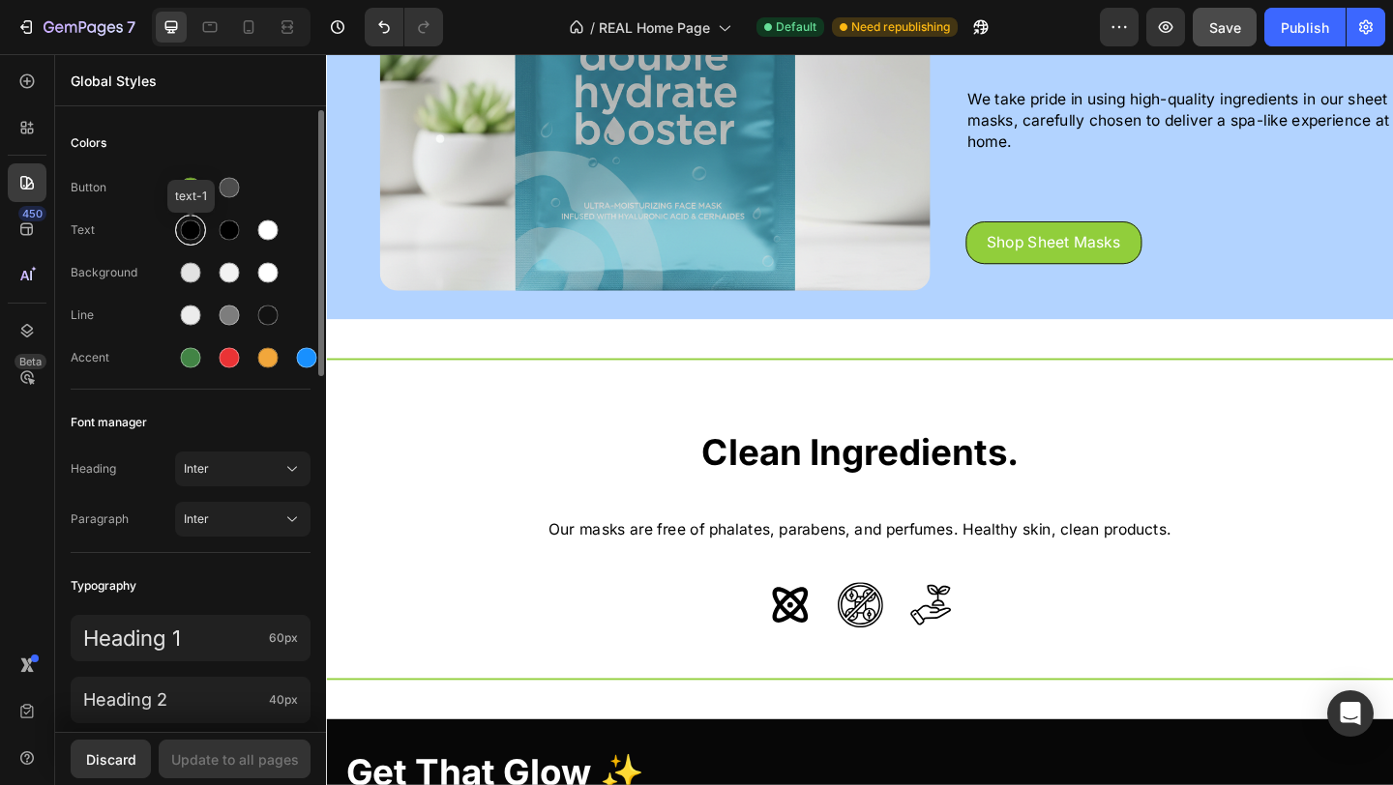
click at [196, 239] on div at bounding box center [191, 231] width 20 height 20
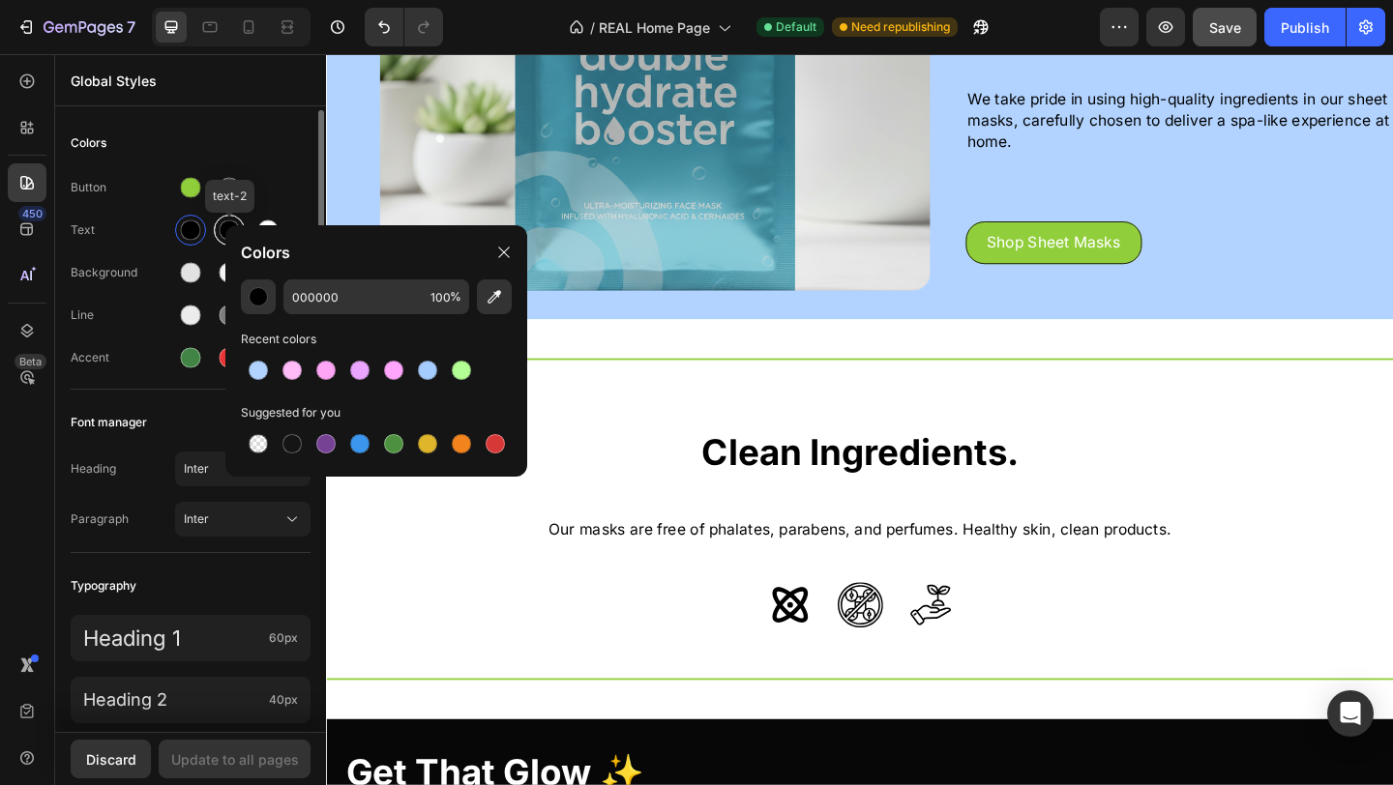
click at [222, 236] on div at bounding box center [230, 231] width 20 height 20
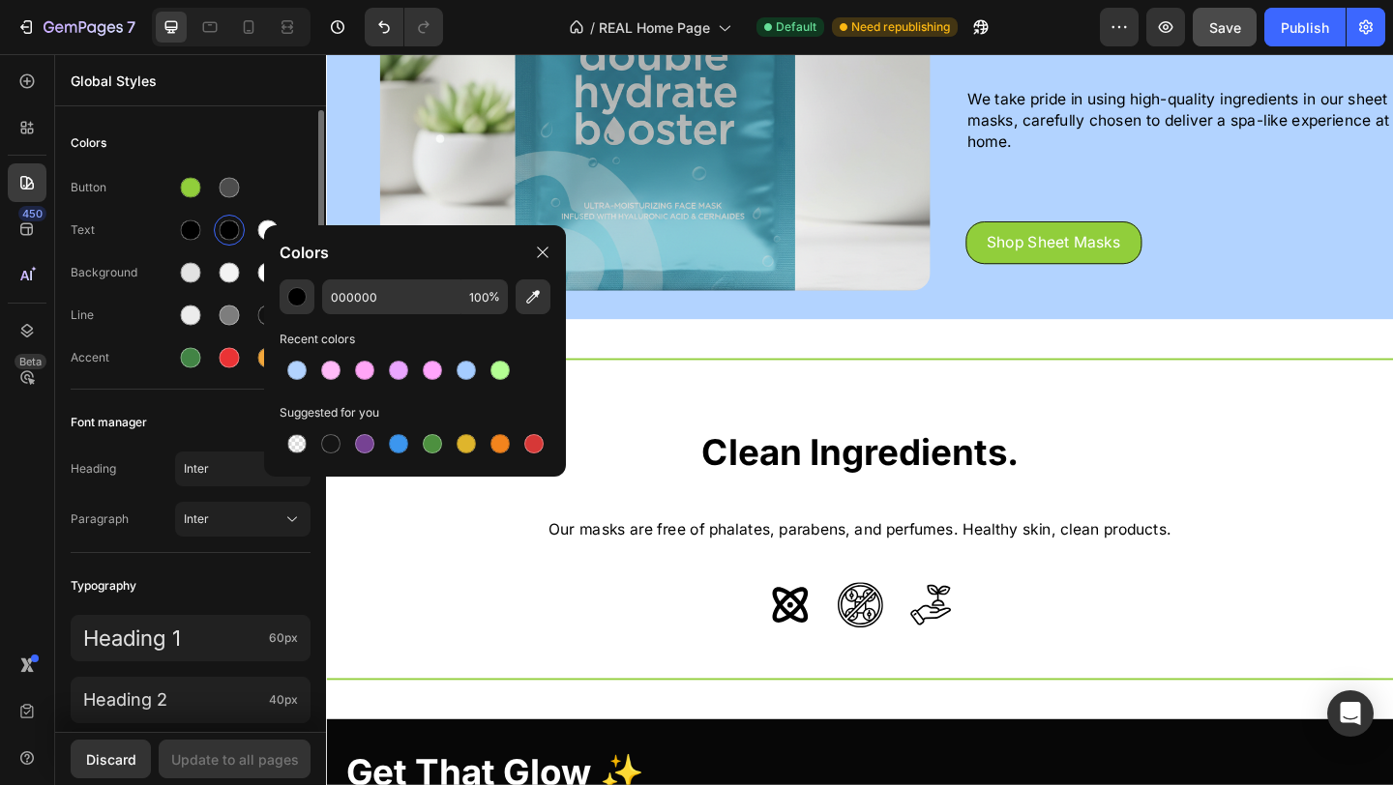
click at [209, 239] on div at bounding box center [231, 230] width 112 height 31
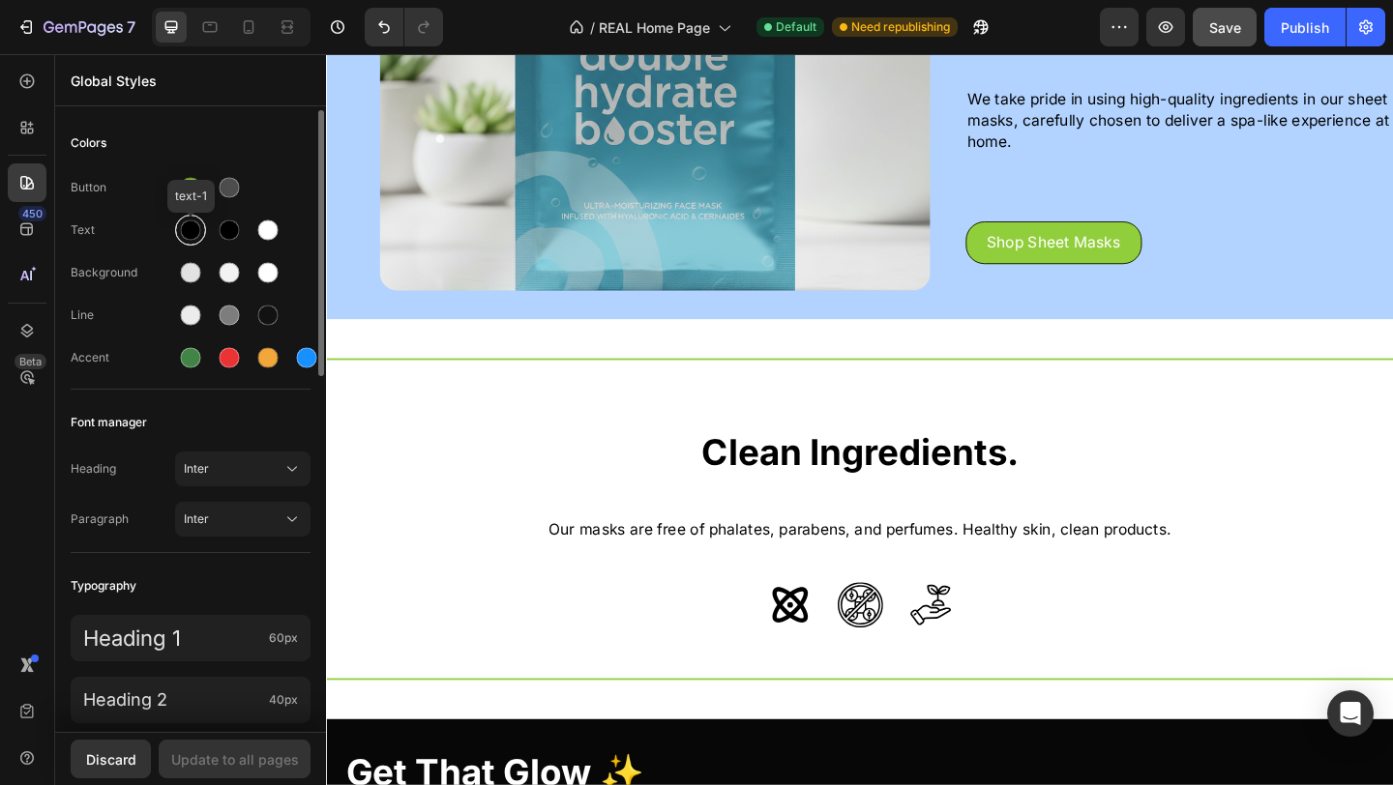
click at [198, 238] on div at bounding box center [191, 231] width 20 height 20
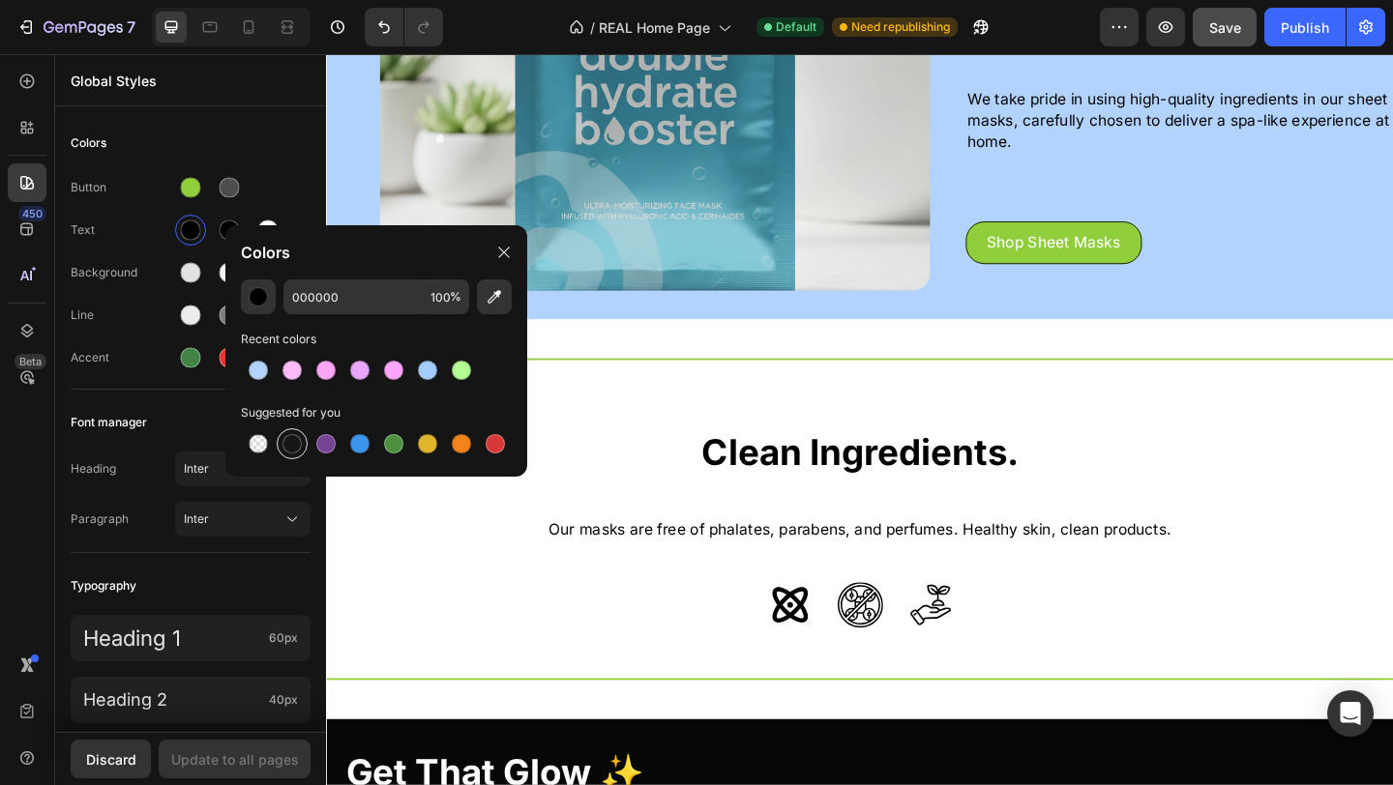
click at [291, 447] on div at bounding box center [291, 443] width 19 height 19
type input "151515"
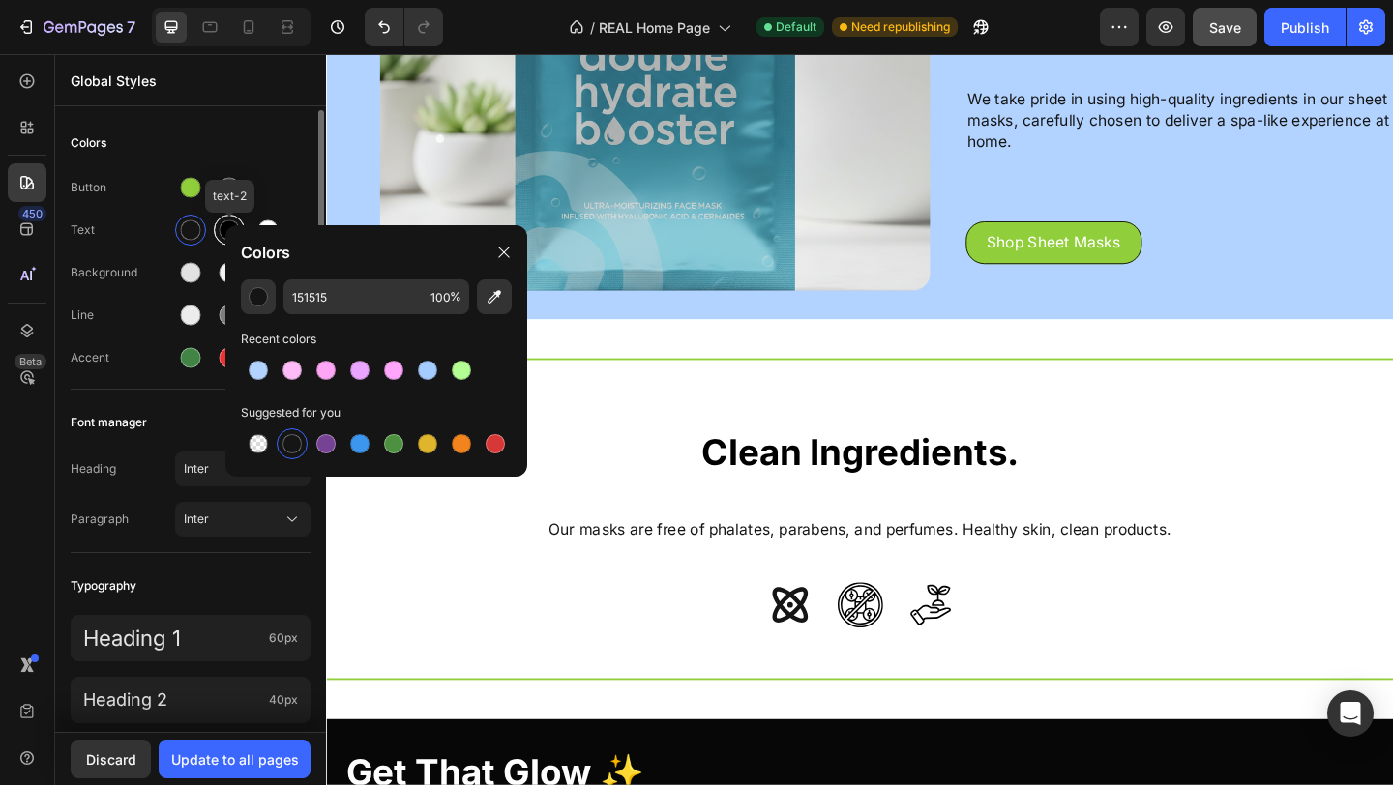
click at [222, 239] on div at bounding box center [230, 231] width 20 height 20
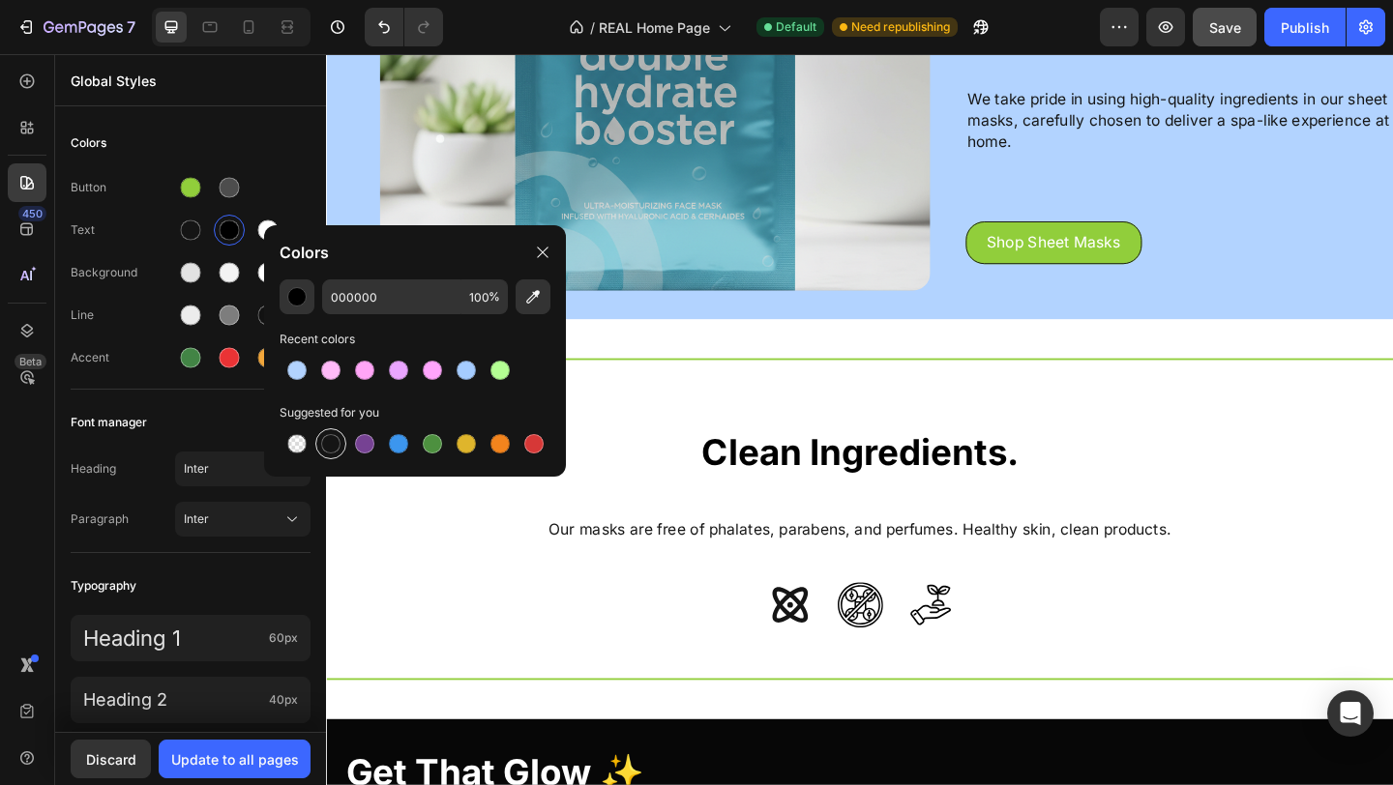
click at [329, 449] on div at bounding box center [330, 443] width 19 height 19
type input "151515"
click at [284, 150] on div "Colors" at bounding box center [191, 143] width 240 height 35
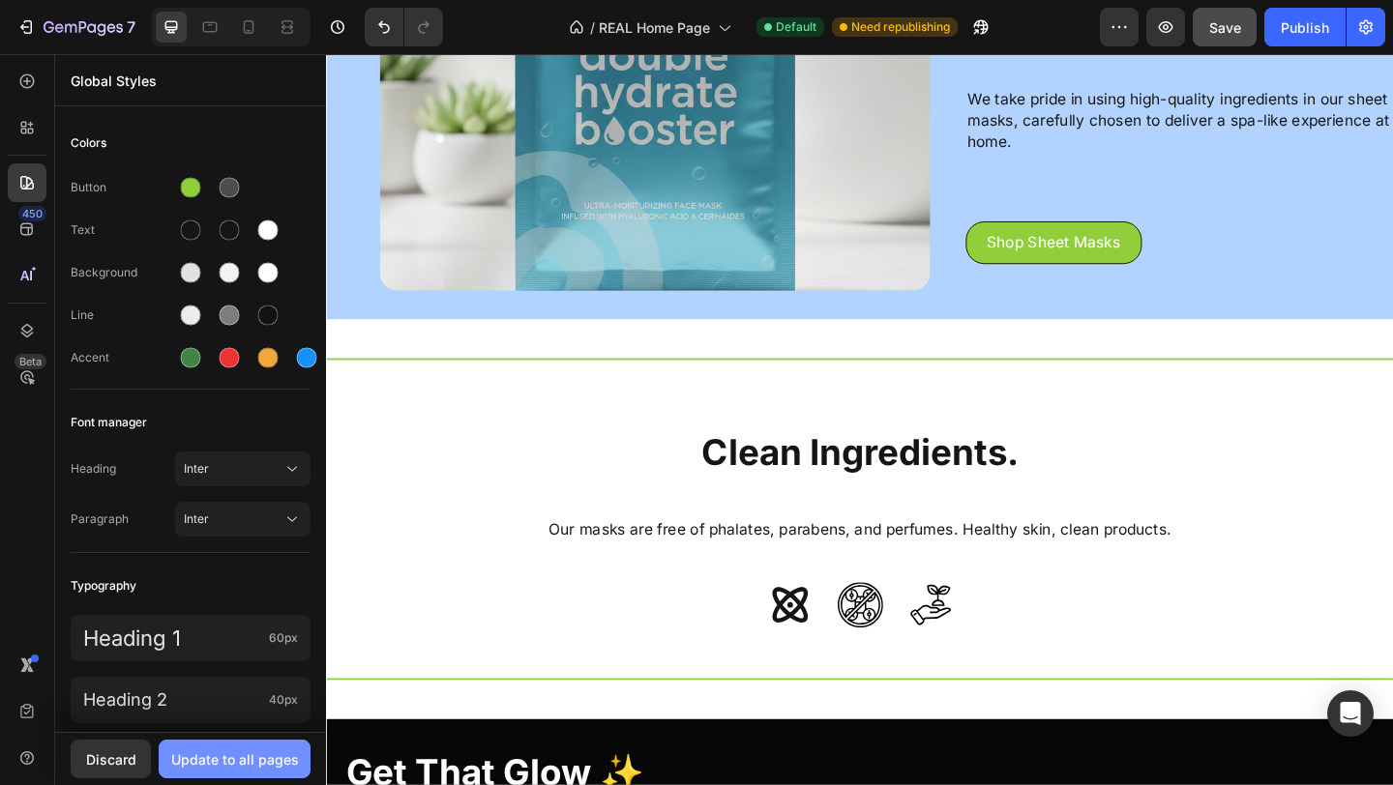
click at [231, 766] on div "Update to all pages" at bounding box center [235, 760] width 128 height 20
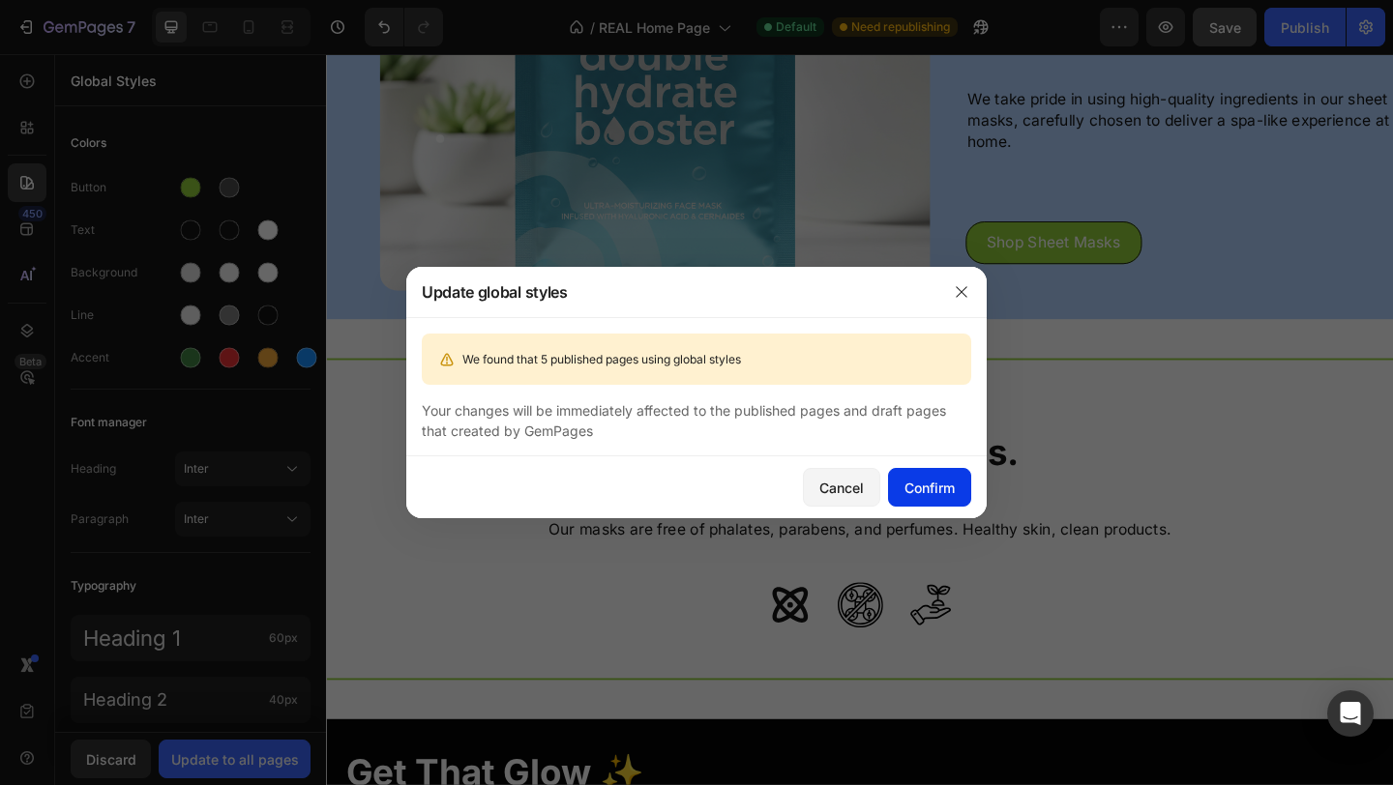
click at [921, 472] on button "Confirm" at bounding box center [929, 487] width 83 height 39
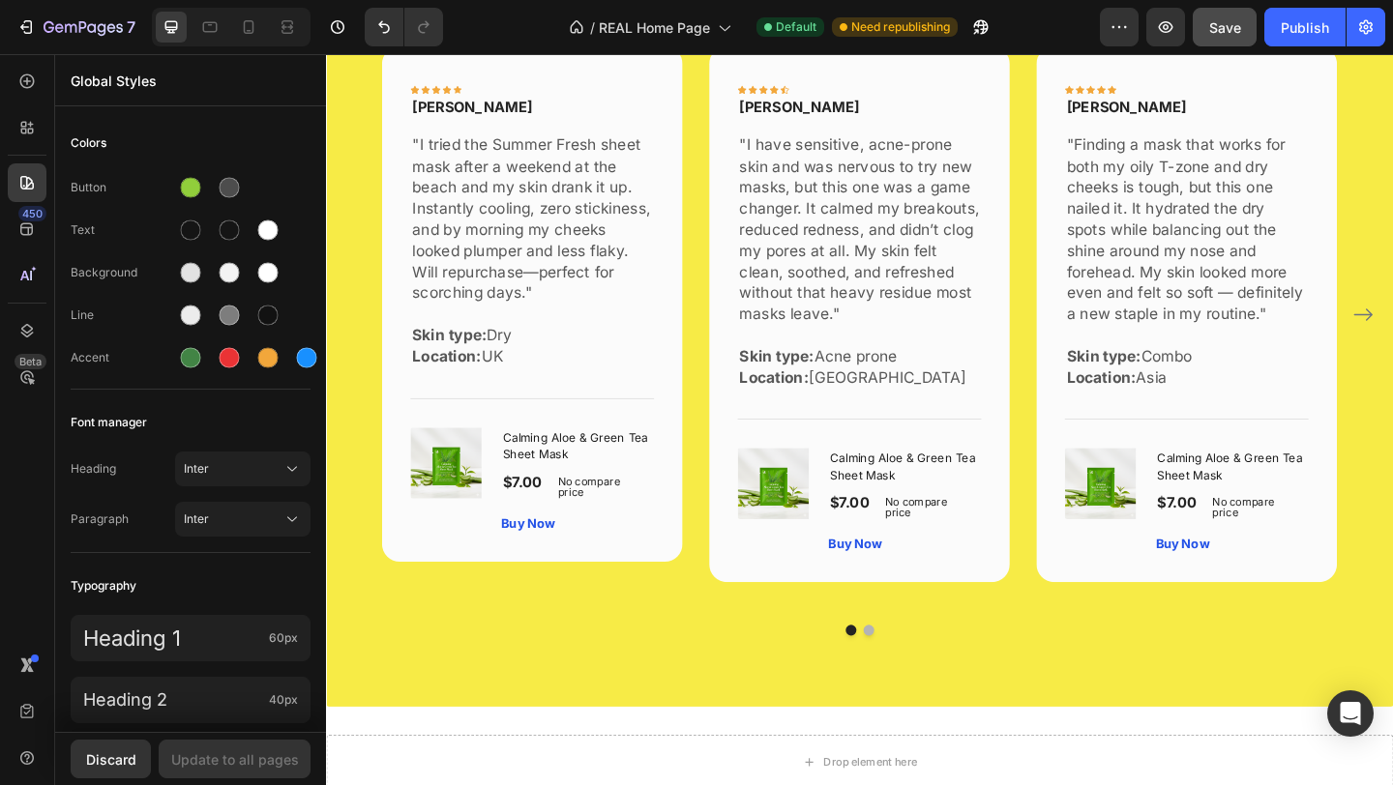
scroll to position [2718, 0]
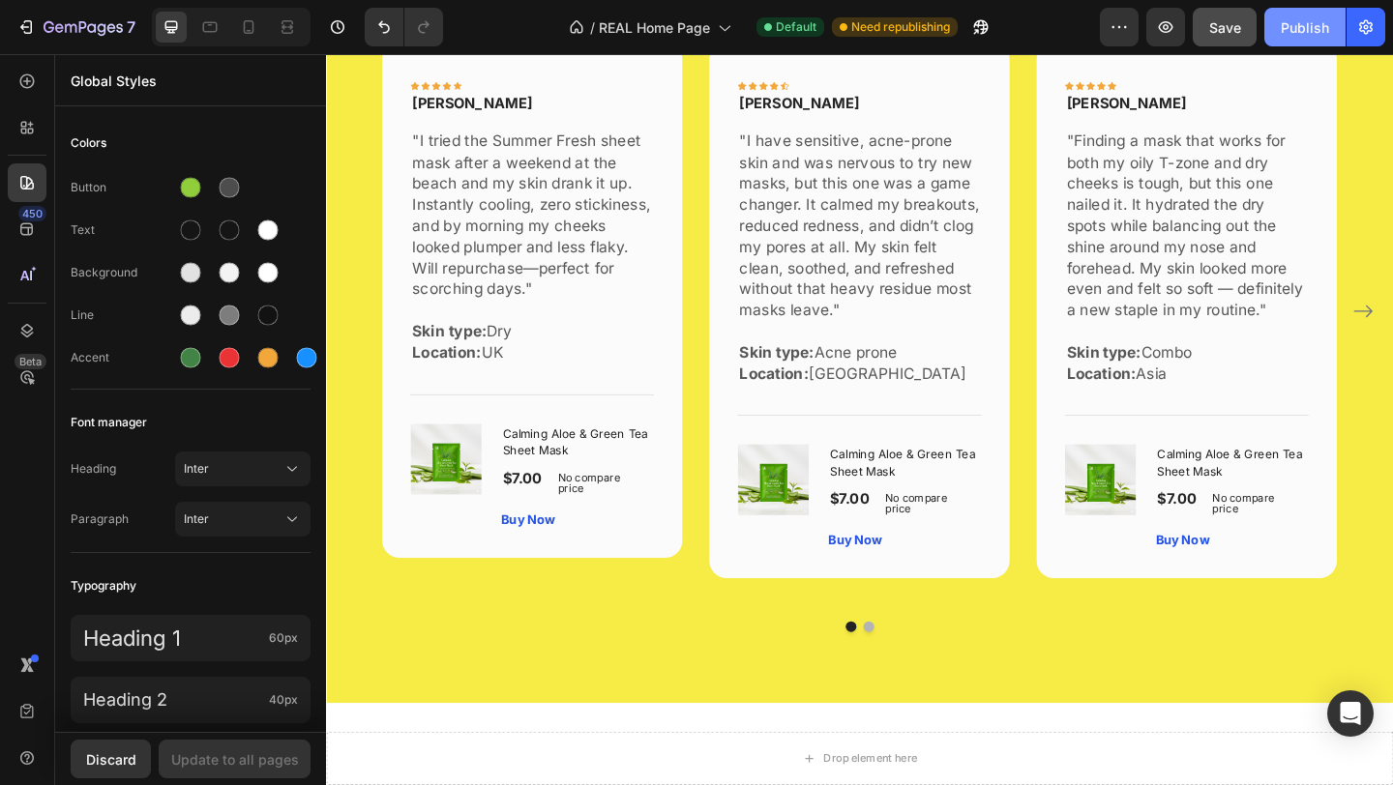
click at [1307, 36] on div "Publish" at bounding box center [1304, 27] width 48 height 20
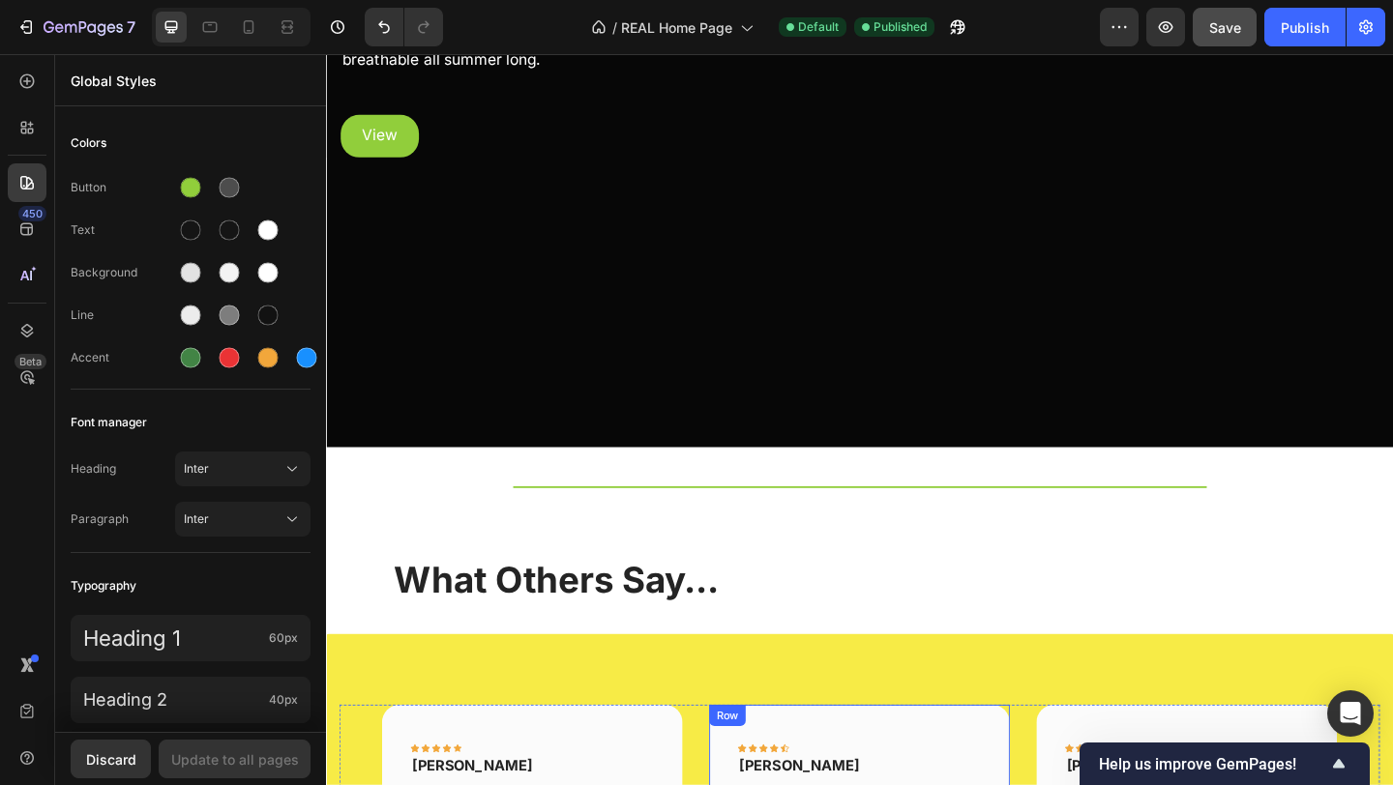
scroll to position [1979, 0]
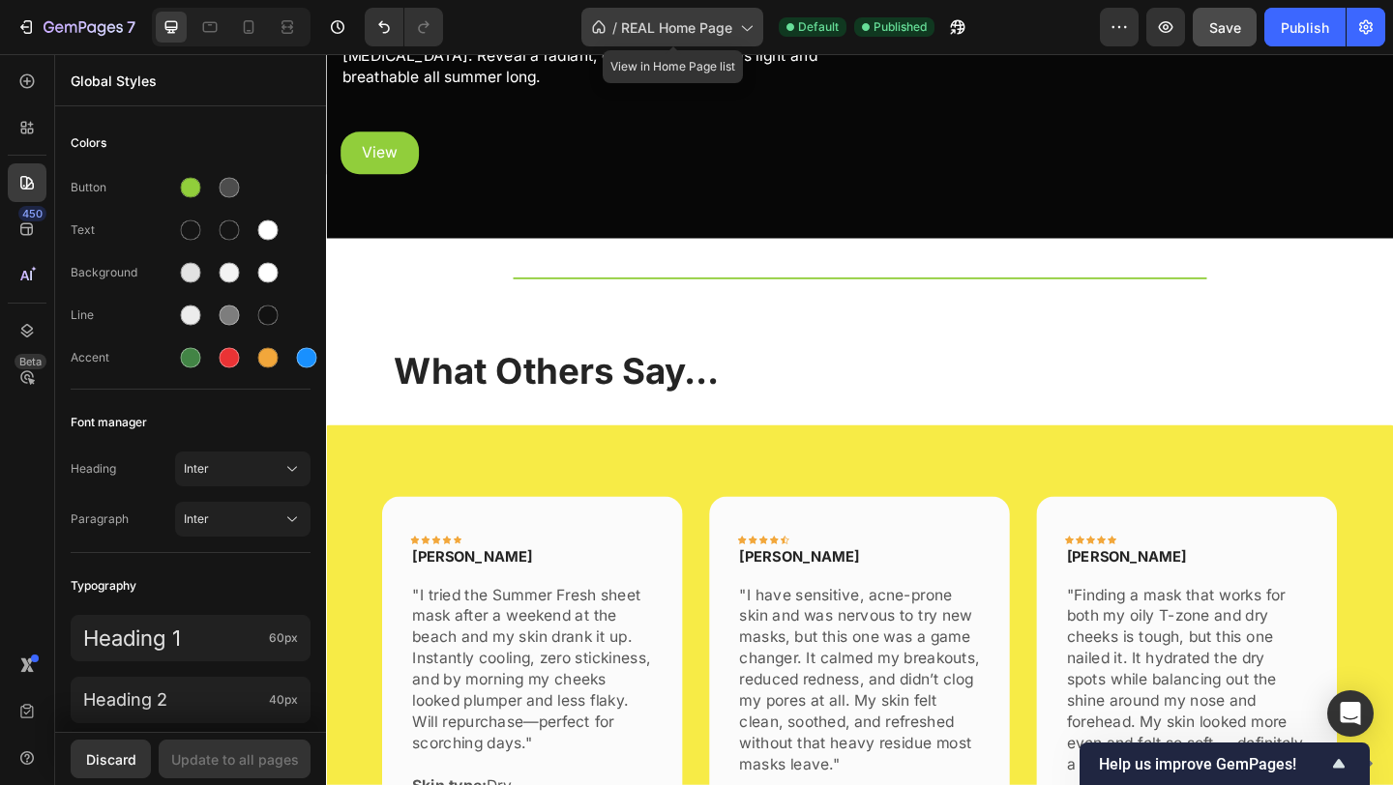
click at [731, 24] on span "REAL Home Page" at bounding box center [676, 27] width 111 height 20
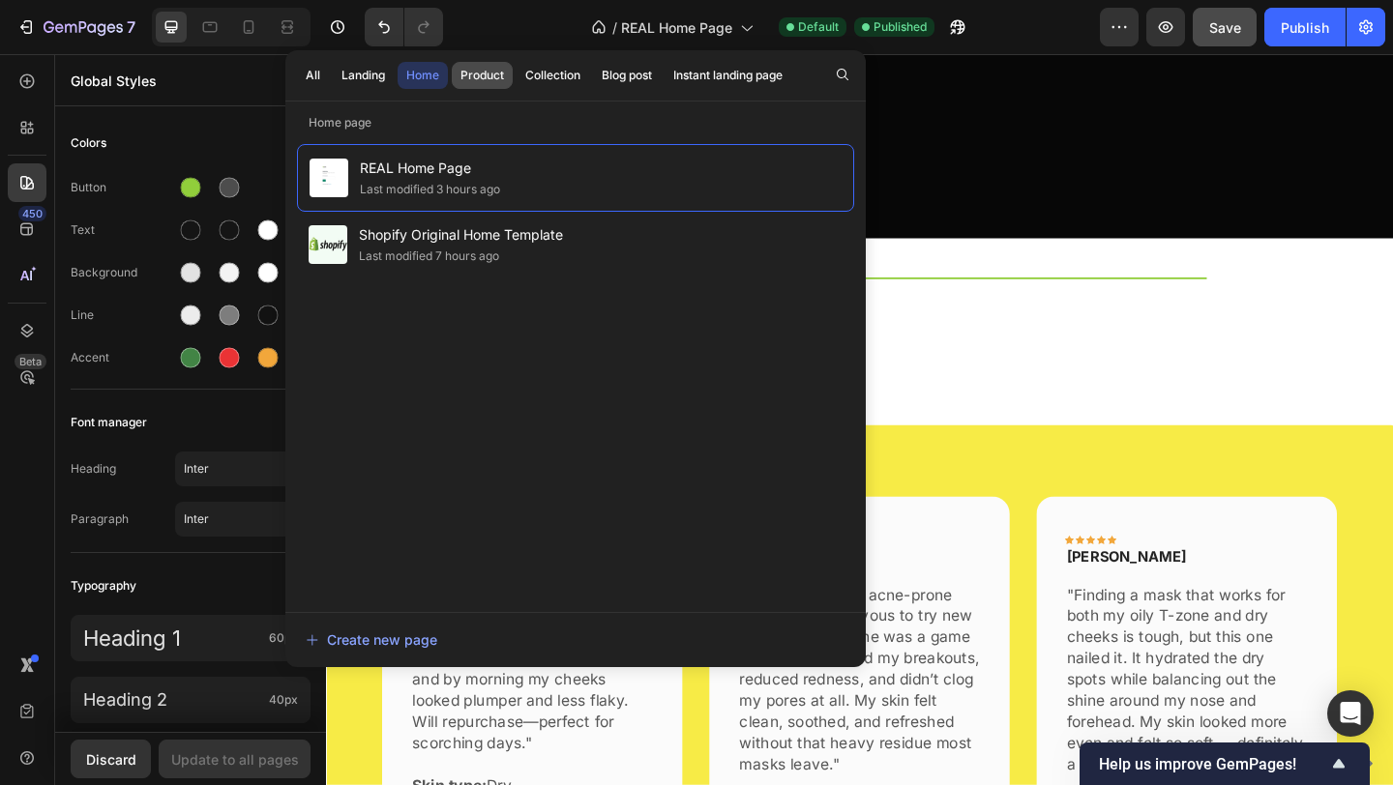
click at [499, 77] on div "Product" at bounding box center [482, 75] width 44 height 17
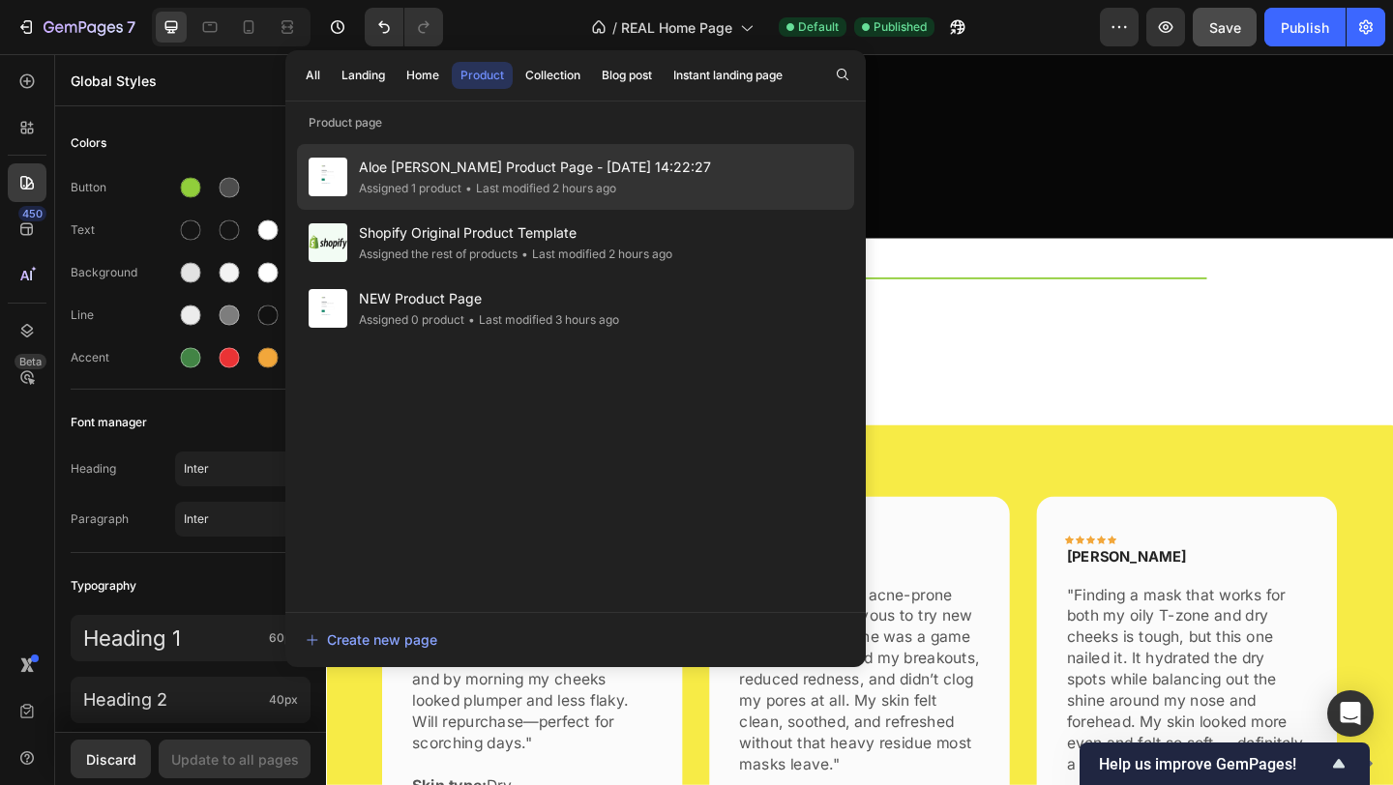
click at [498, 179] on span "Aloe [PERSON_NAME] Product Page - [DATE] 14:22:27" at bounding box center [535, 167] width 352 height 23
